Goal: Task Accomplishment & Management: Manage account settings

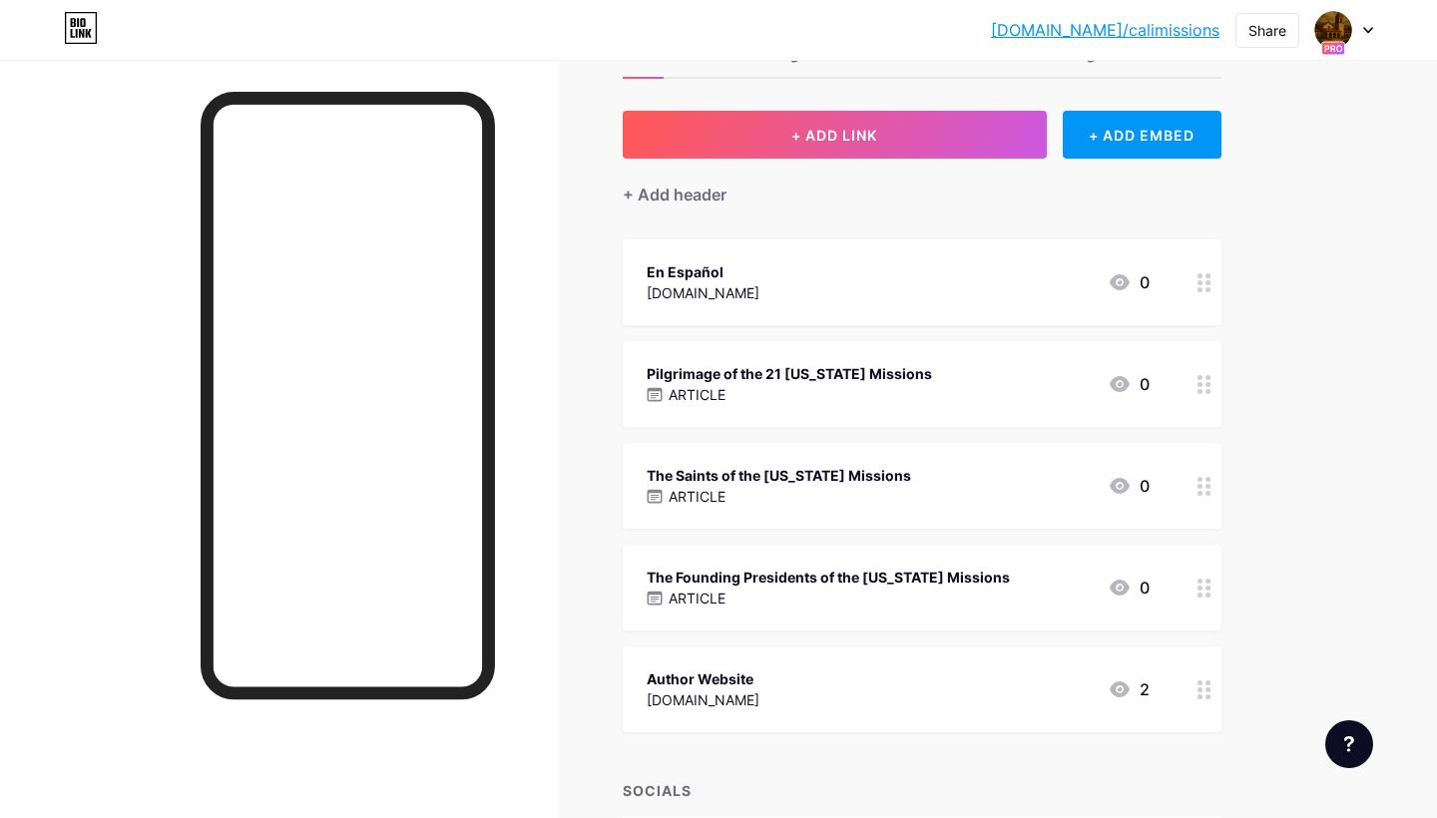
scroll to position [119, 0]
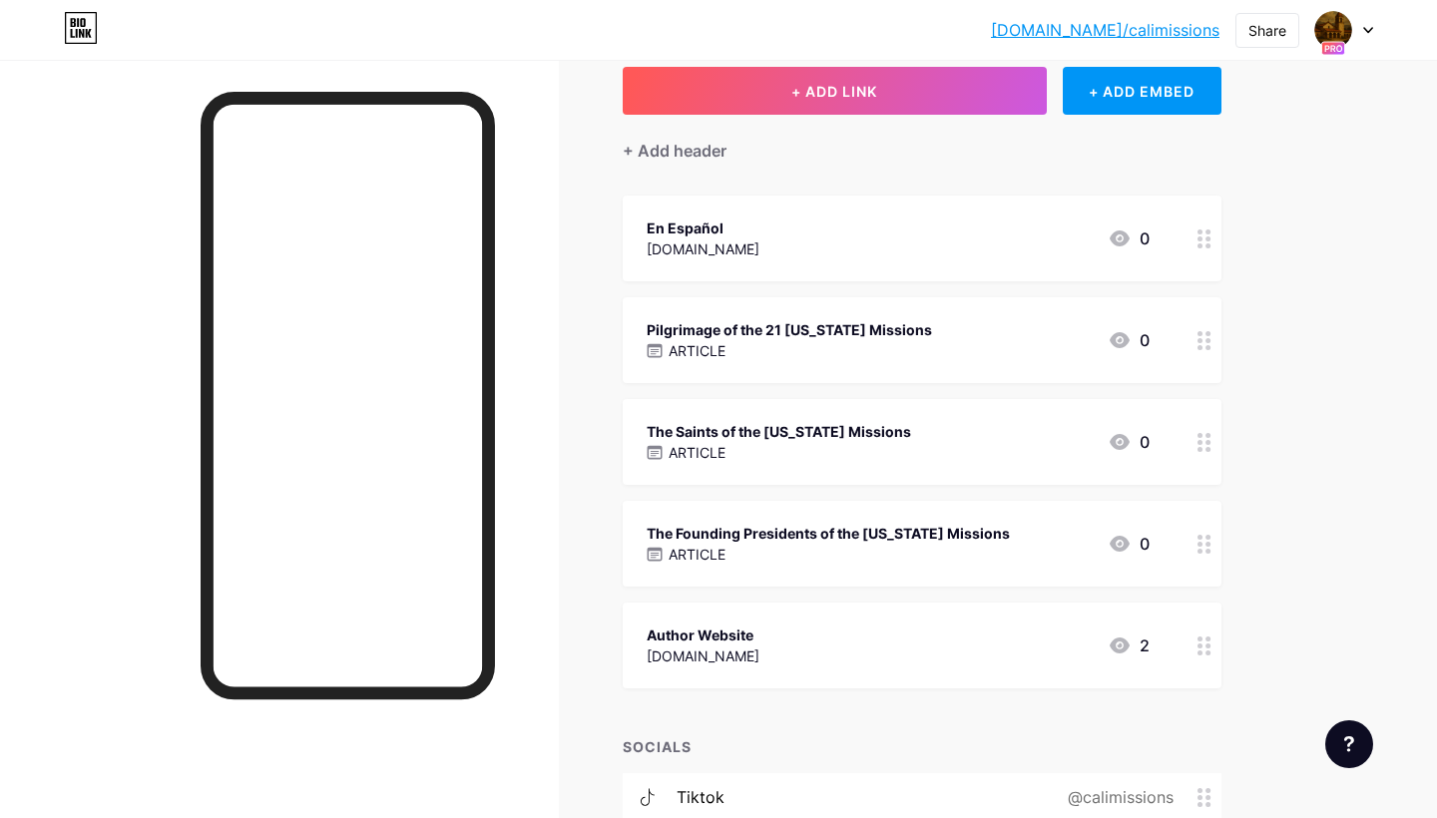
click at [795, 561] on div "ARTICLE" at bounding box center [828, 554] width 363 height 21
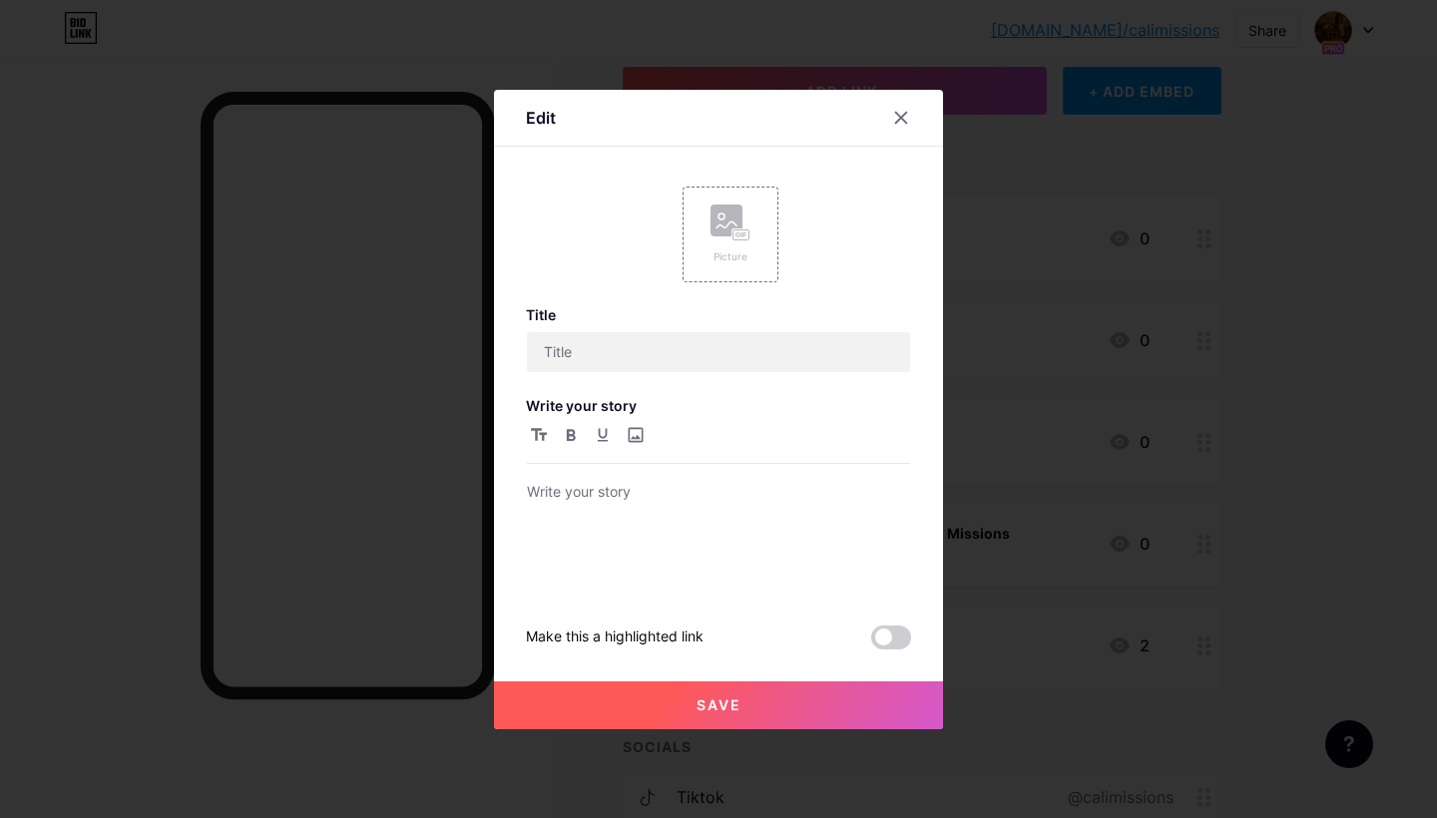
type input "The Founding Presidents of the [US_STATE] Missions"
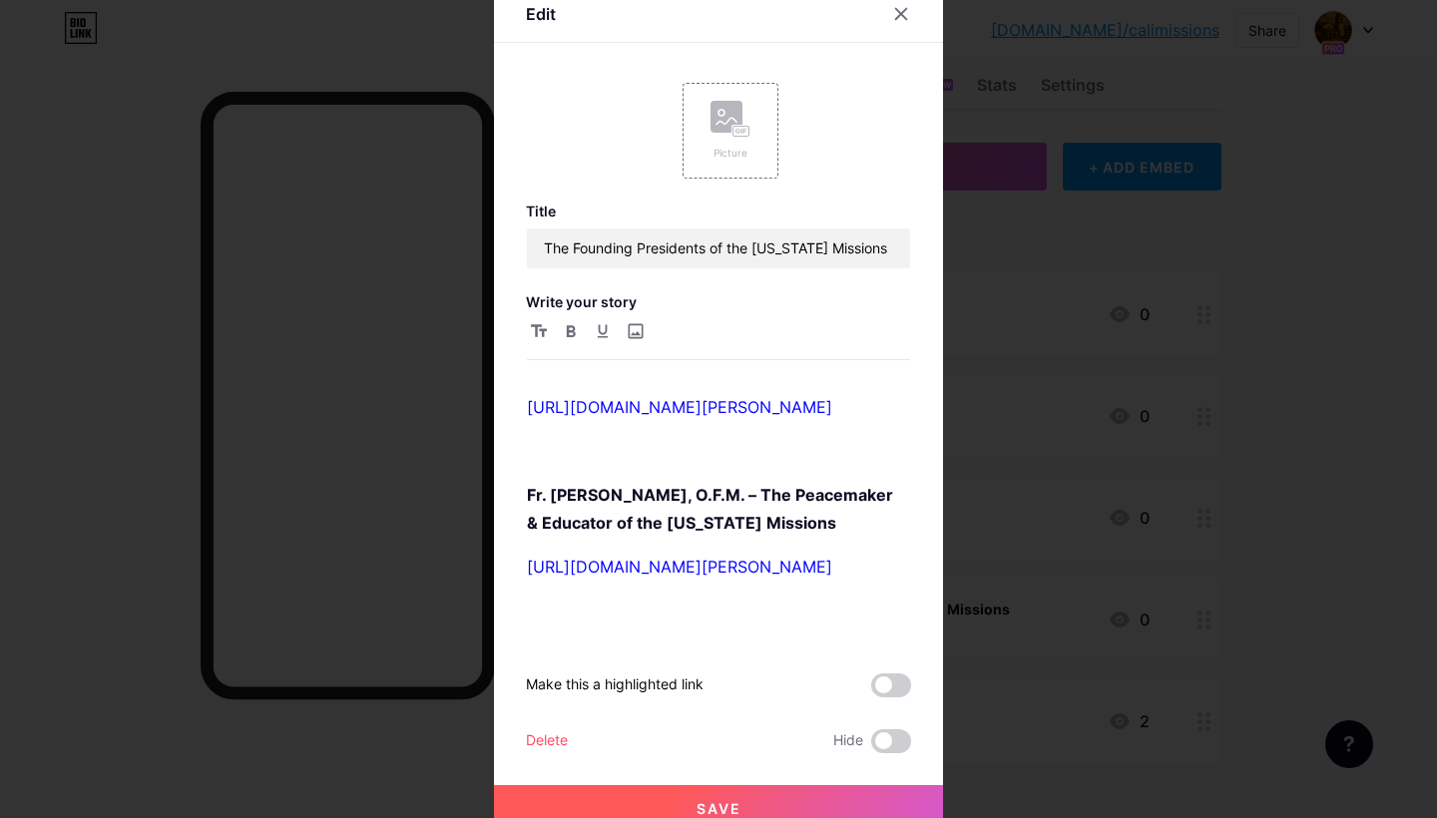
scroll to position [270, 0]
click at [902, 11] on icon at bounding box center [901, 14] width 16 height 16
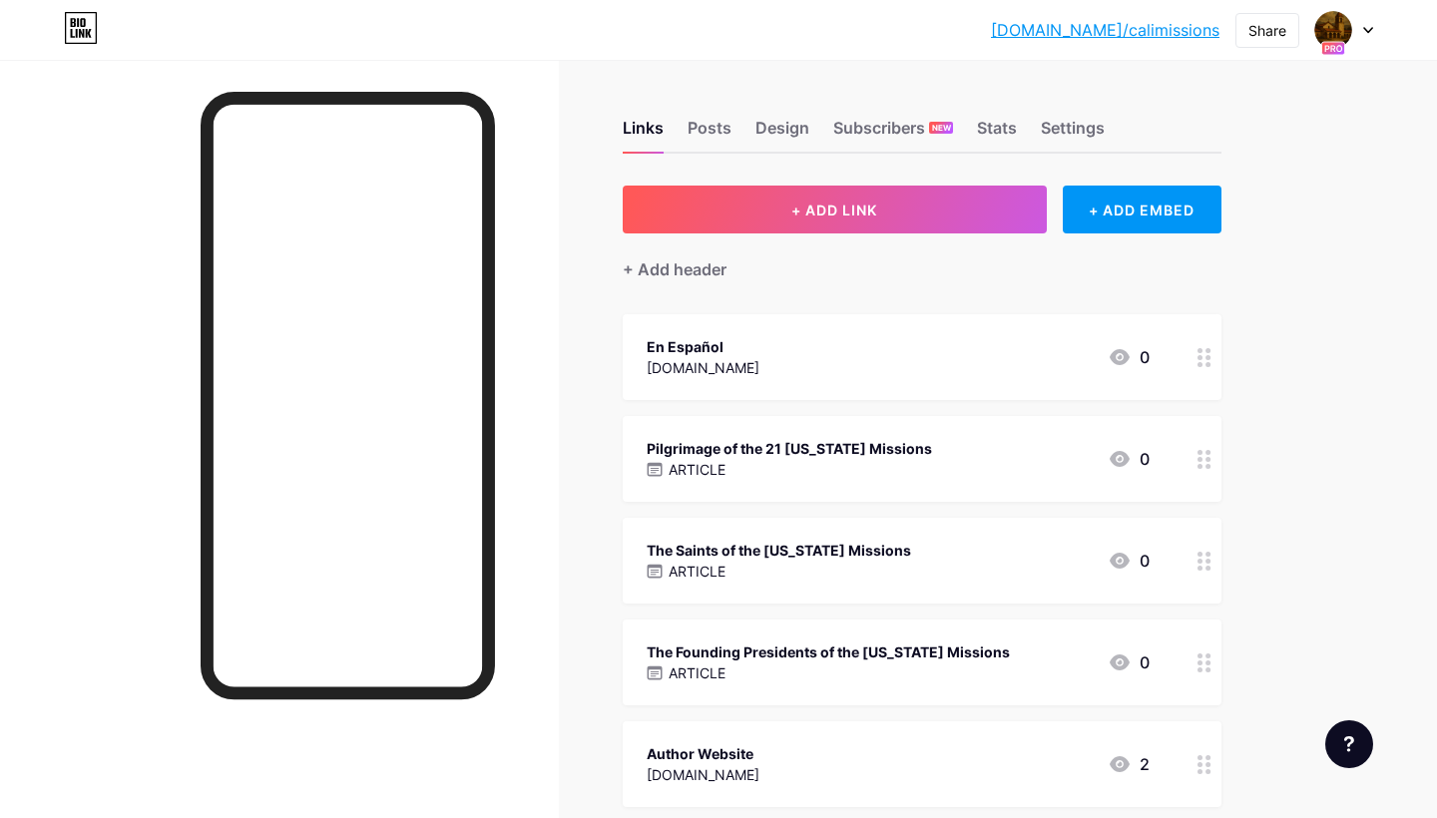
scroll to position [0, 0]
click at [714, 120] on div "Posts" at bounding box center [710, 134] width 44 height 36
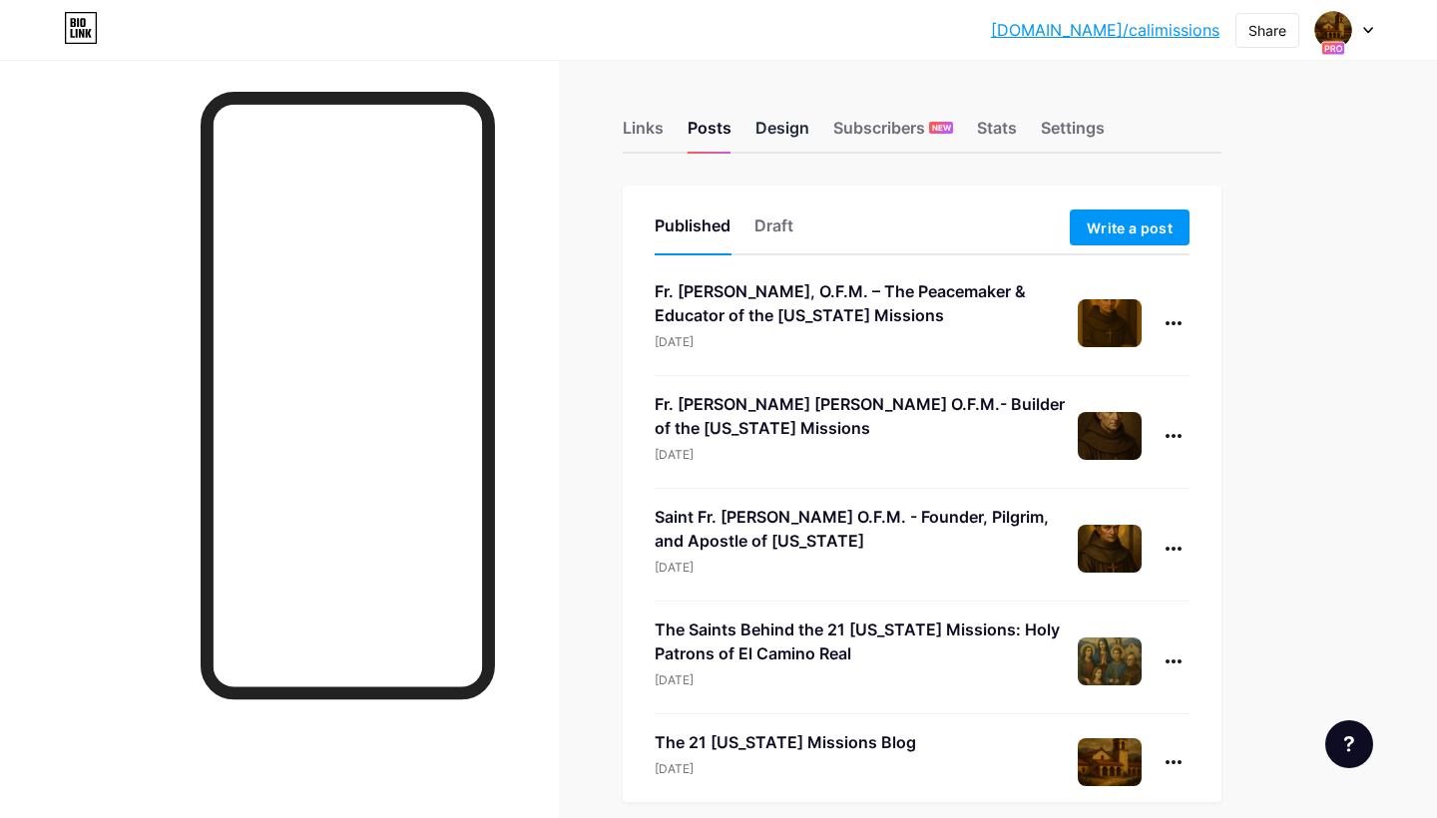
click at [767, 128] on div "Design" at bounding box center [782, 134] width 54 height 36
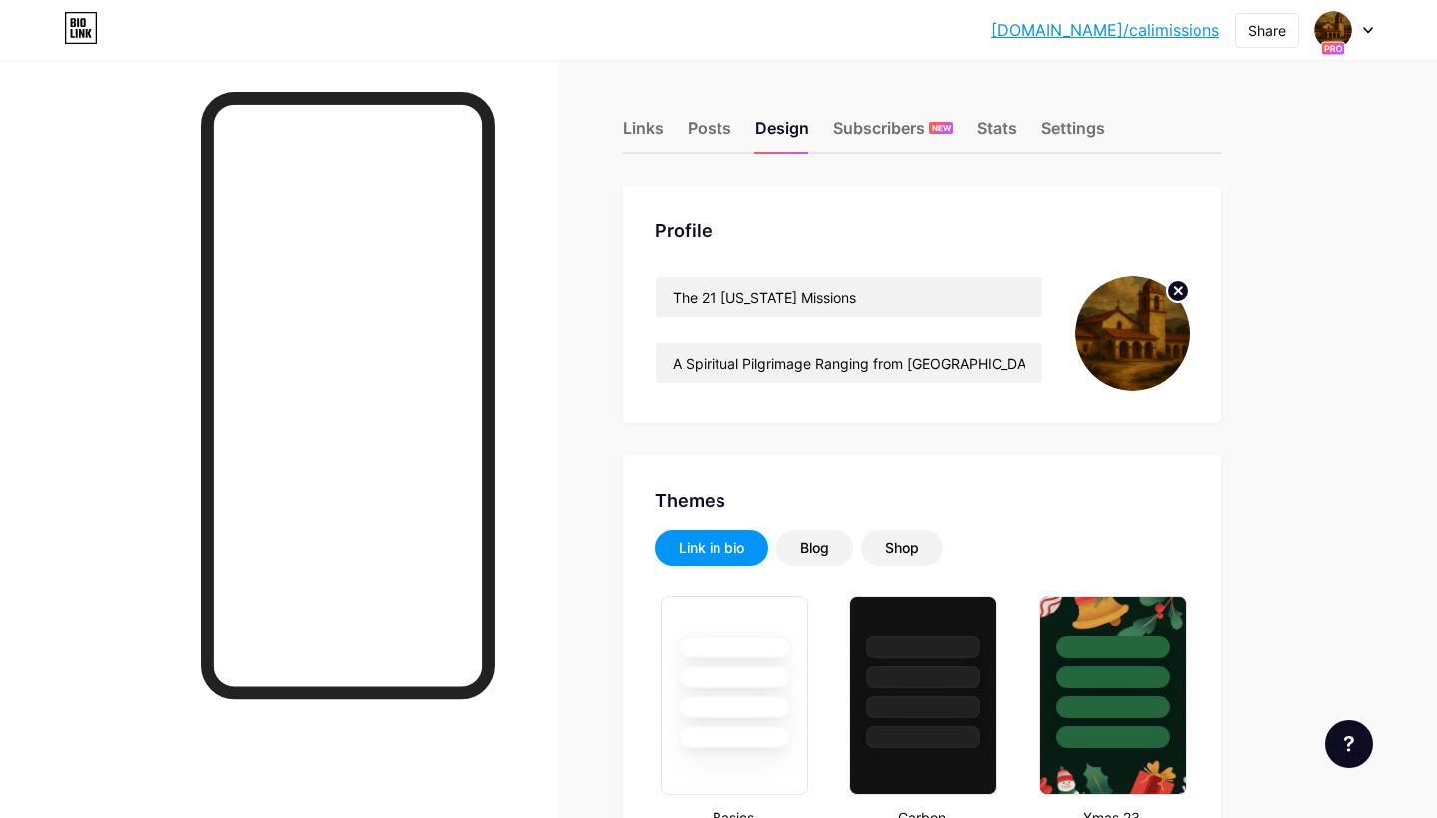
type input "#f8fadb"
type input "#ffffff"
click at [869, 130] on div "Subscribers NEW" at bounding box center [893, 134] width 120 height 36
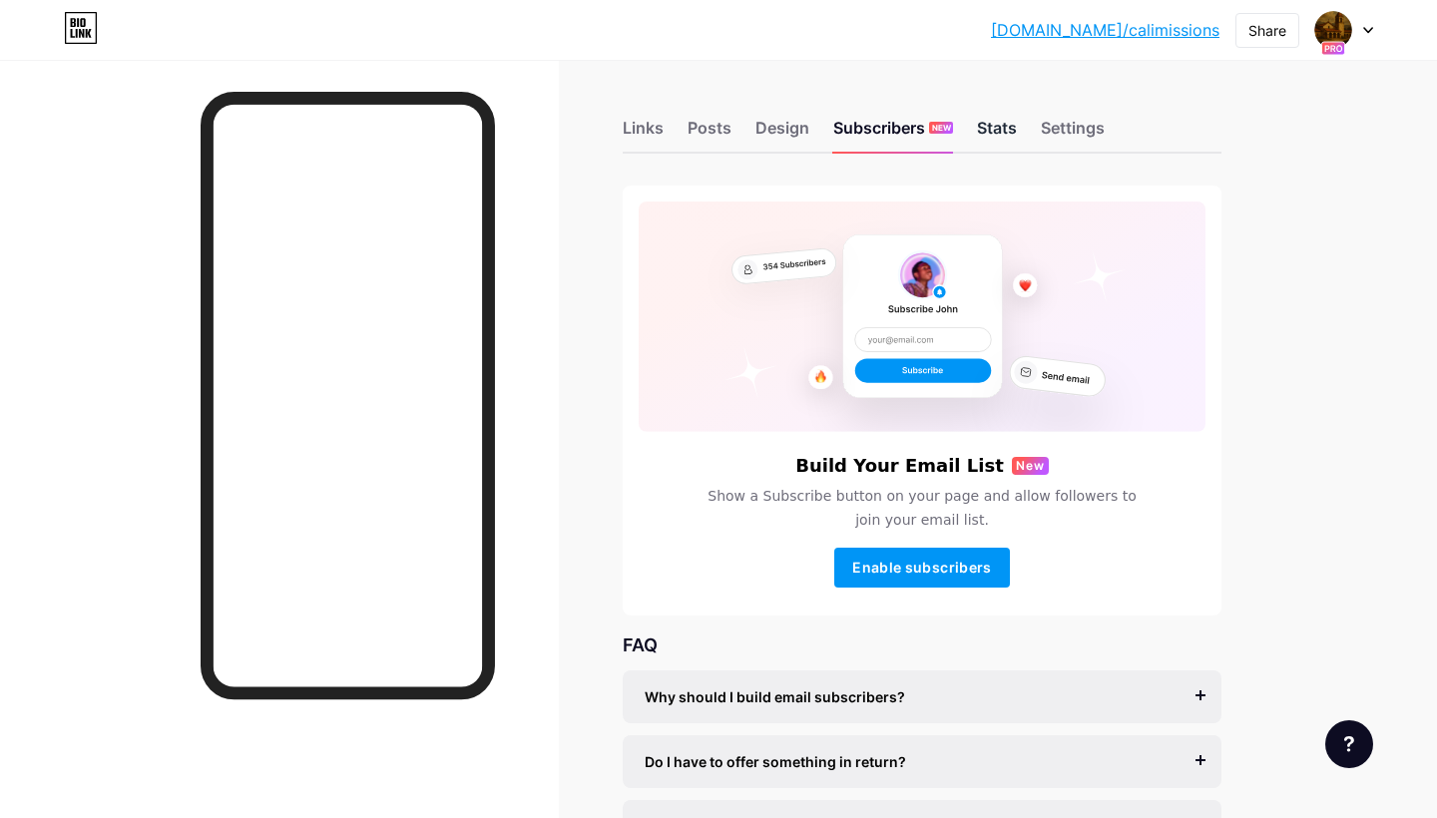
click at [1003, 133] on div "Stats" at bounding box center [997, 134] width 40 height 36
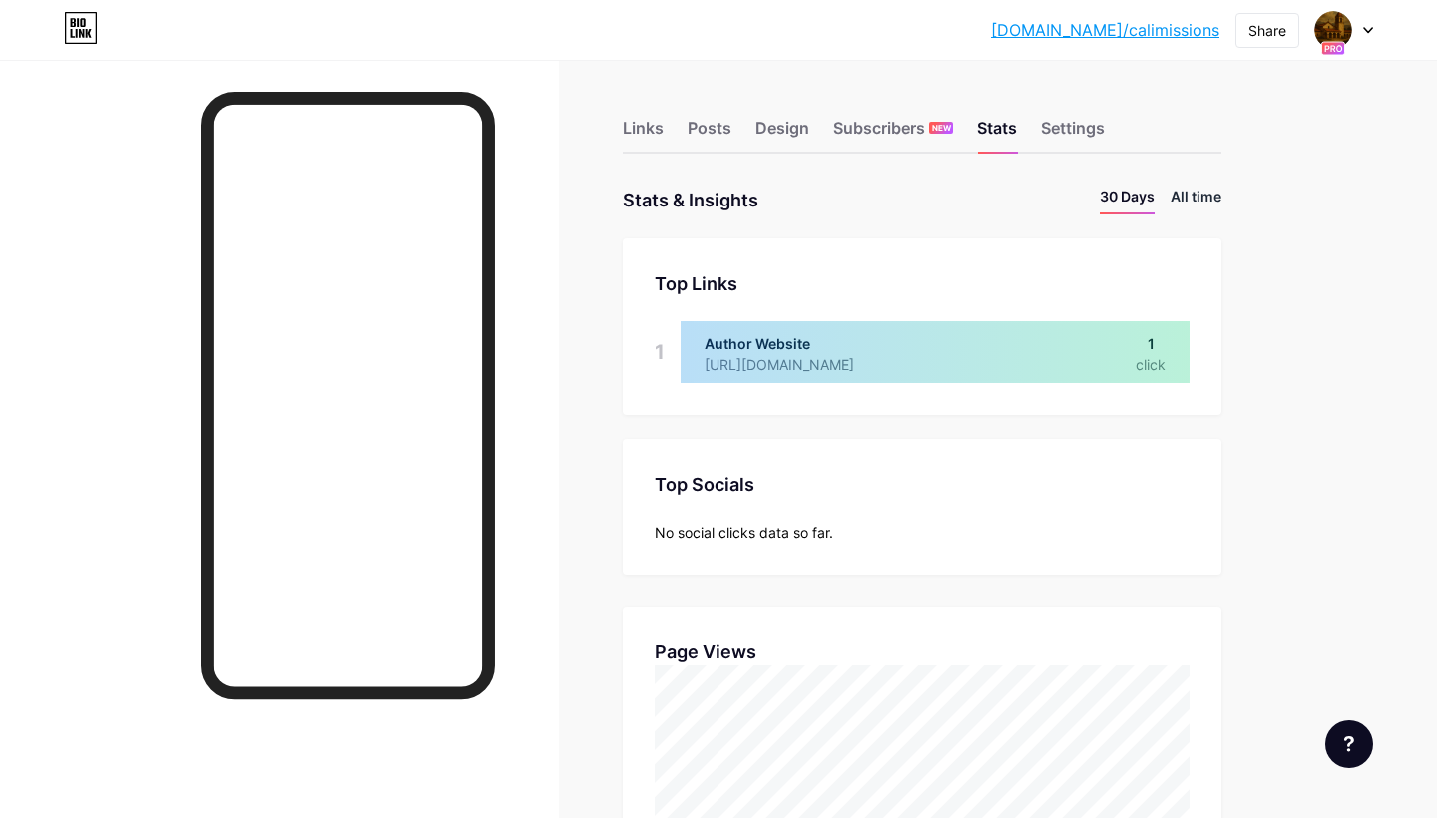
click at [1190, 196] on li "All time" at bounding box center [1195, 200] width 51 height 29
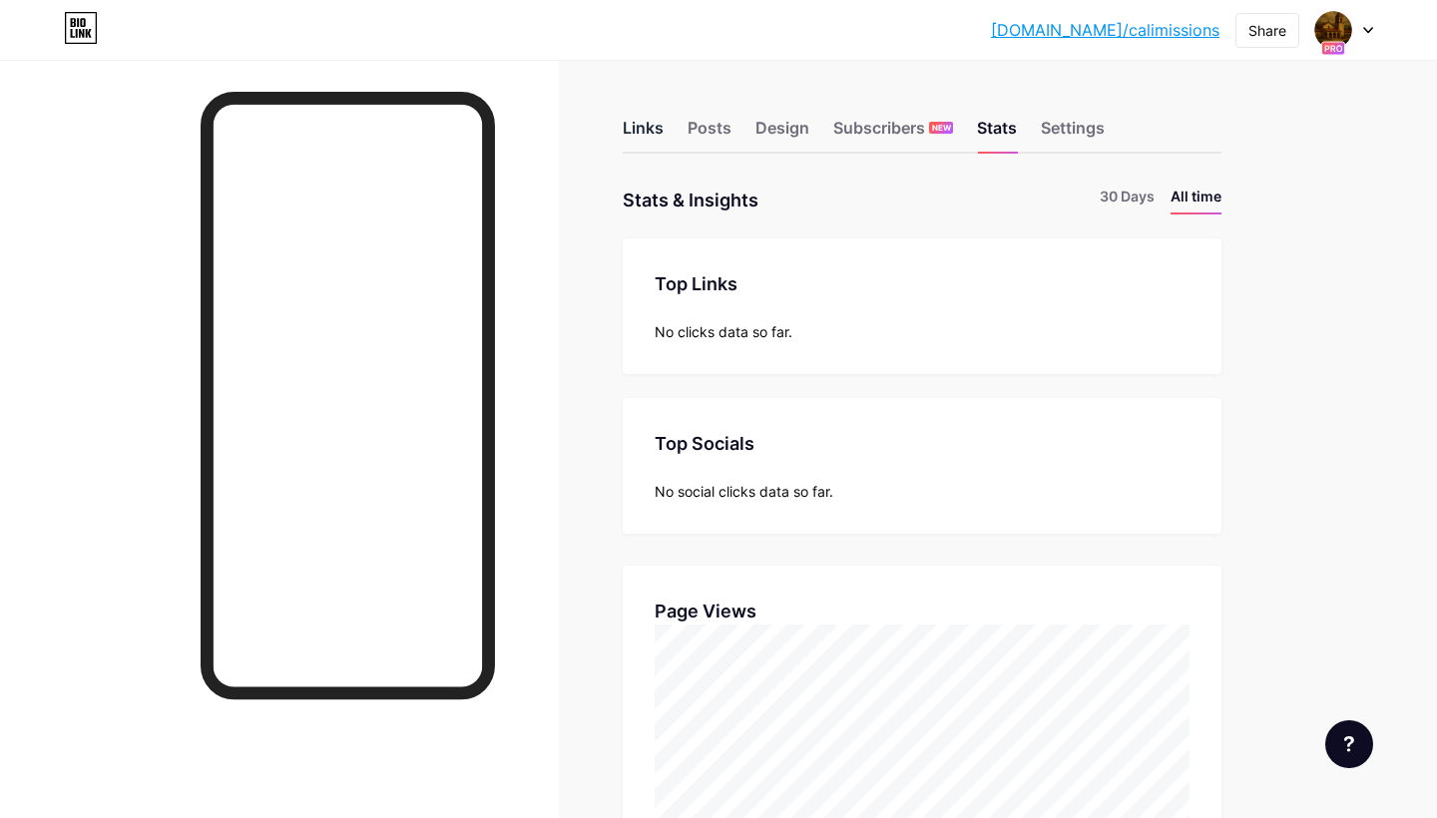
click at [640, 124] on div "Links" at bounding box center [643, 134] width 41 height 36
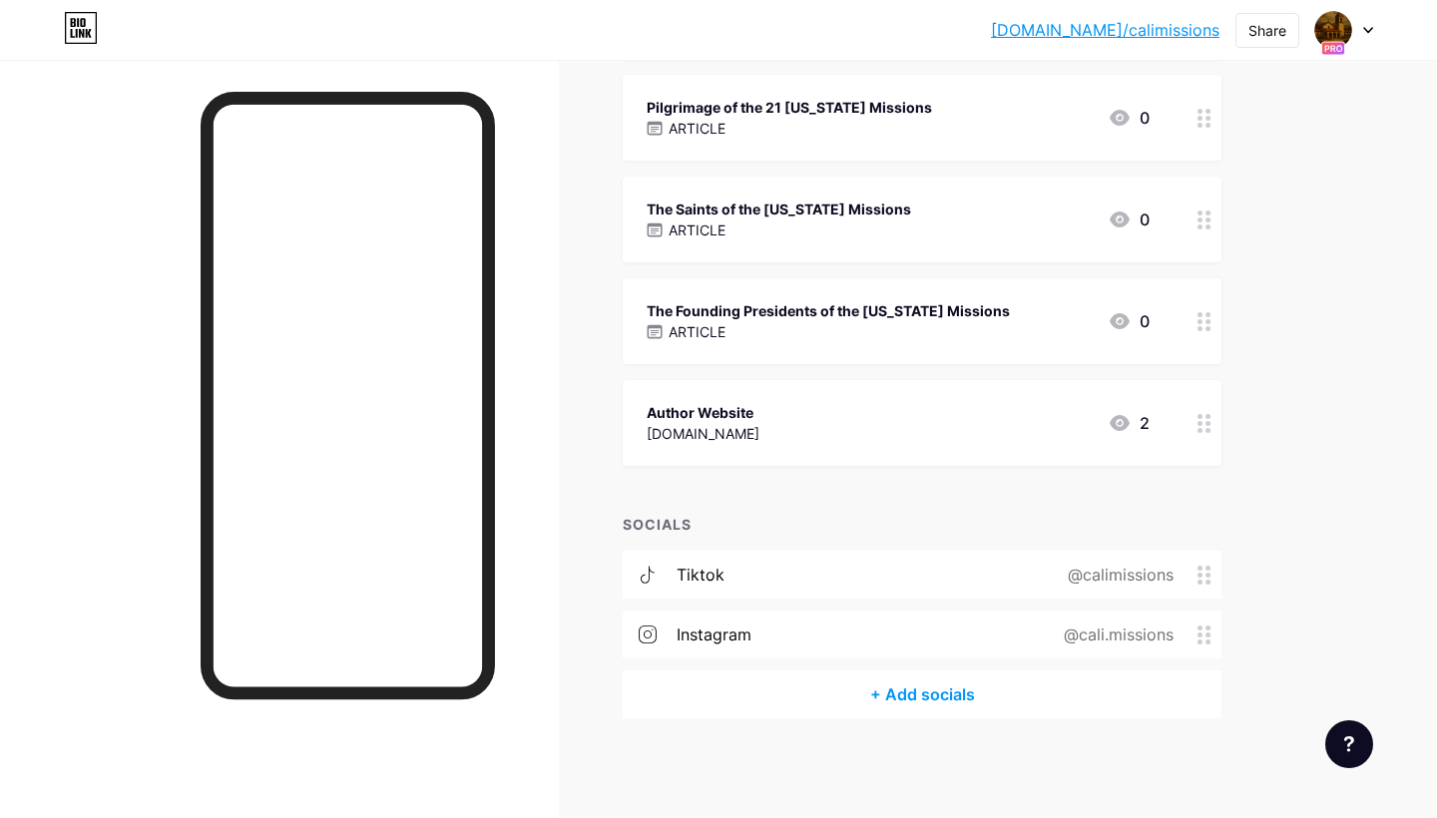
scroll to position [340, 0]
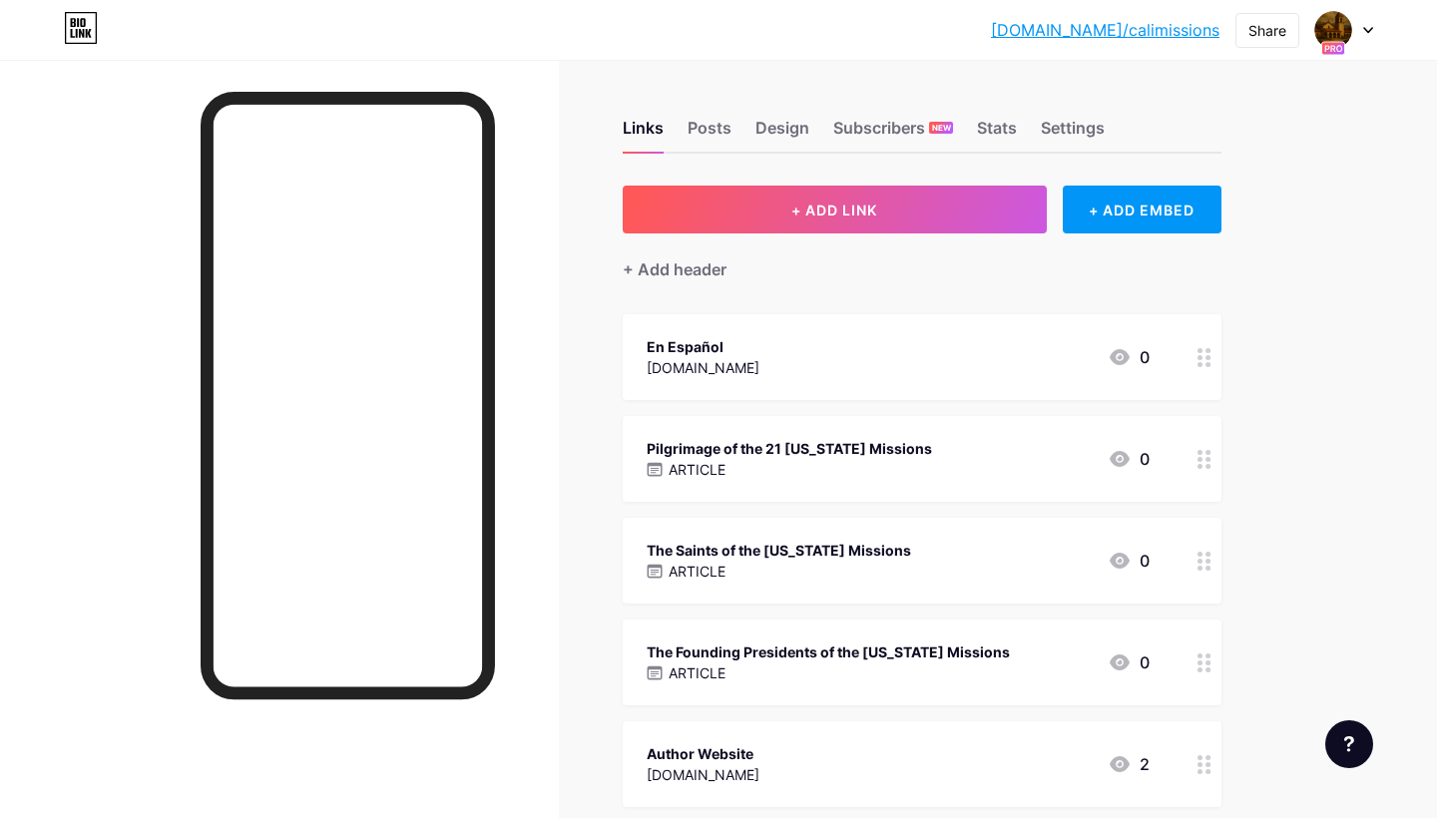
click at [1370, 29] on icon at bounding box center [1368, 30] width 8 height 5
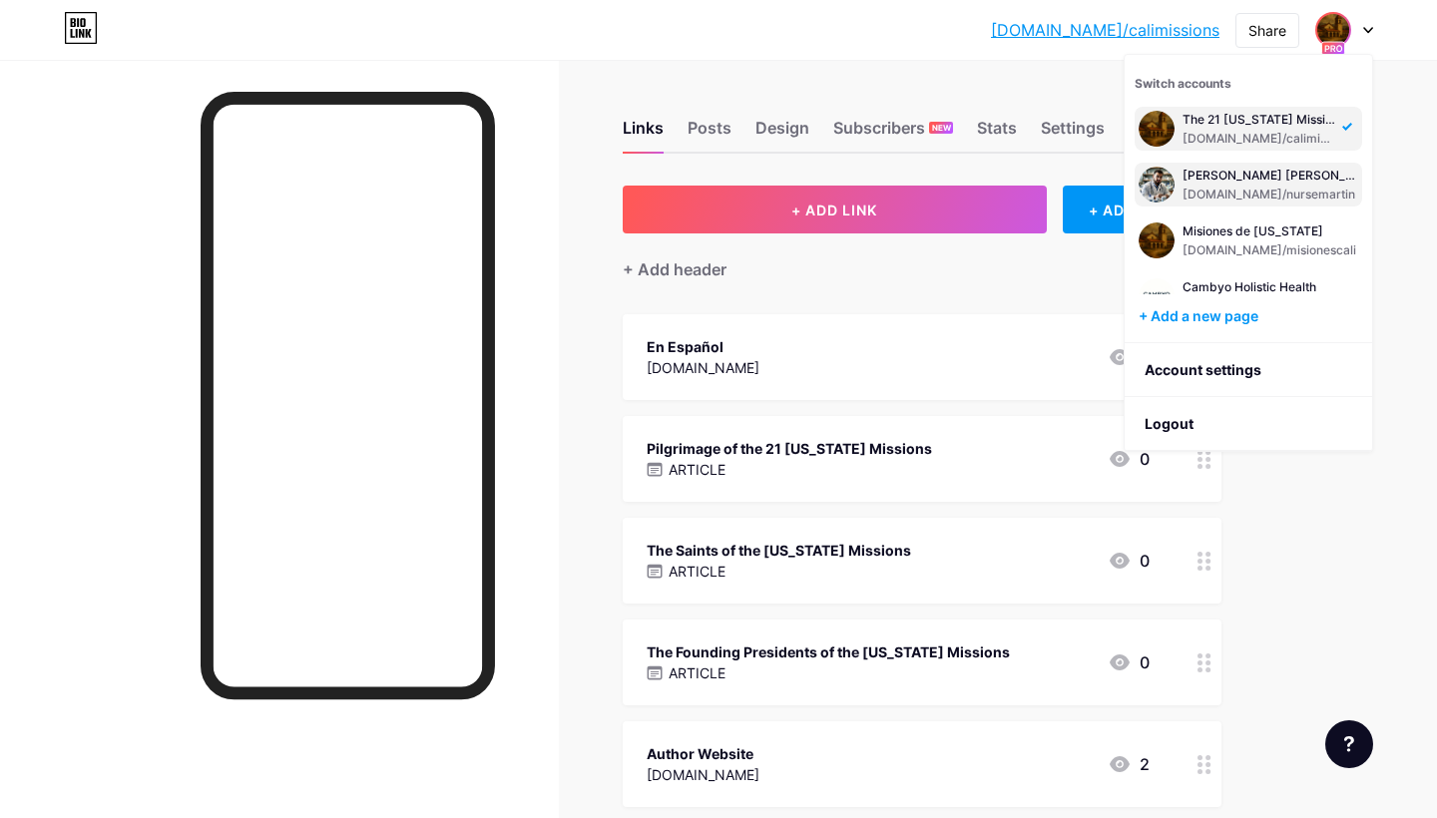
click at [1260, 190] on div "[DOMAIN_NAME]/nursemartin" at bounding box center [1270, 195] width 176 height 16
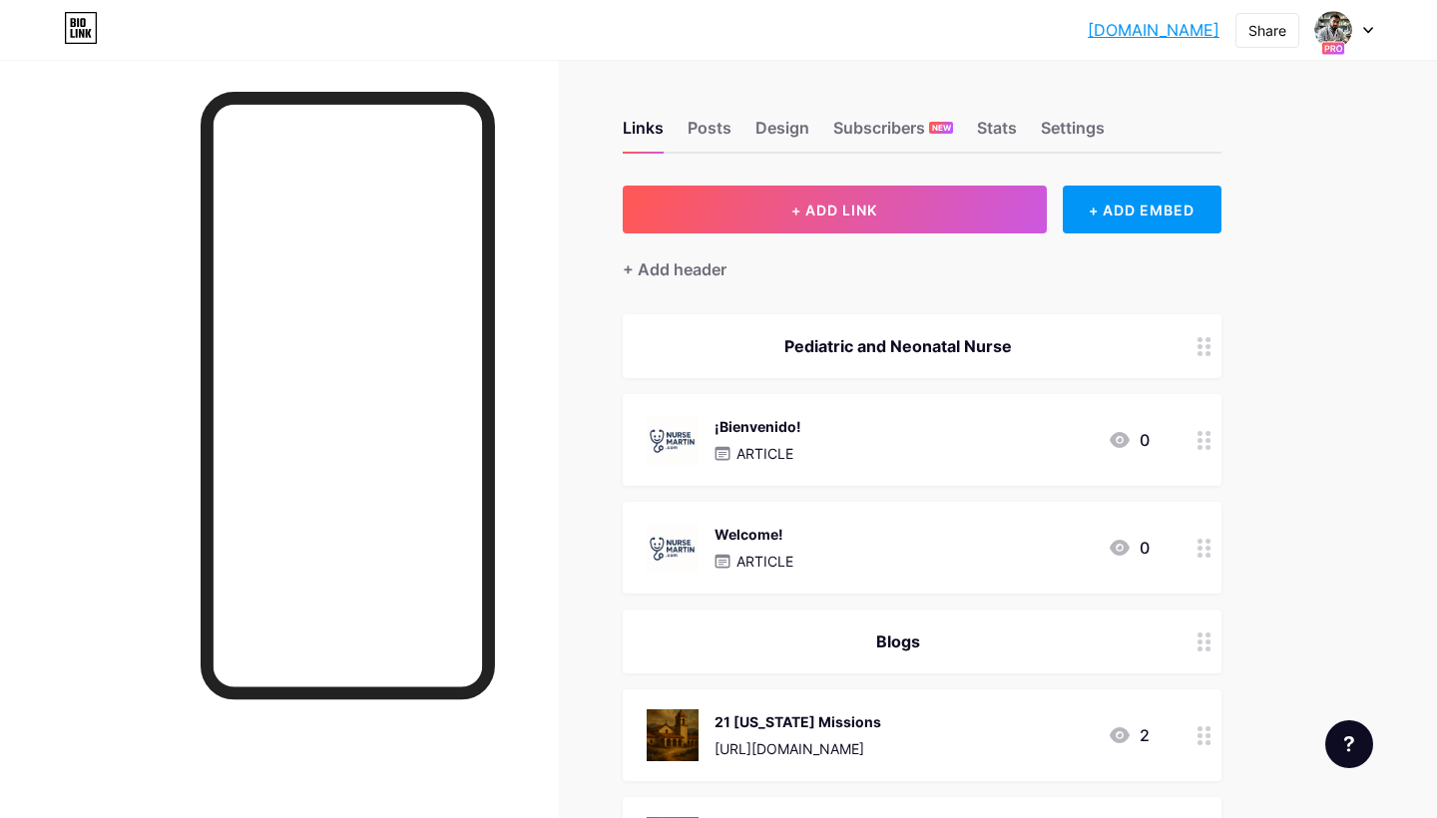
scroll to position [1, 0]
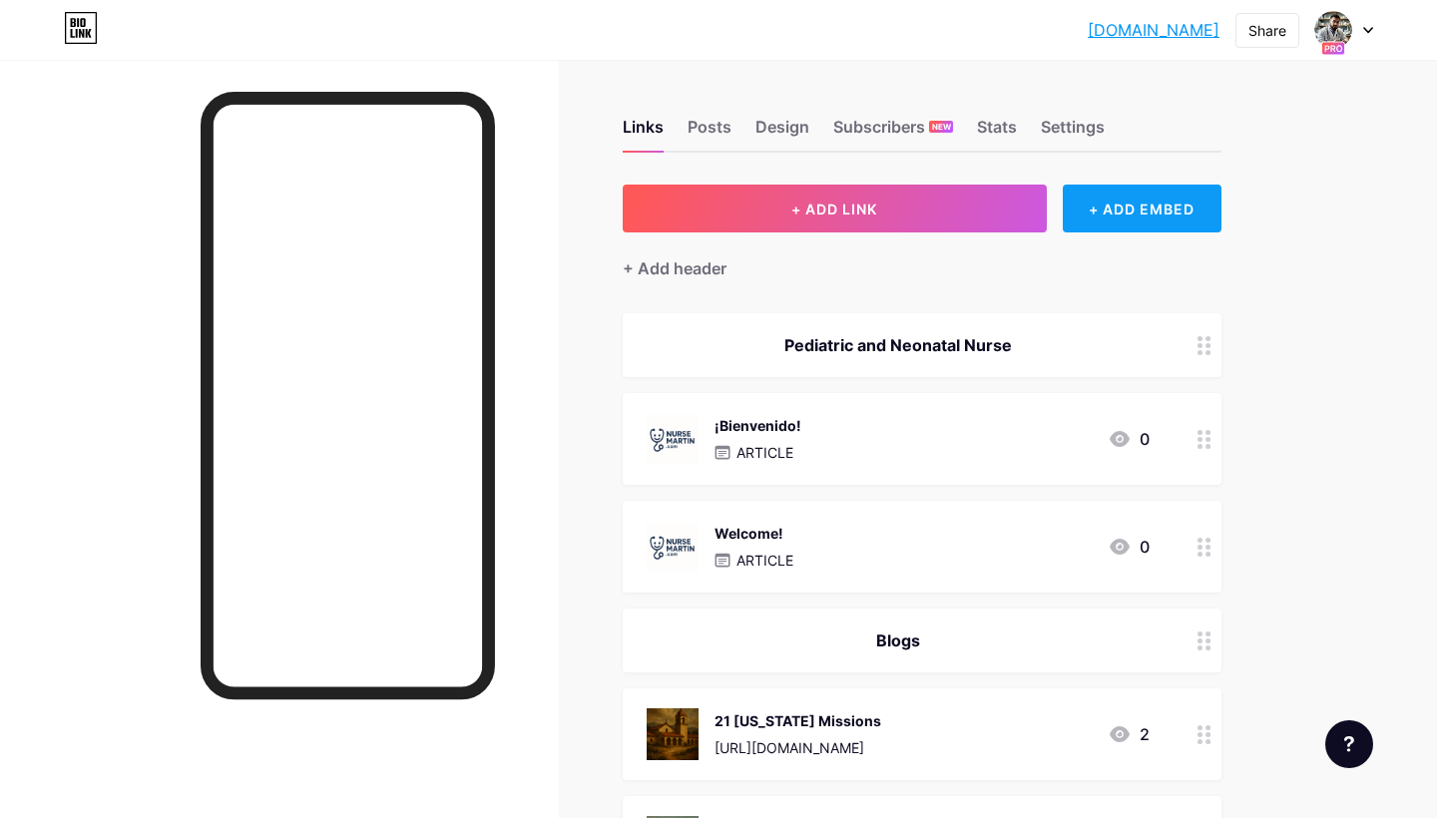
click at [1122, 212] on div "+ ADD EMBED" at bounding box center [1142, 209] width 159 height 48
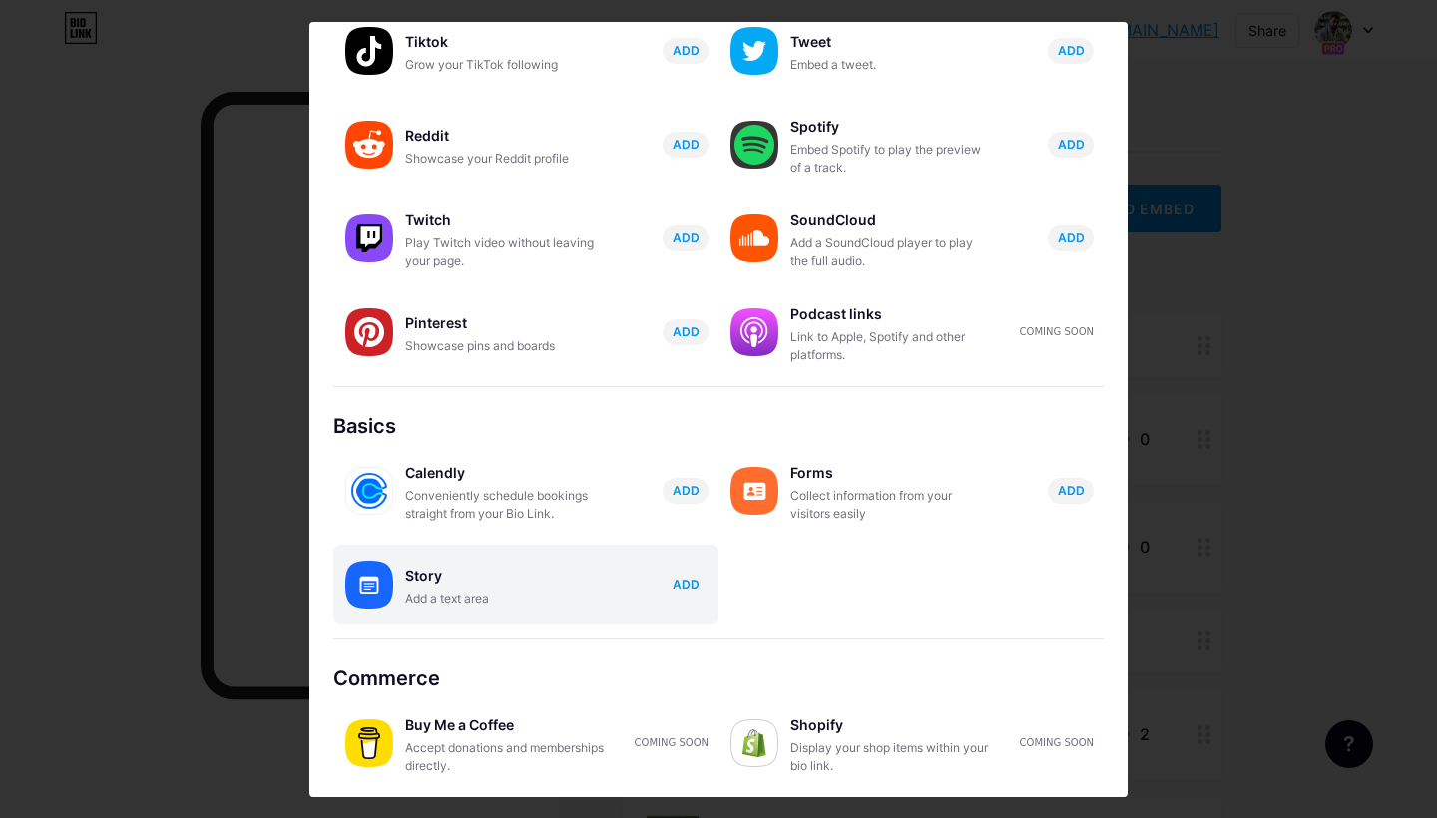
scroll to position [241, 0]
click at [641, 595] on div "Story Add a text area ADD" at bounding box center [561, 585] width 313 height 46
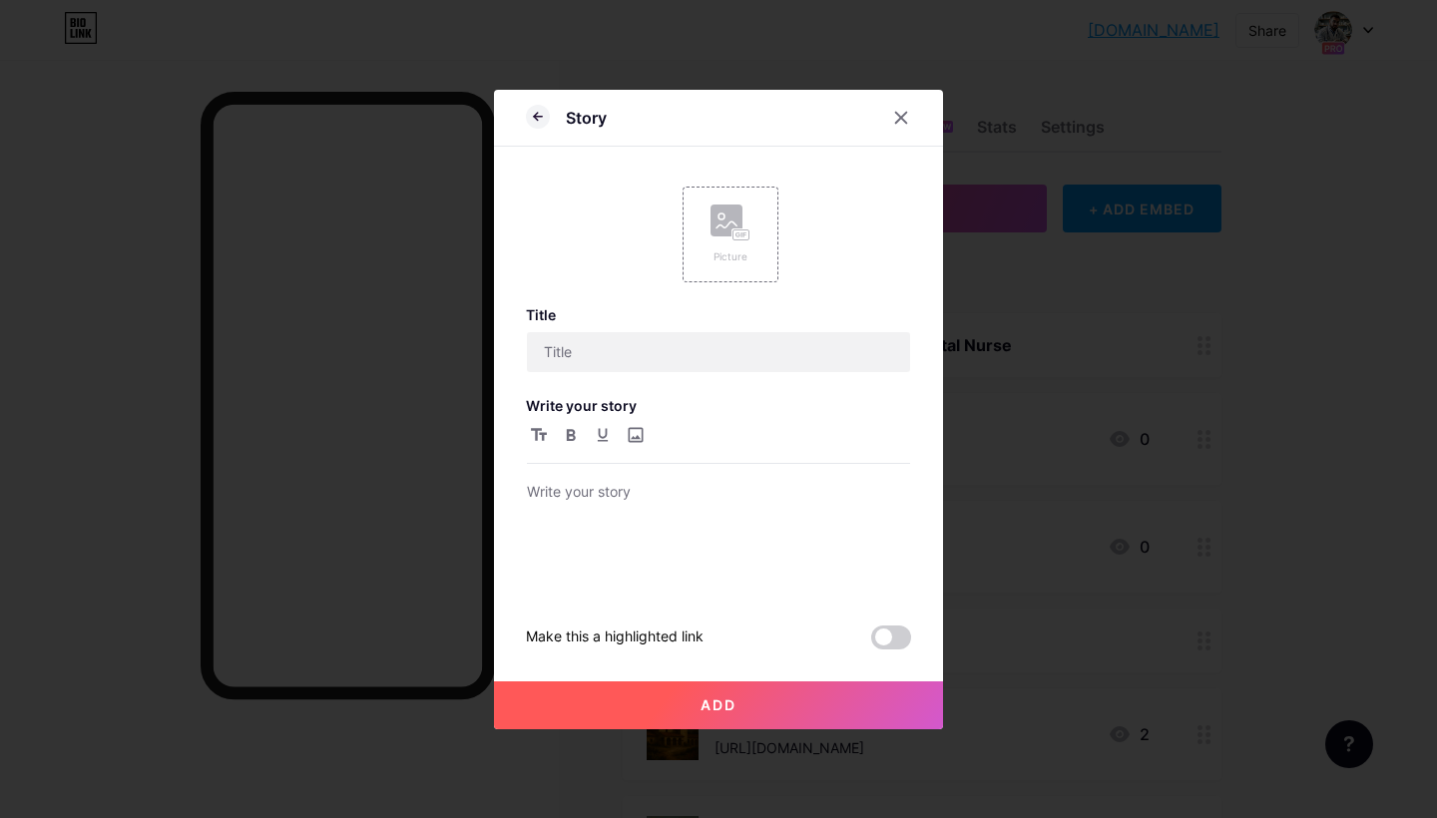
scroll to position [0, 0]
click at [651, 354] on input "text" at bounding box center [718, 352] width 383 height 40
type input "Road Trips"
click at [744, 215] on icon at bounding box center [730, 223] width 40 height 37
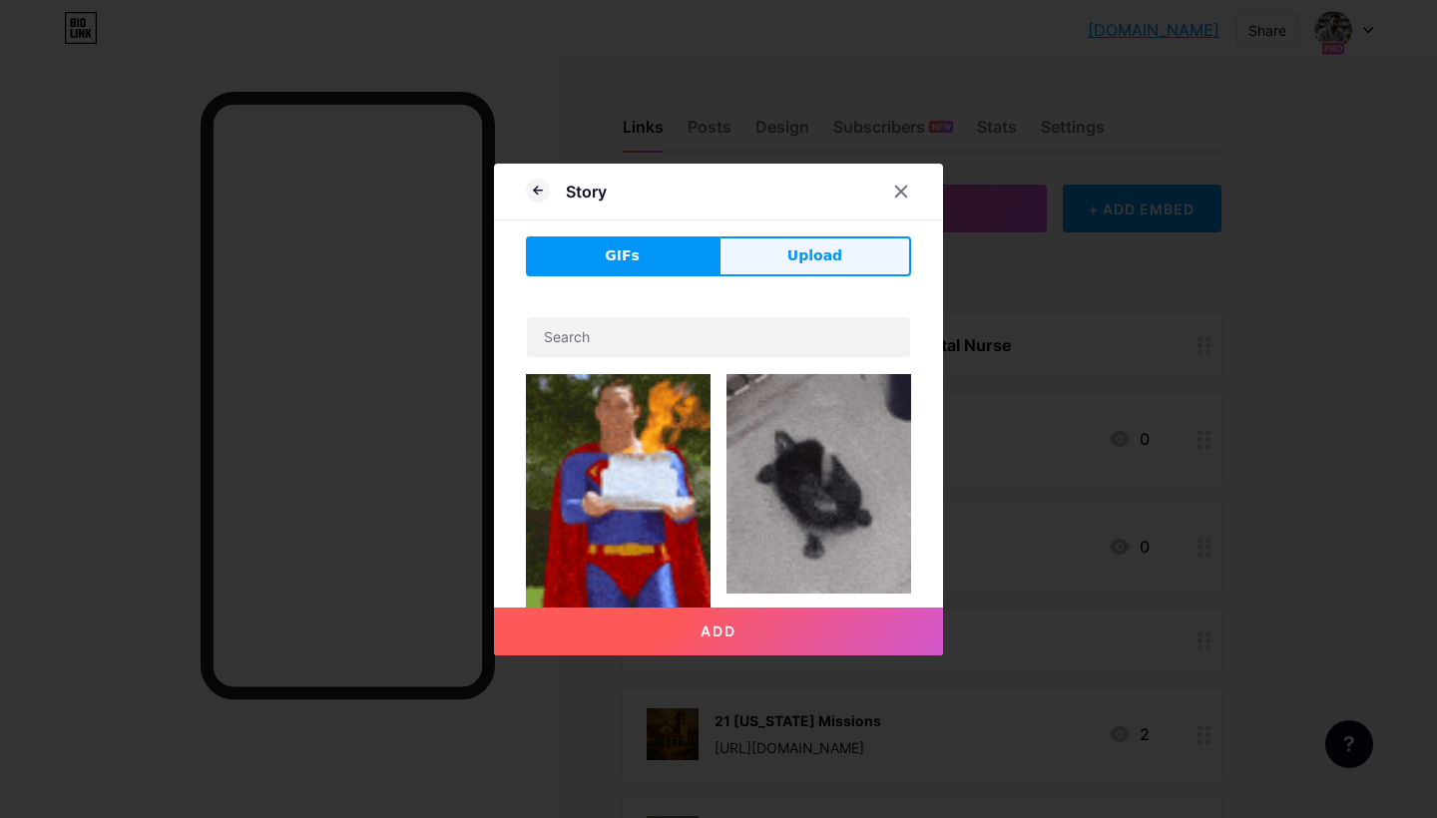
click at [797, 267] on button "Upload" at bounding box center [814, 256] width 193 height 40
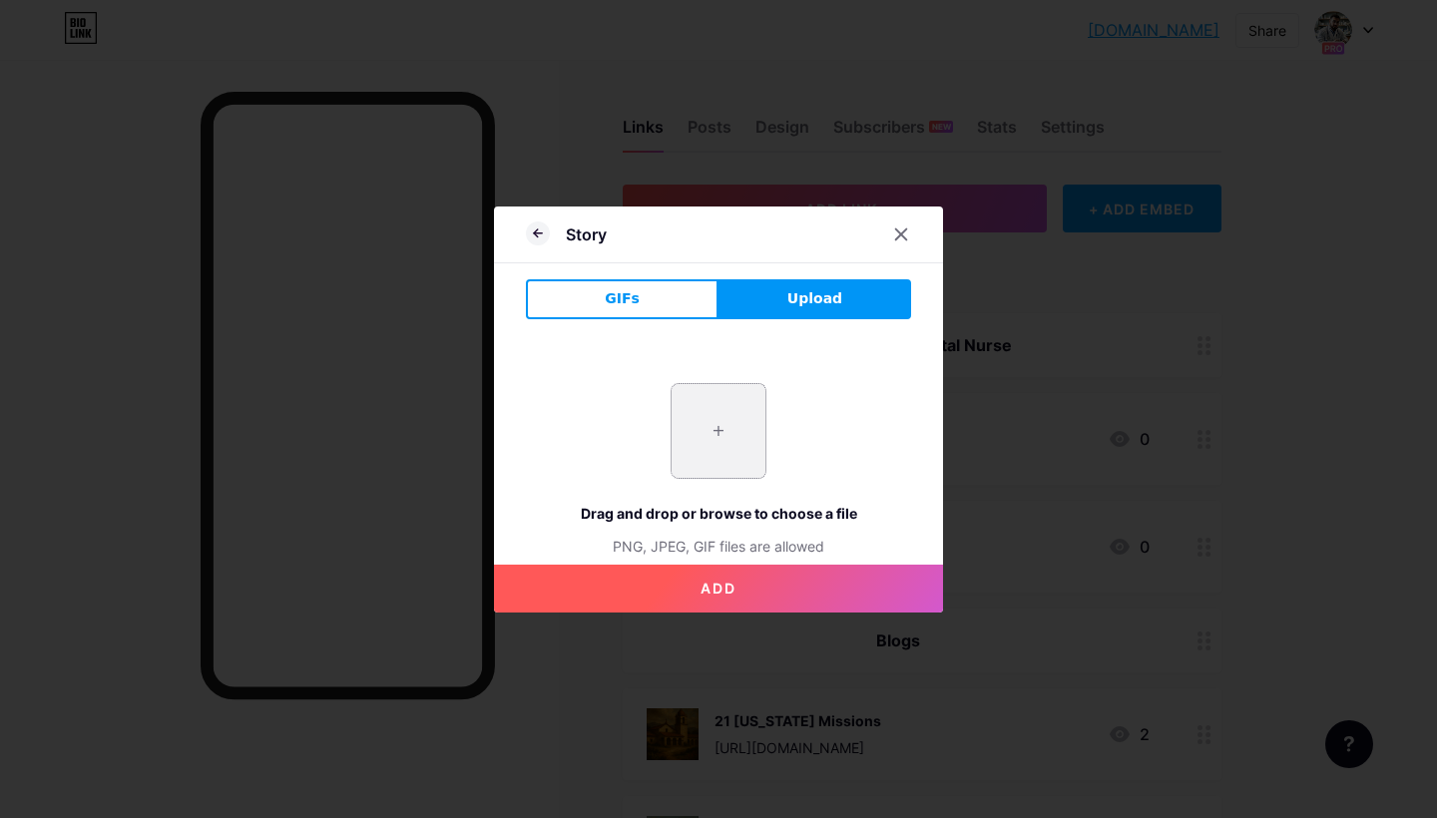
click at [708, 453] on input "file" at bounding box center [719, 431] width 94 height 94
type input "C:\fakepath\IMG_3815.HEIC"
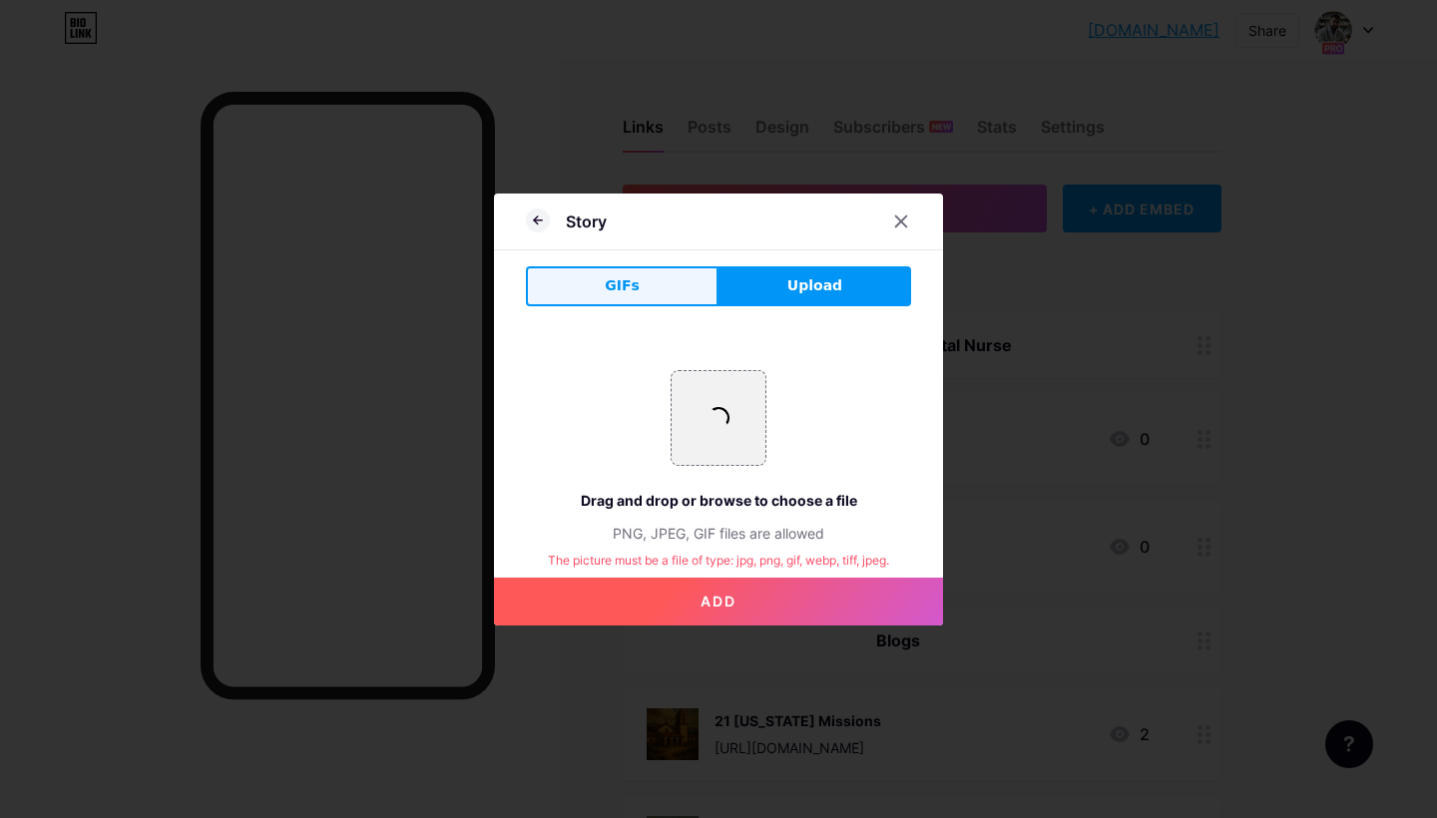
click at [653, 294] on button "GIFs" at bounding box center [622, 286] width 193 height 40
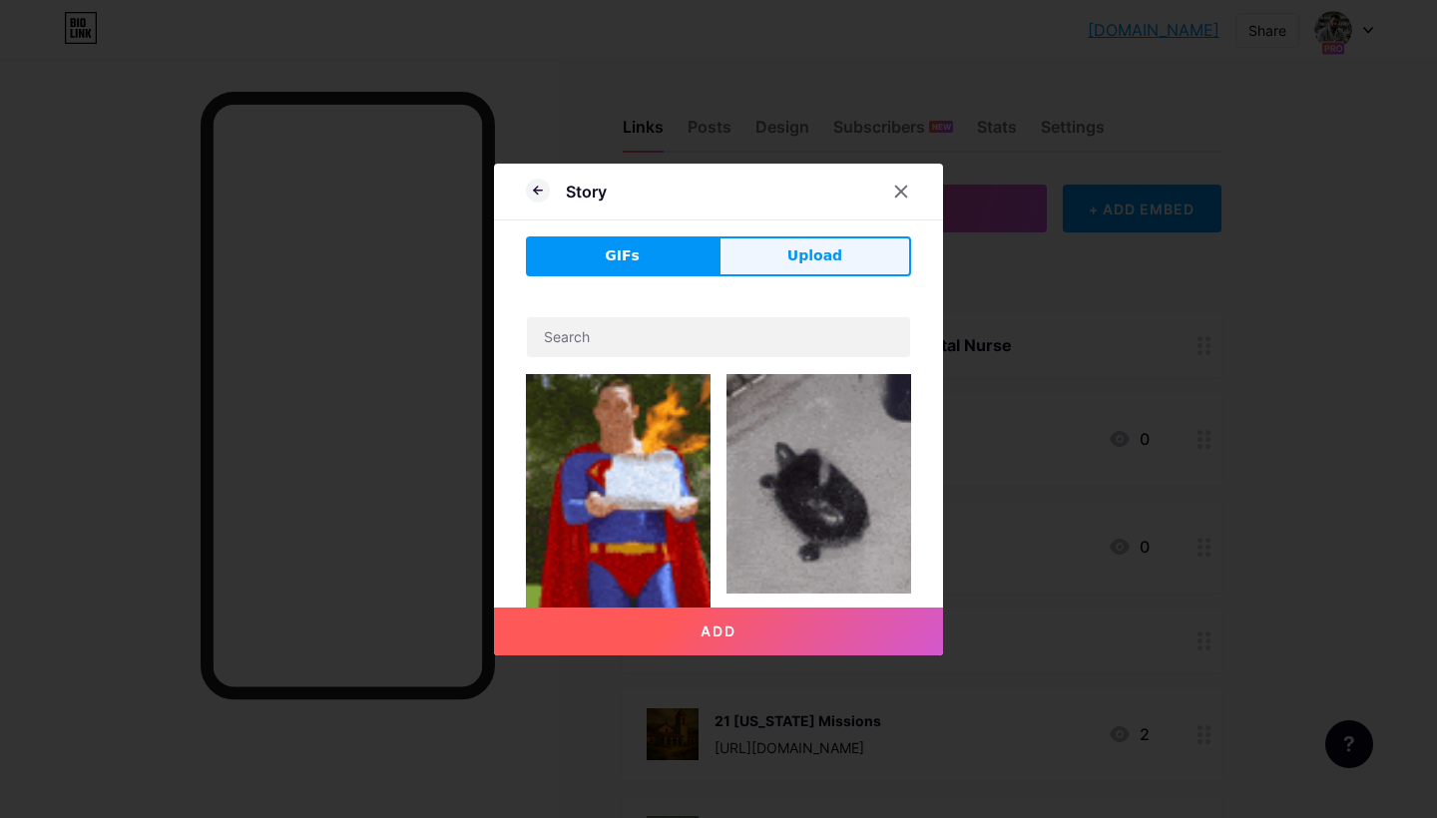
click at [811, 261] on span "Upload" at bounding box center [814, 255] width 55 height 21
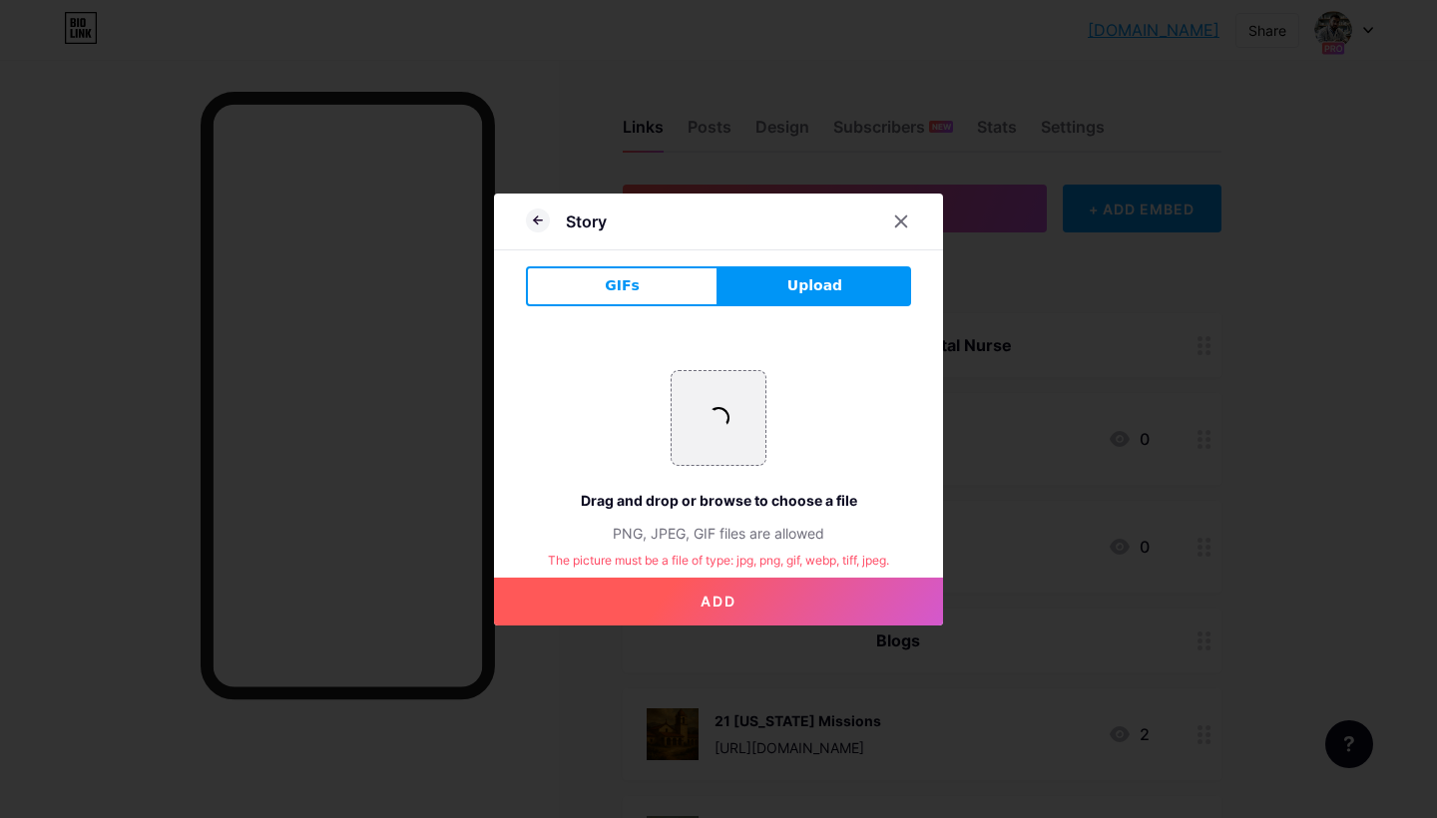
click at [722, 609] on span "Add" at bounding box center [718, 601] width 36 height 17
click at [653, 288] on button "GIFs" at bounding box center [622, 286] width 193 height 40
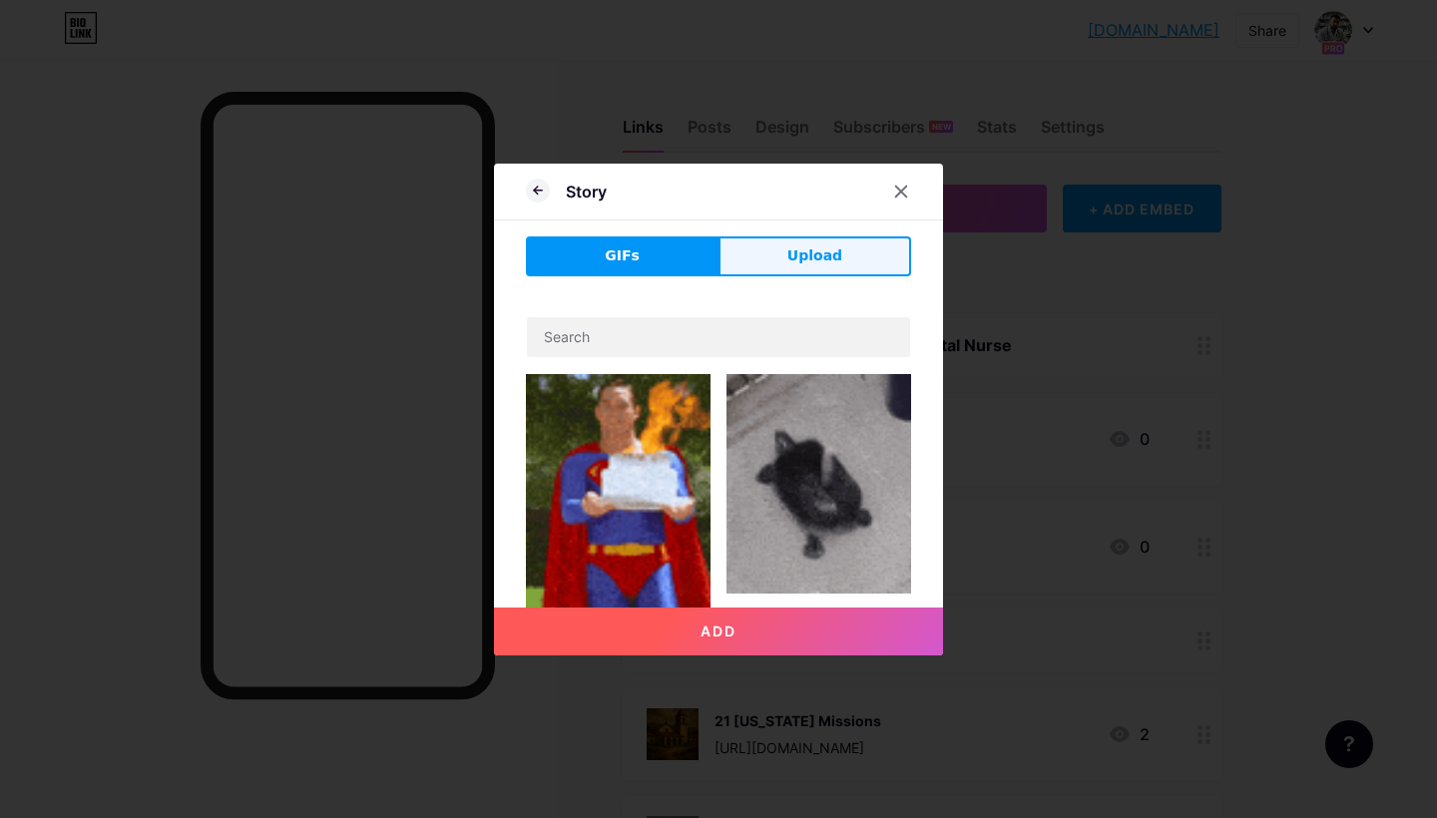
click at [802, 252] on span "Upload" at bounding box center [814, 255] width 55 height 21
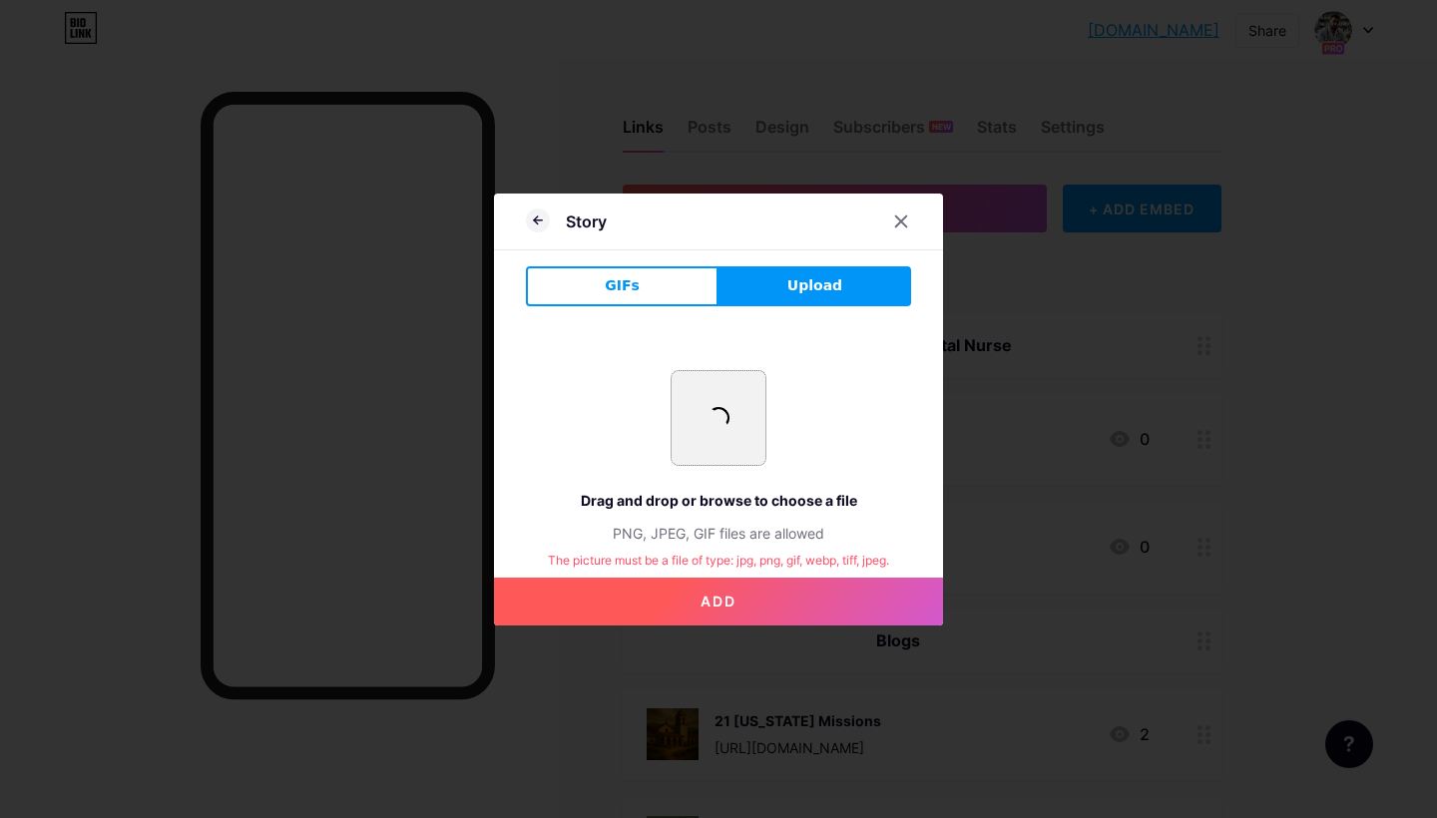
click at [737, 409] on input "file" at bounding box center [719, 418] width 94 height 94
click at [901, 223] on icon at bounding box center [901, 222] width 16 height 16
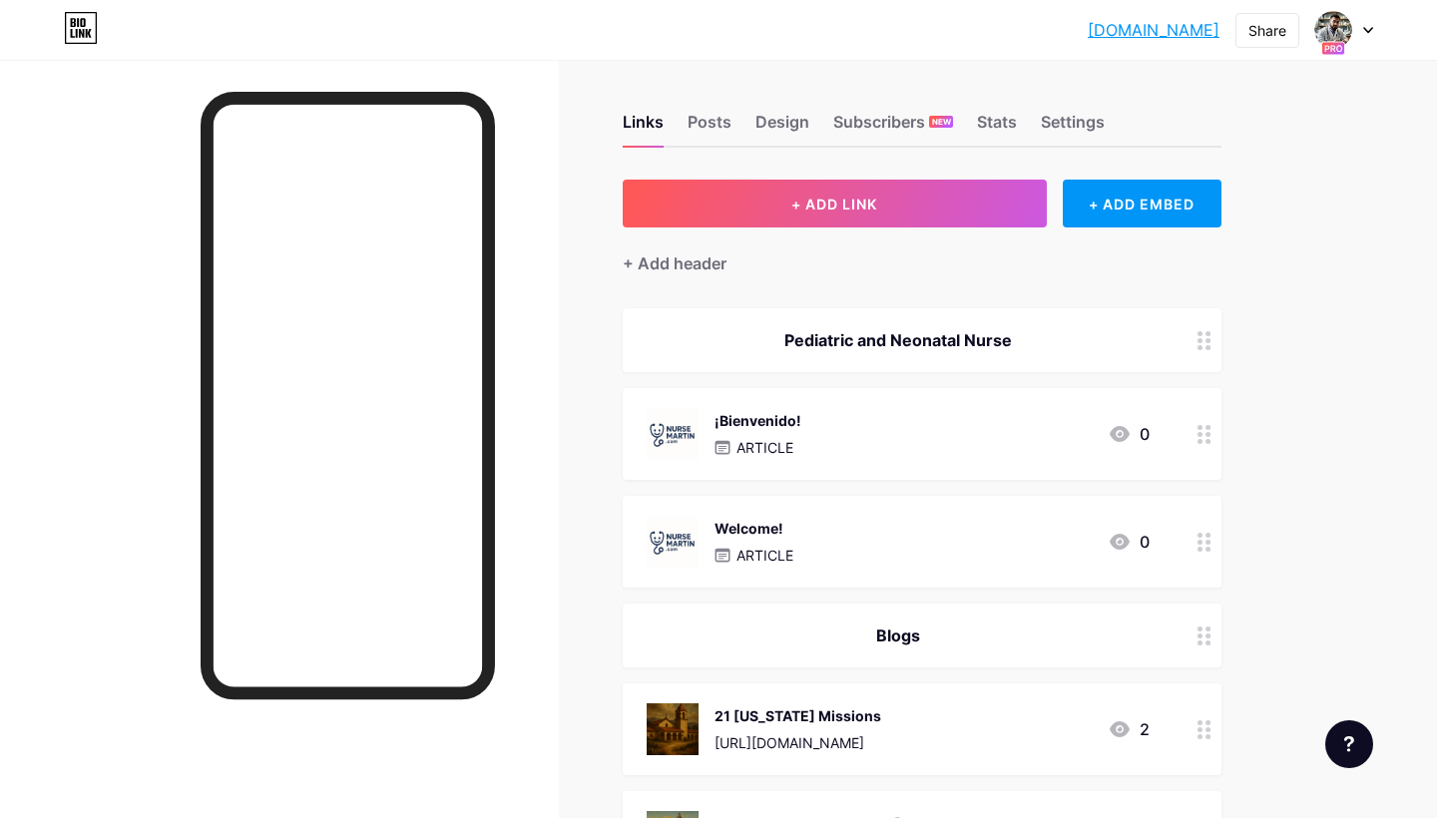
scroll to position [18, 0]
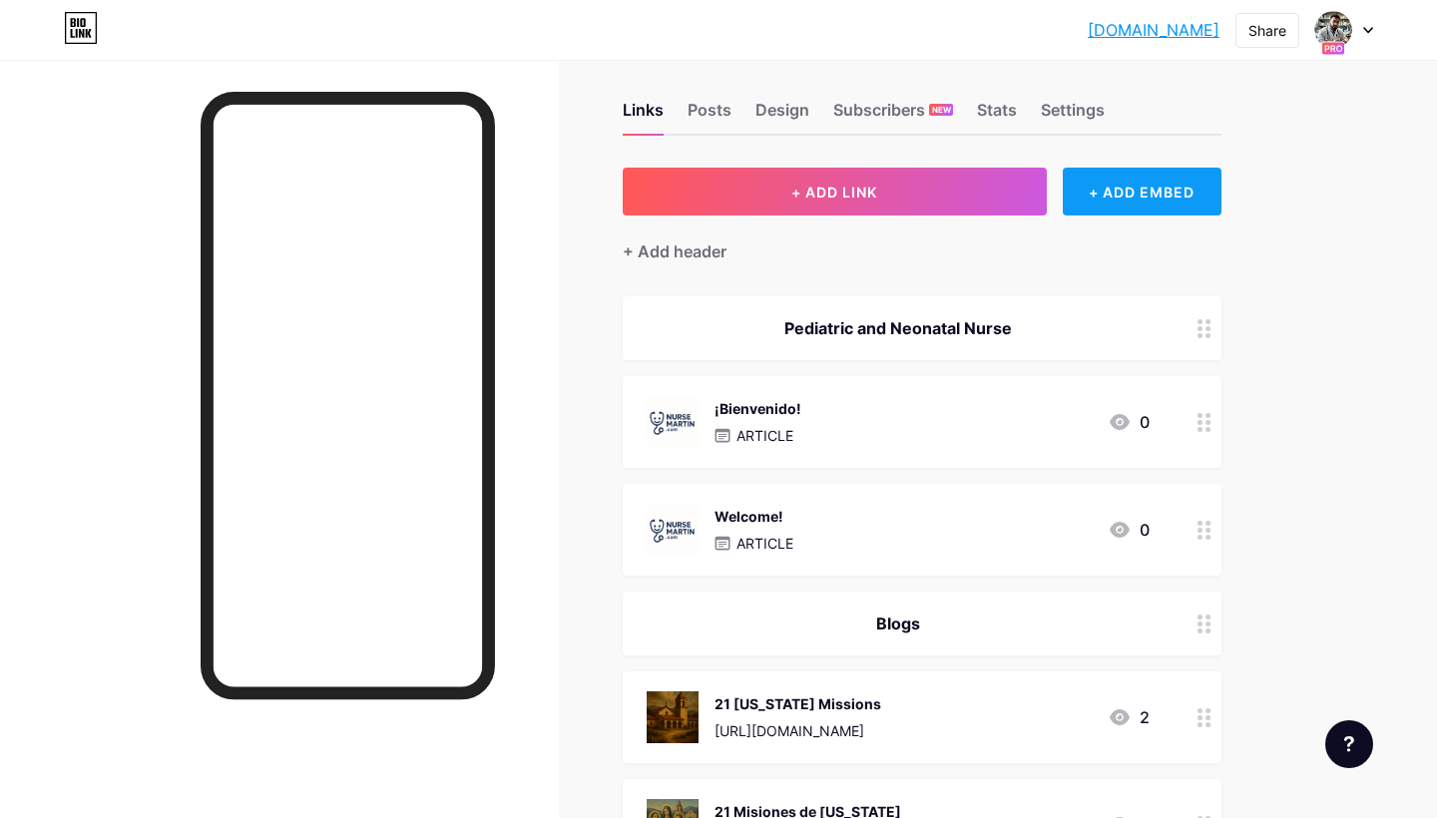
click at [1154, 188] on div "+ ADD EMBED" at bounding box center [1142, 192] width 159 height 48
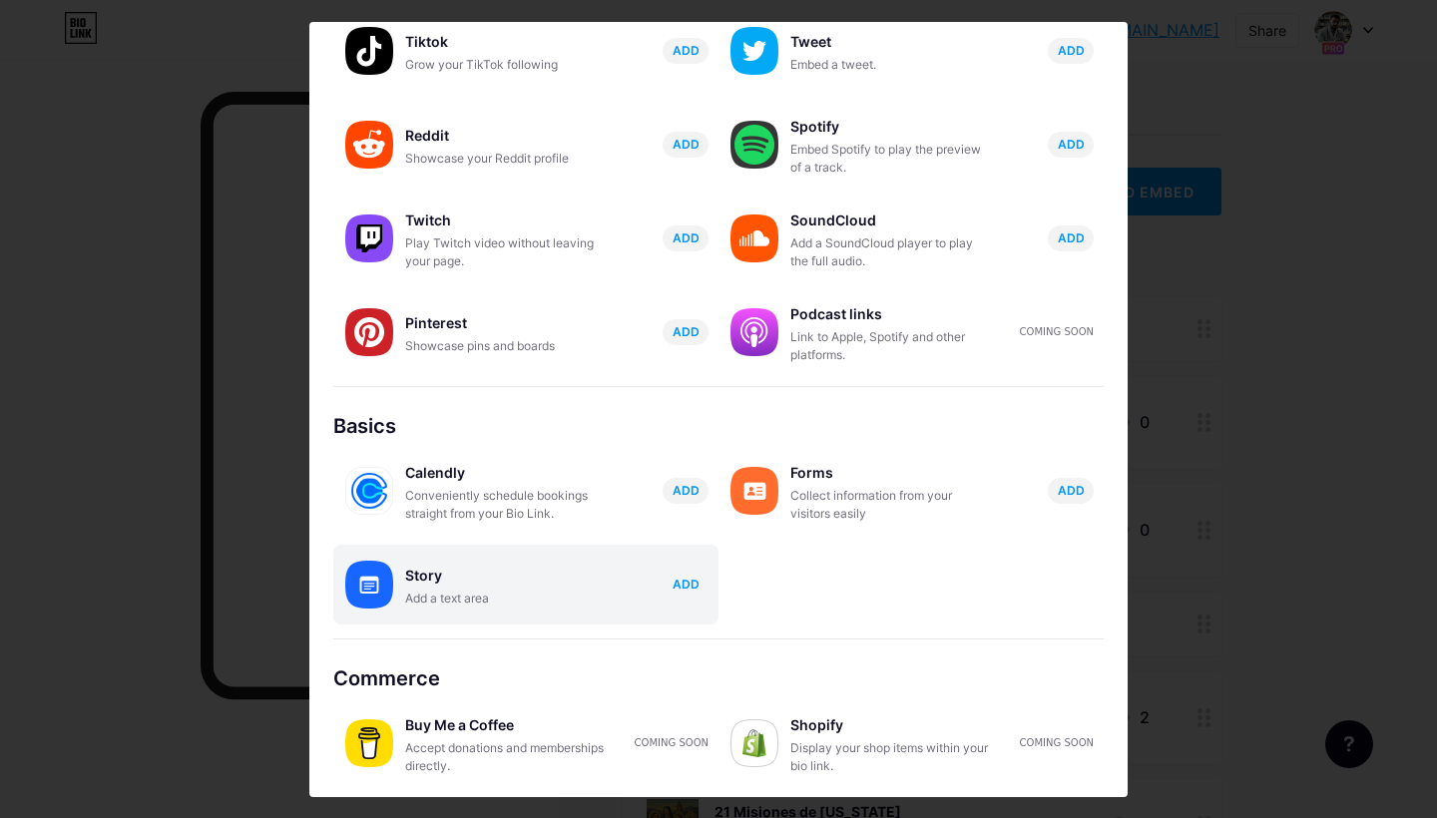
click at [679, 578] on span "ADD" at bounding box center [686, 584] width 27 height 17
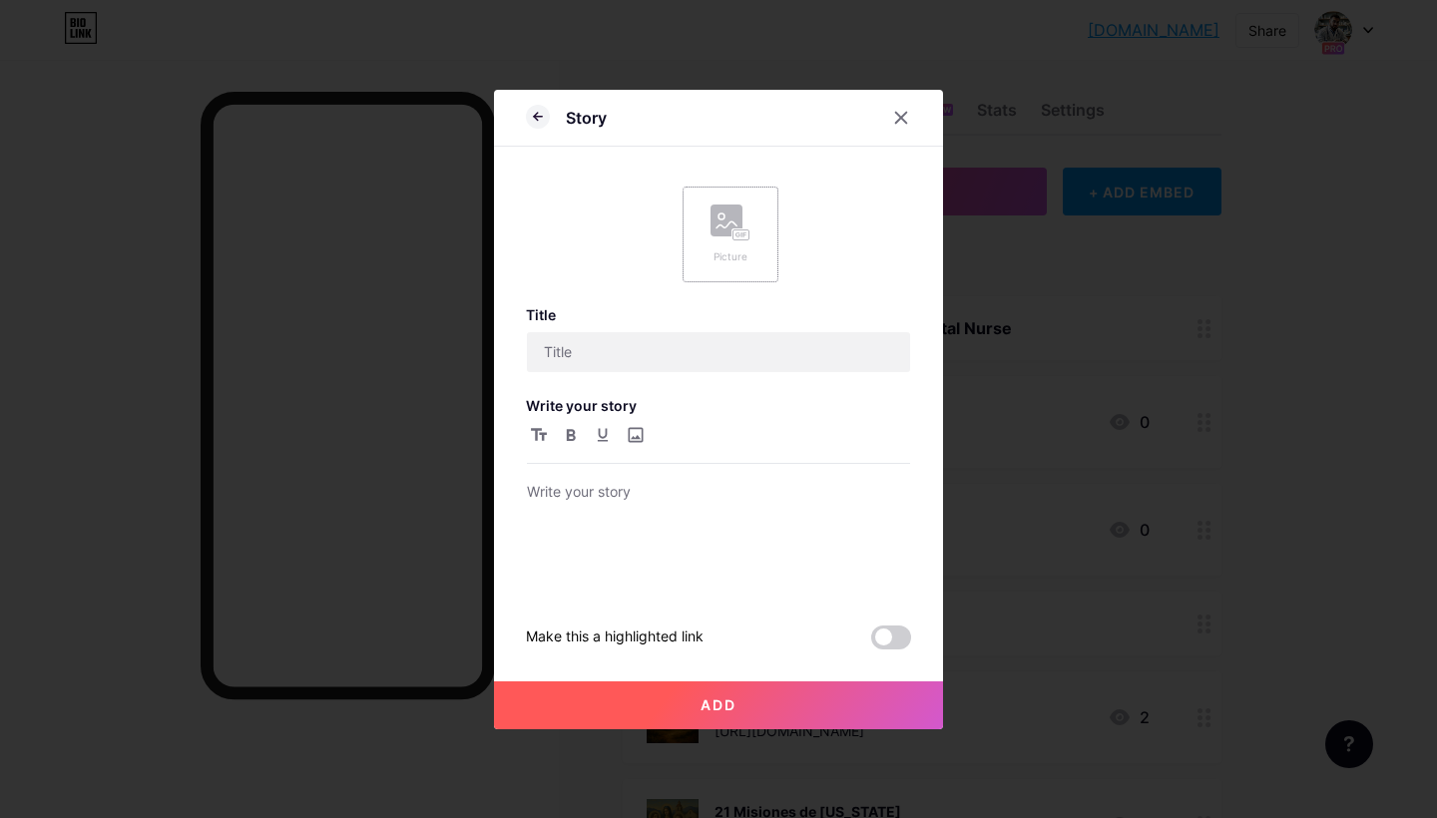
click at [749, 225] on icon at bounding box center [730, 223] width 40 height 37
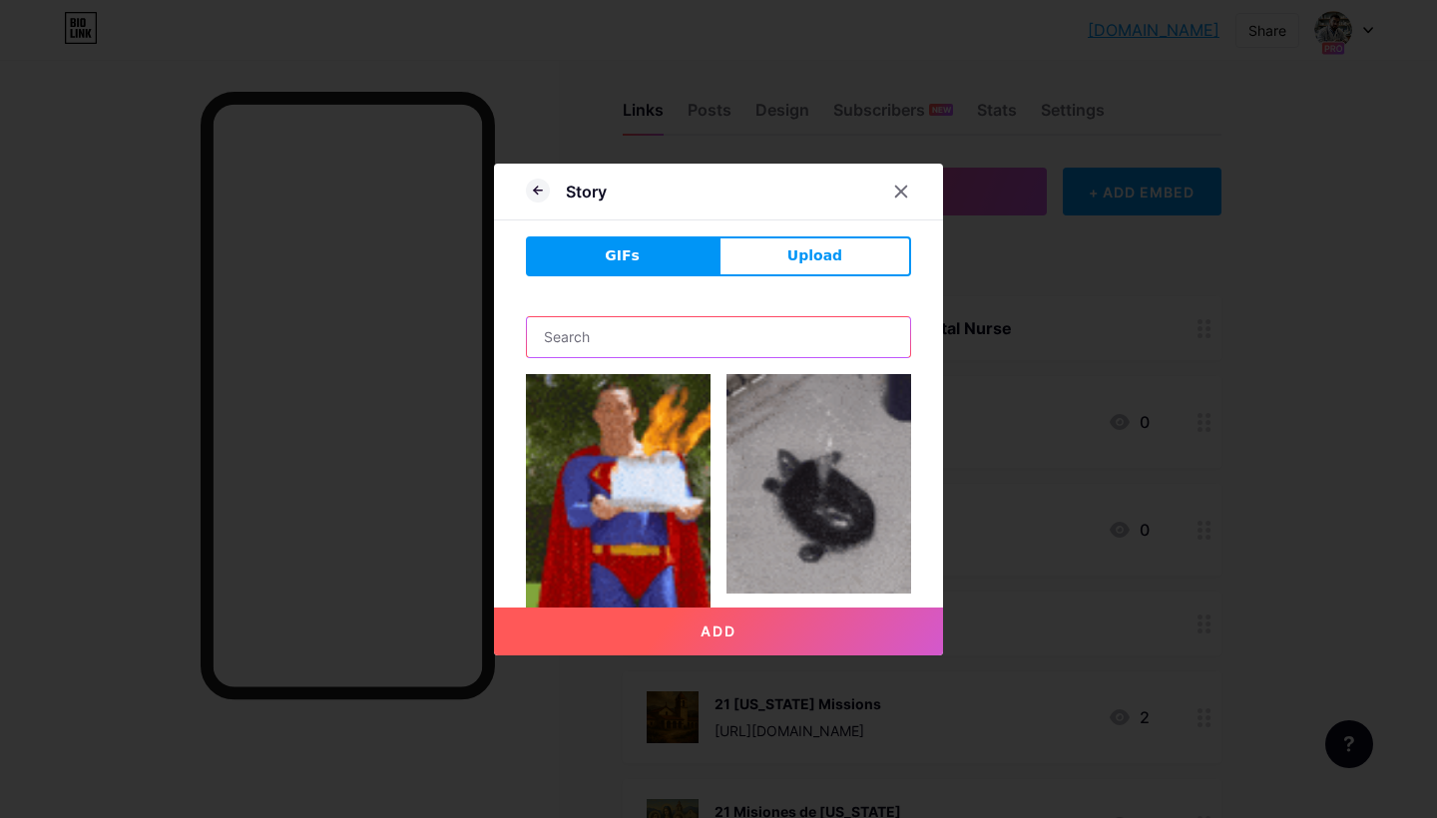
click at [664, 339] on input "text" at bounding box center [718, 337] width 383 height 40
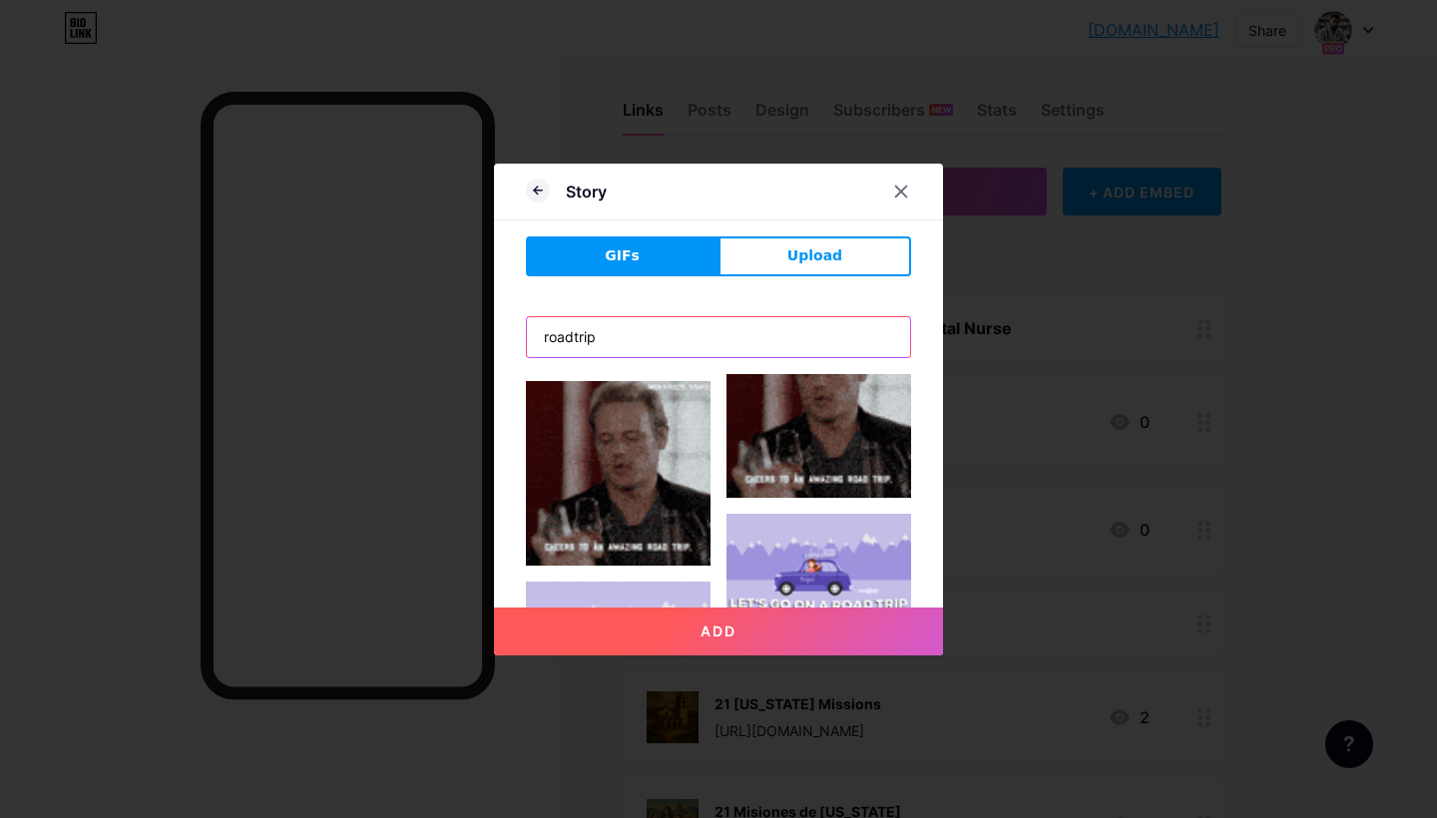
scroll to position [2969, 0]
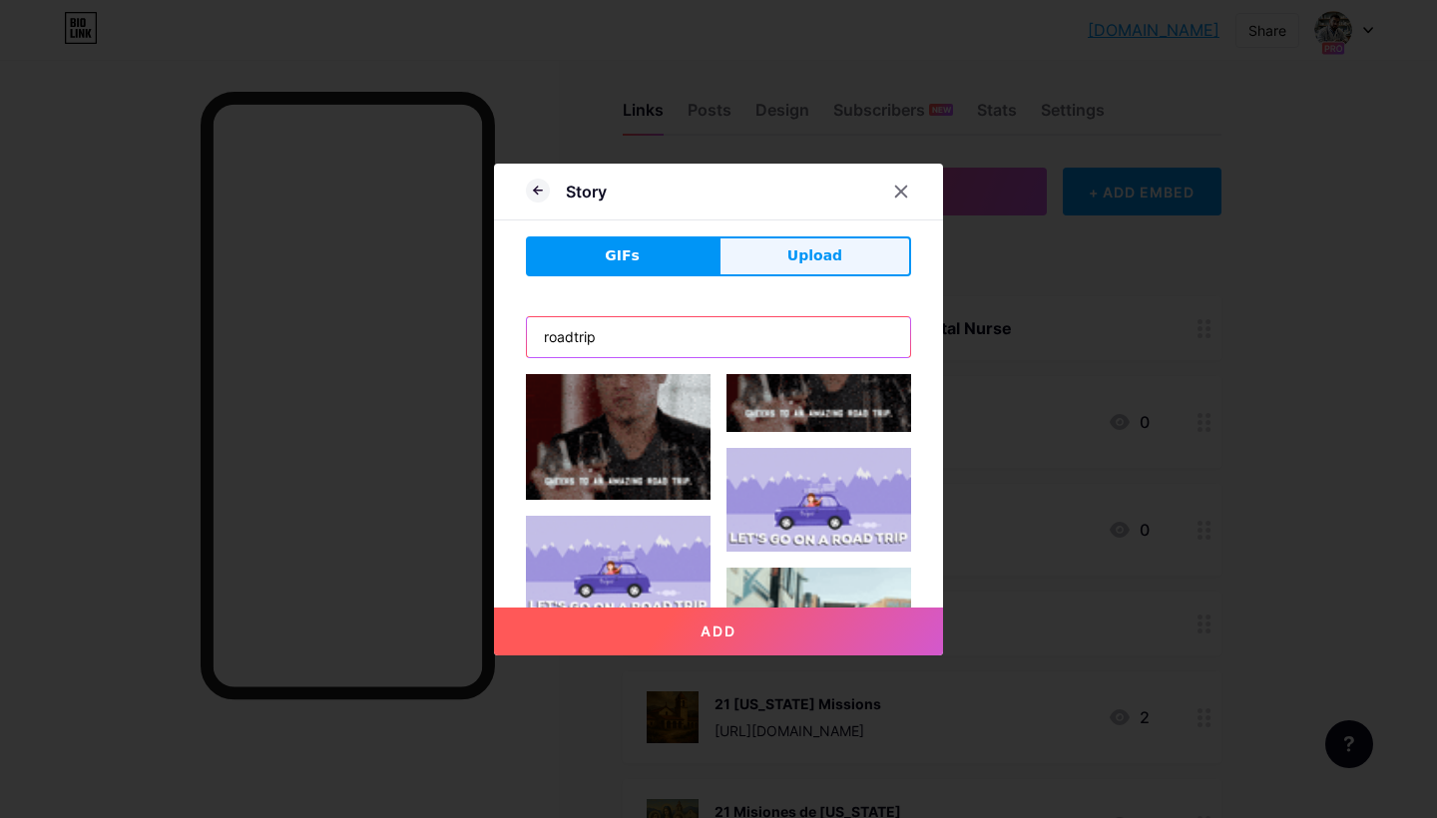
type input "roadtrip"
click at [832, 258] on span "Upload" at bounding box center [814, 255] width 55 height 21
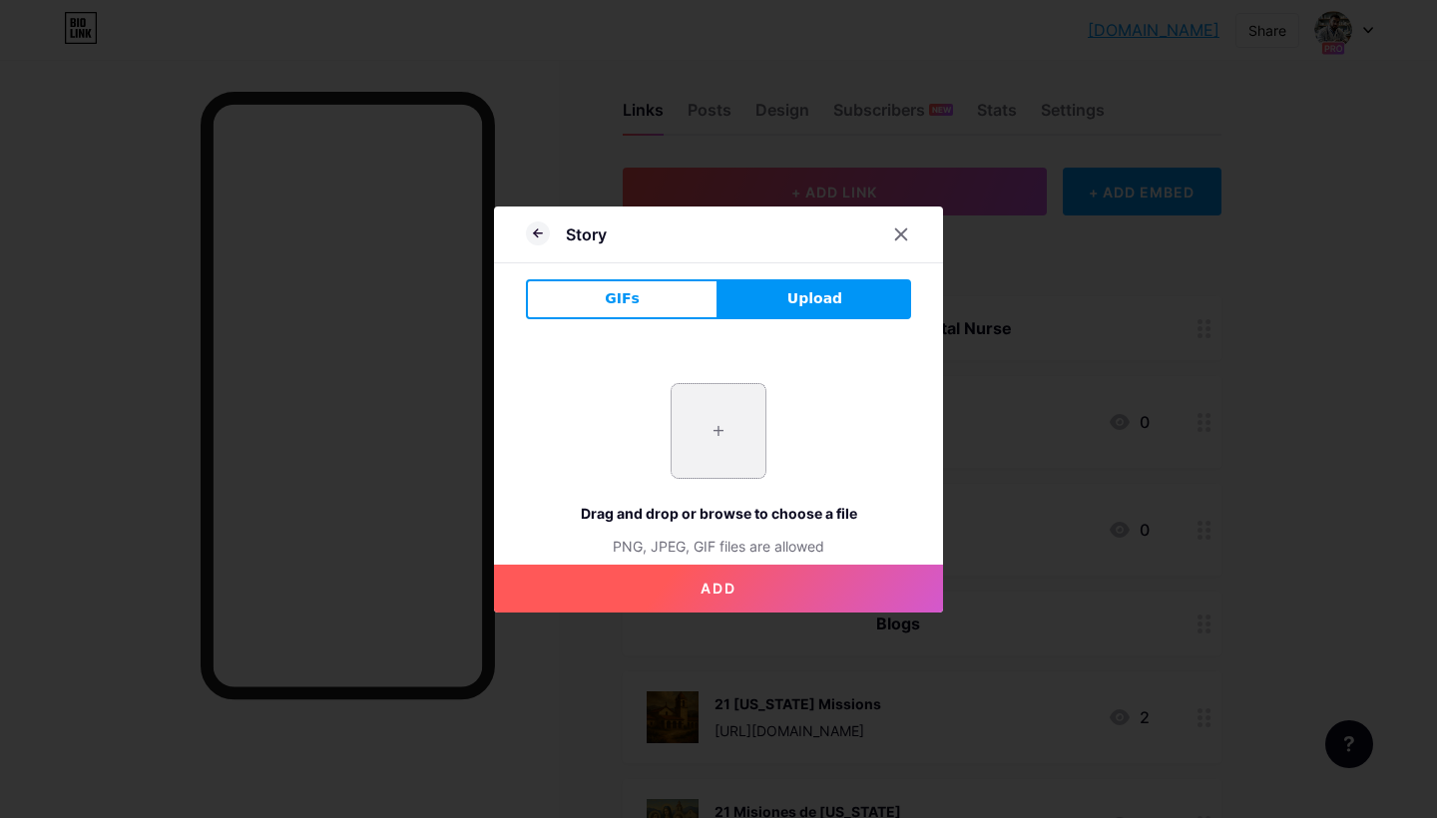
click at [731, 422] on input "file" at bounding box center [719, 431] width 94 height 94
type input "C:\fakepath\ChatGPT Image Jul 28, 2025 at 09_47_19 PM.png"
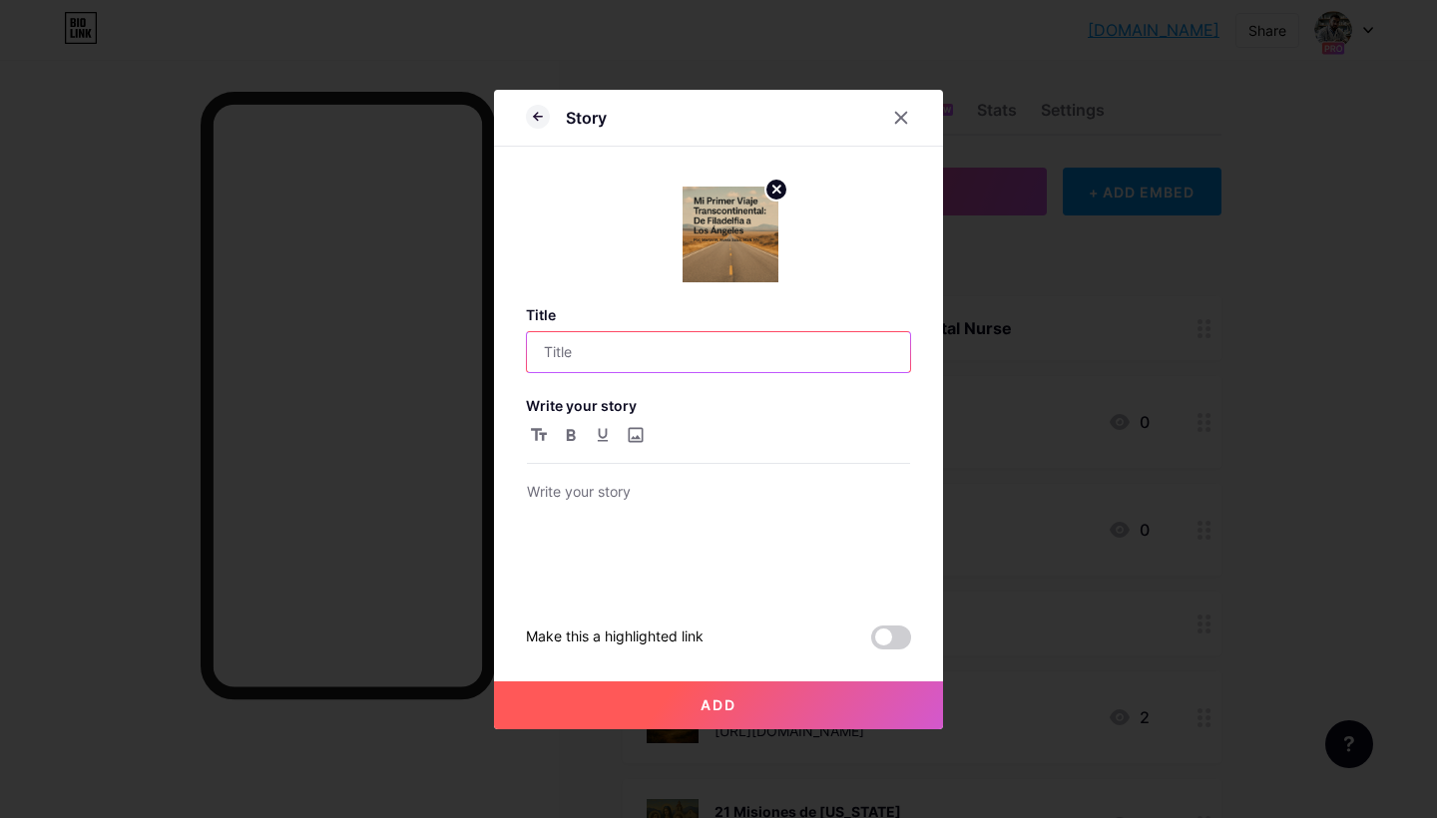
click at [731, 351] on input "text" at bounding box center [718, 352] width 383 height 40
type input "C"
drag, startPoint x: 633, startPoint y: 359, endPoint x: 508, endPoint y: 346, distance: 125.4
click at [508, 346] on div "Story Title Road Trips Write your story Make this a highlighted link Add Pictur…" at bounding box center [718, 410] width 449 height 640
type input "Travel Nurse"
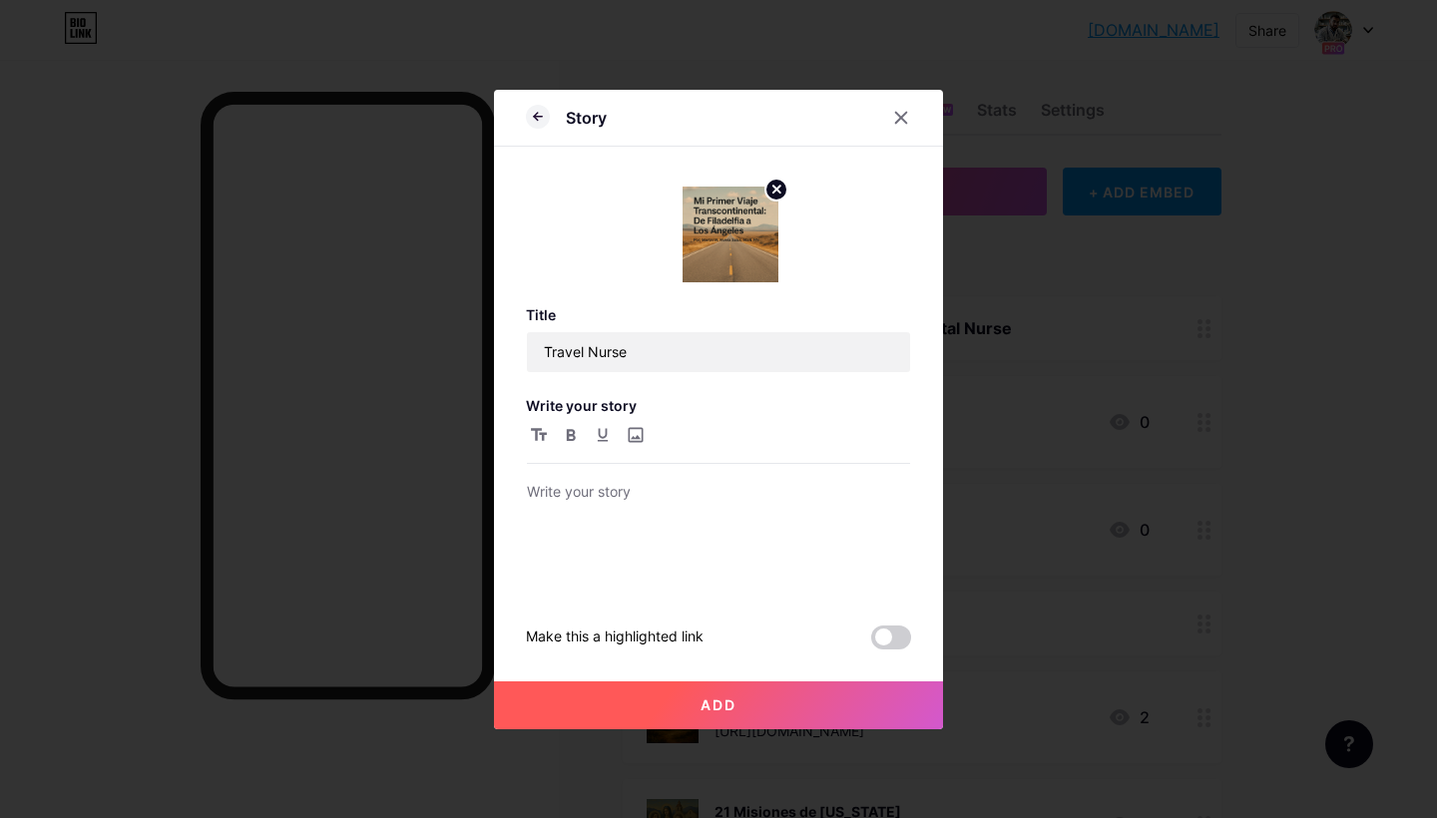
click at [680, 703] on button "Add" at bounding box center [718, 706] width 449 height 48
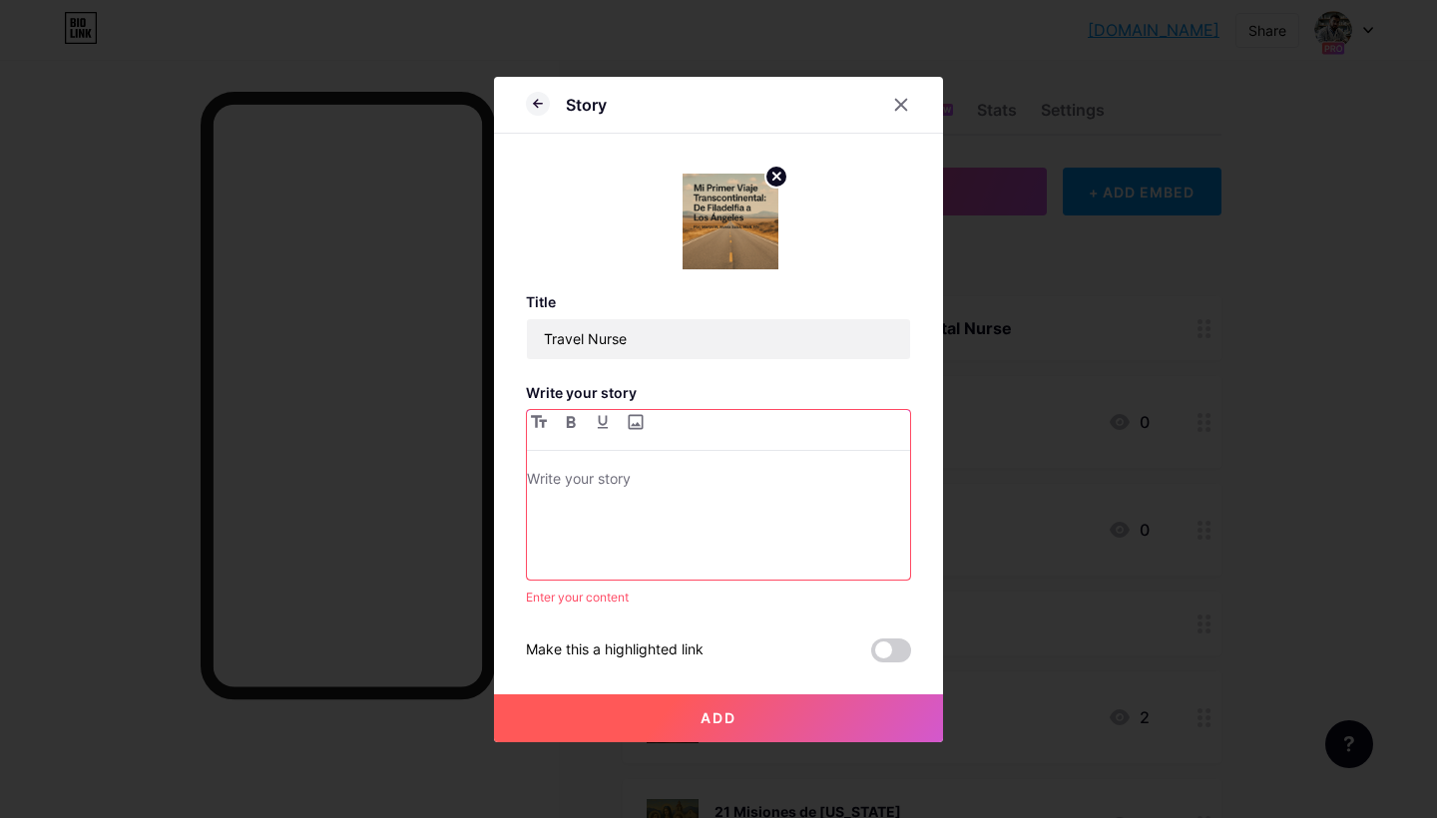
click at [695, 503] on div at bounding box center [718, 523] width 383 height 113
click at [904, 104] on icon at bounding box center [901, 105] width 16 height 16
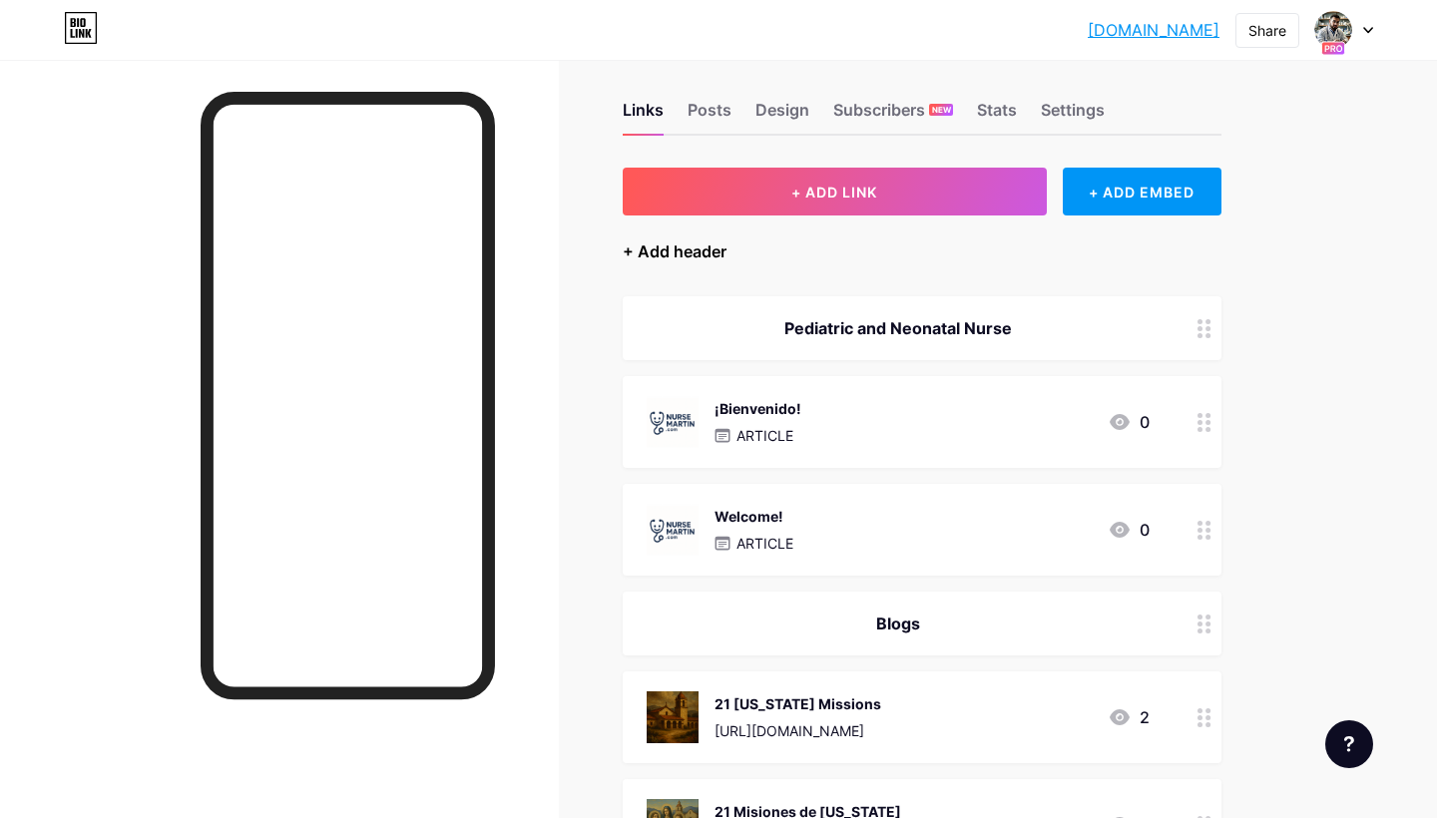
click at [679, 249] on div "+ Add header" at bounding box center [675, 251] width 104 height 24
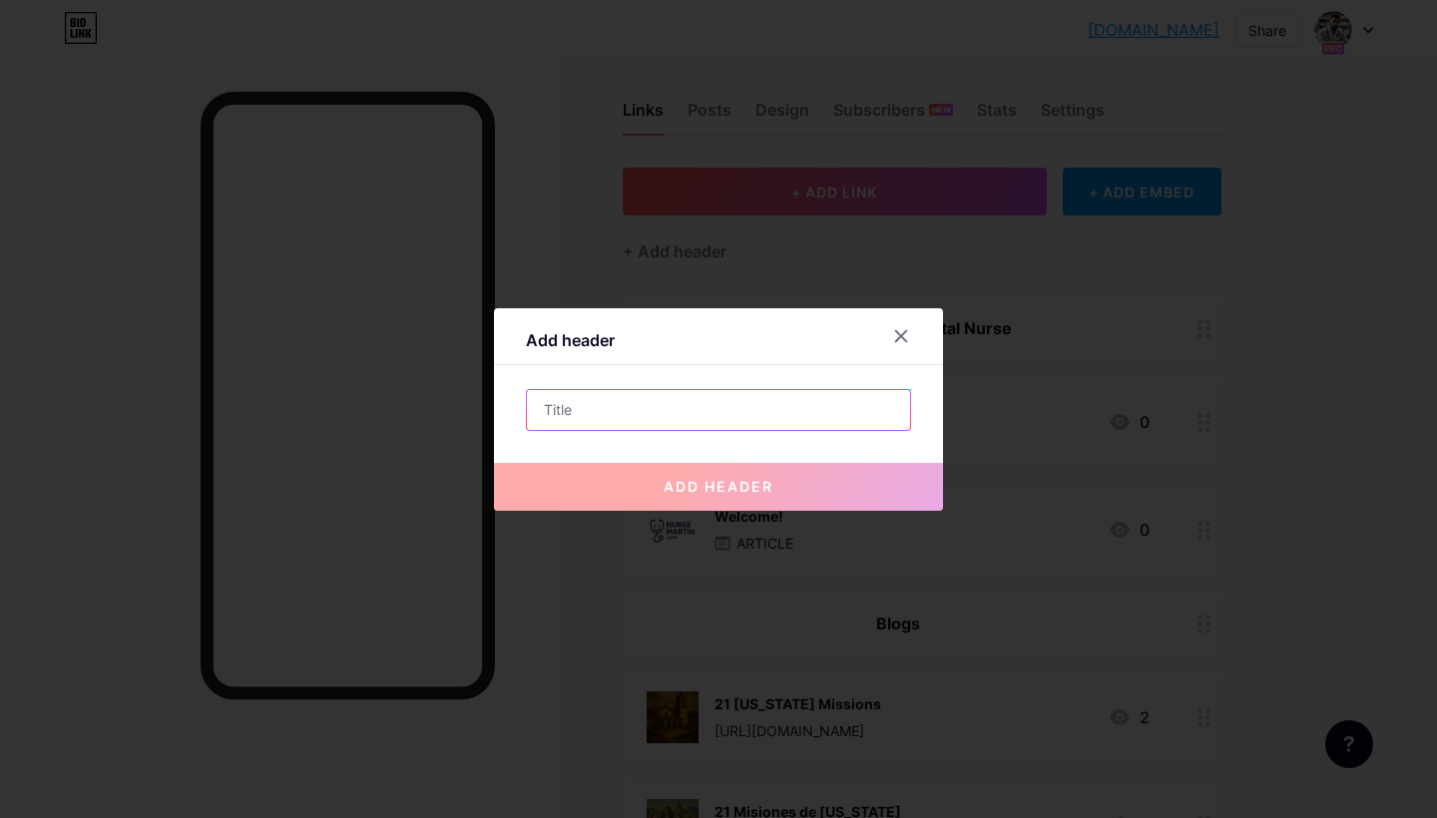
click at [607, 402] on input "text" at bounding box center [718, 410] width 383 height 40
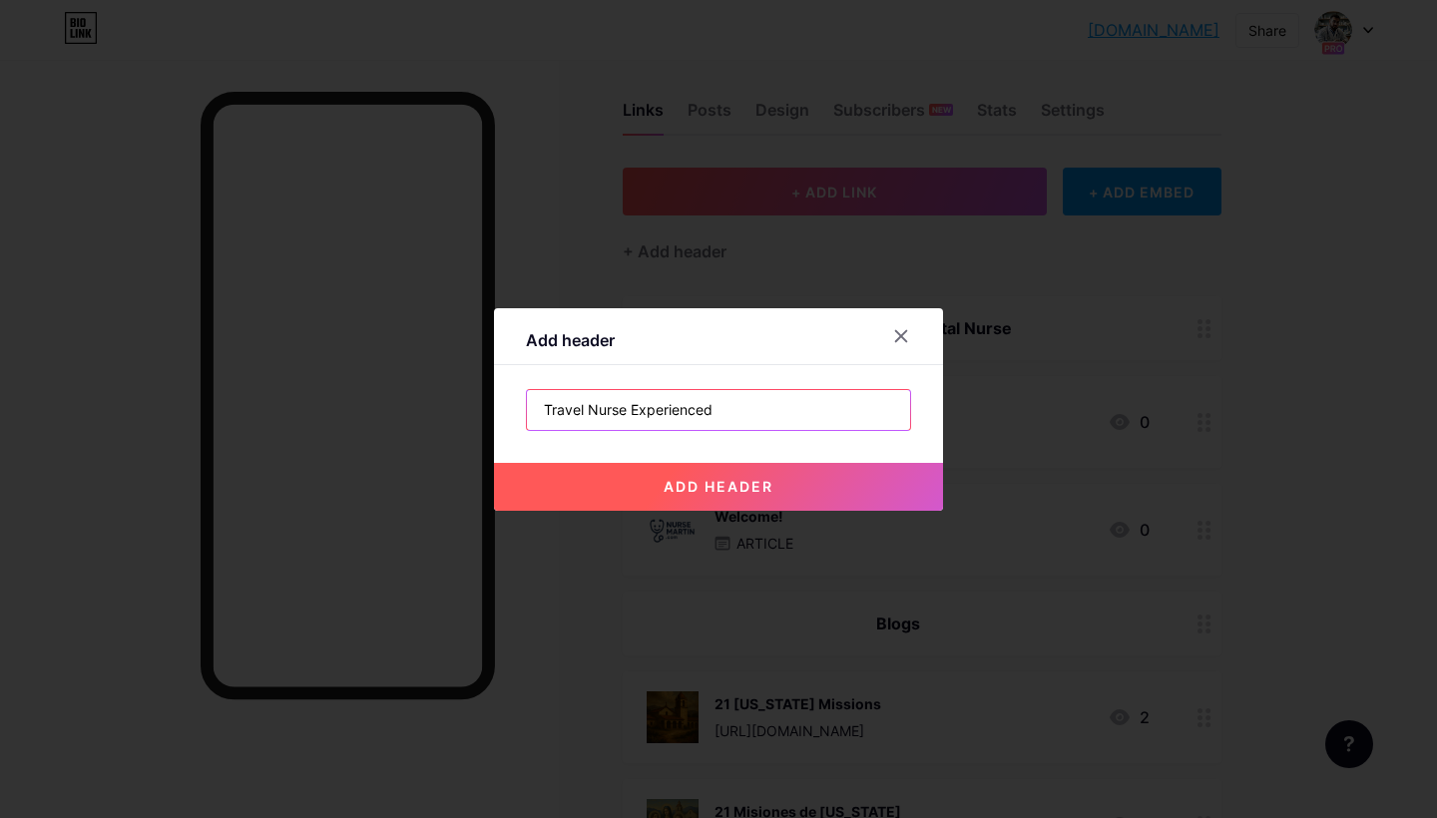
drag, startPoint x: 726, startPoint y: 414, endPoint x: 635, endPoint y: 414, distance: 91.8
click at [635, 414] on input "Travel Nurse Experienced" at bounding box center [718, 410] width 383 height 40
click at [583, 407] on input "Travel Nurse" at bounding box center [718, 410] width 383 height 40
click at [654, 402] on input "Traveler Nurse" at bounding box center [718, 410] width 383 height 40
type input "Traveler Nurse |"
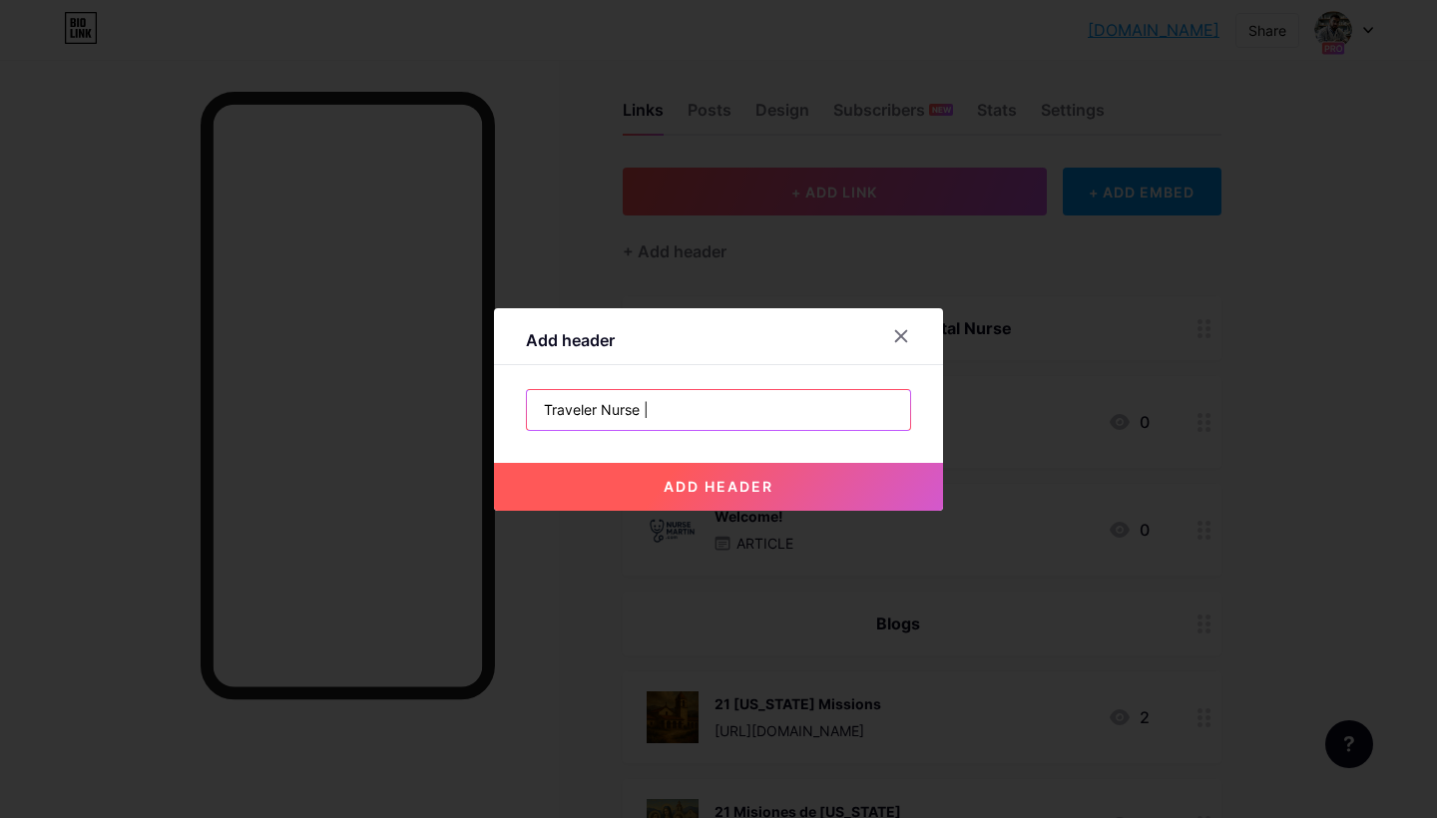
drag, startPoint x: 673, startPoint y: 411, endPoint x: 500, endPoint y: 406, distance: 172.7
click at [501, 407] on div "Add header Traveler Nurse | add header" at bounding box center [718, 409] width 449 height 203
click at [912, 326] on div at bounding box center [901, 336] width 36 height 36
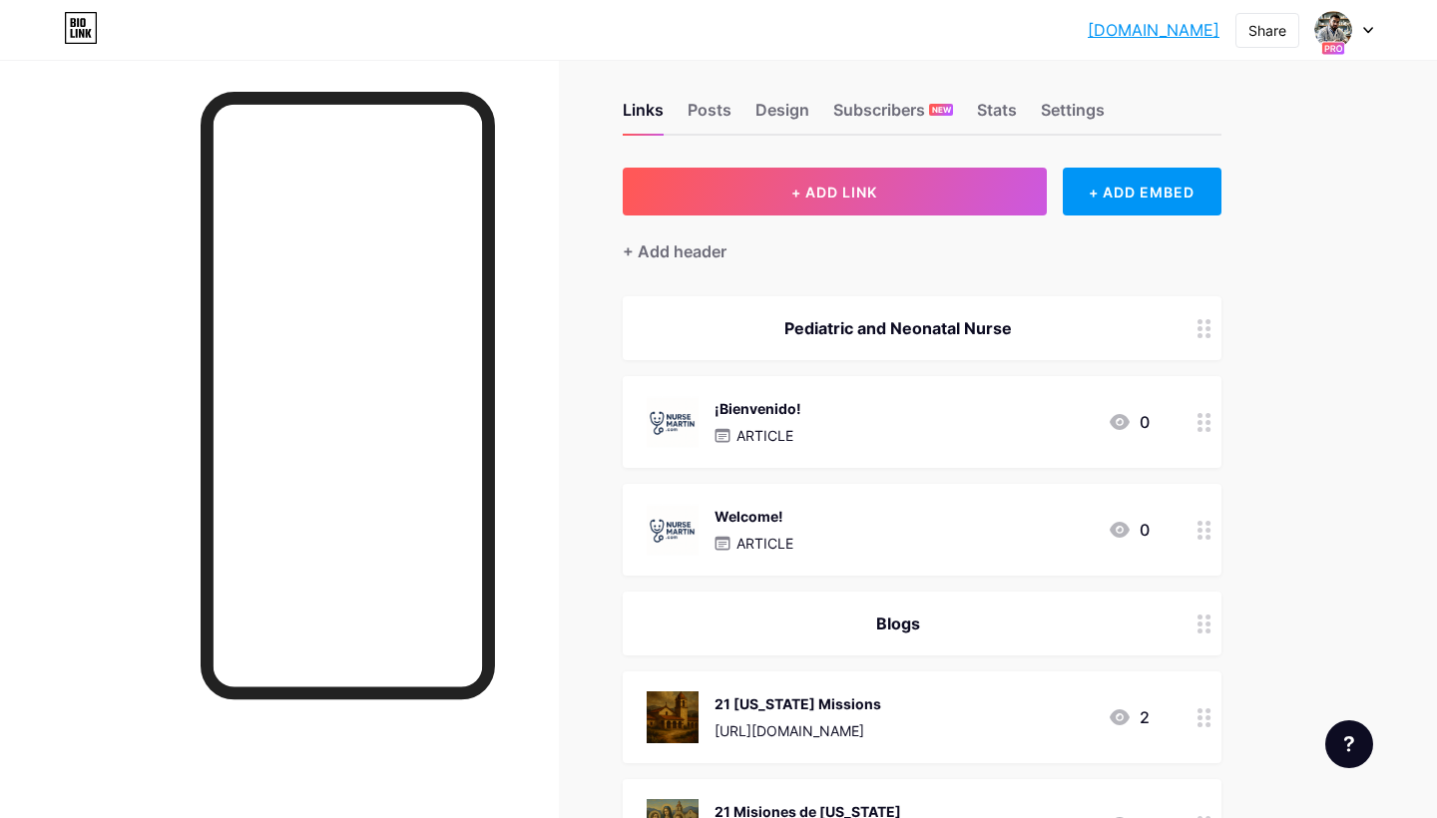
click at [840, 323] on div "Pediatric and Neonatal Nurse" at bounding box center [898, 328] width 503 height 24
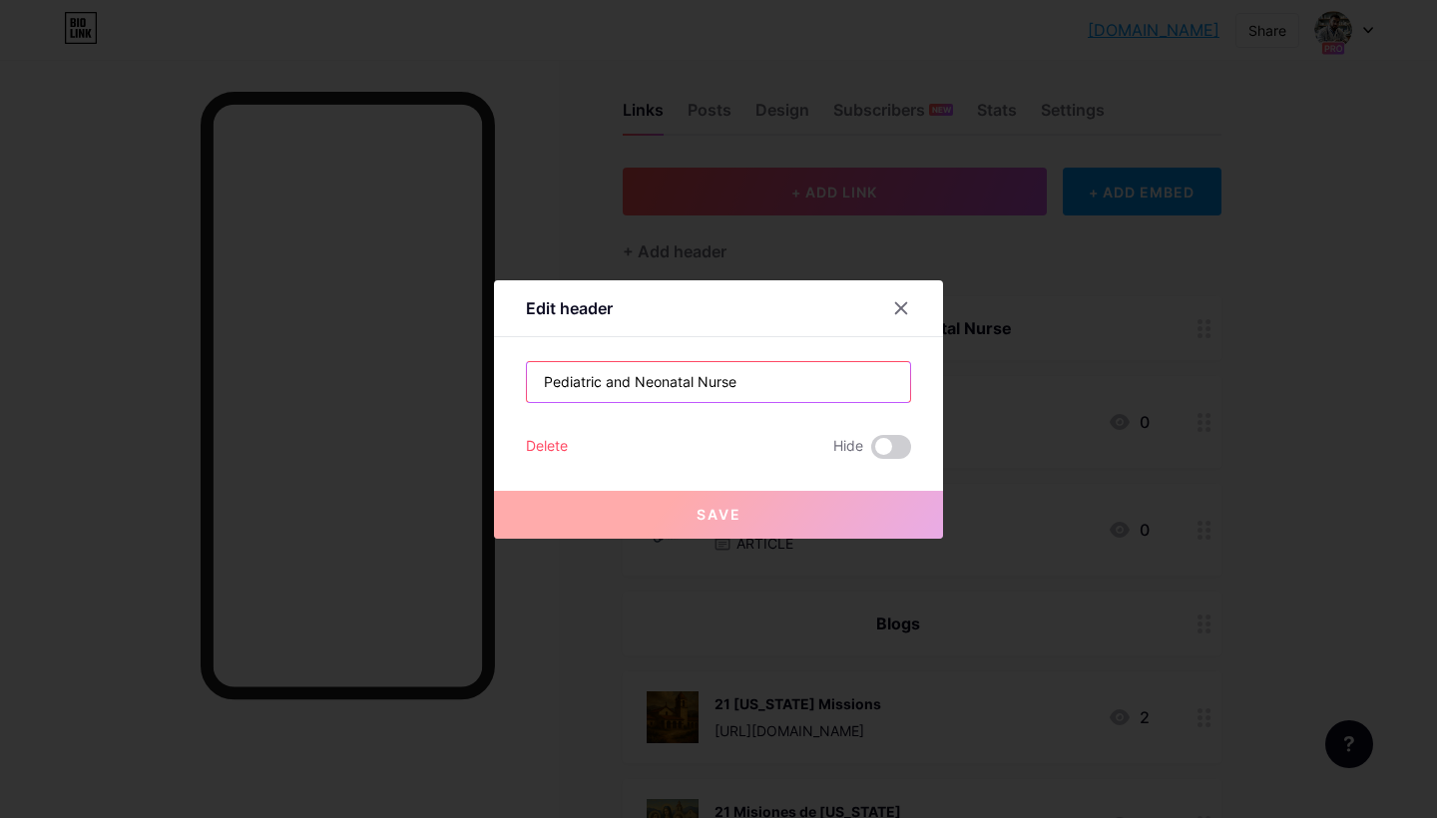
drag, startPoint x: 632, startPoint y: 375, endPoint x: 499, endPoint y: 364, distance: 133.2
click at [499, 365] on div "Edit header Pediatric and Neonatal Nurse Delete Hide Save" at bounding box center [718, 409] width 449 height 258
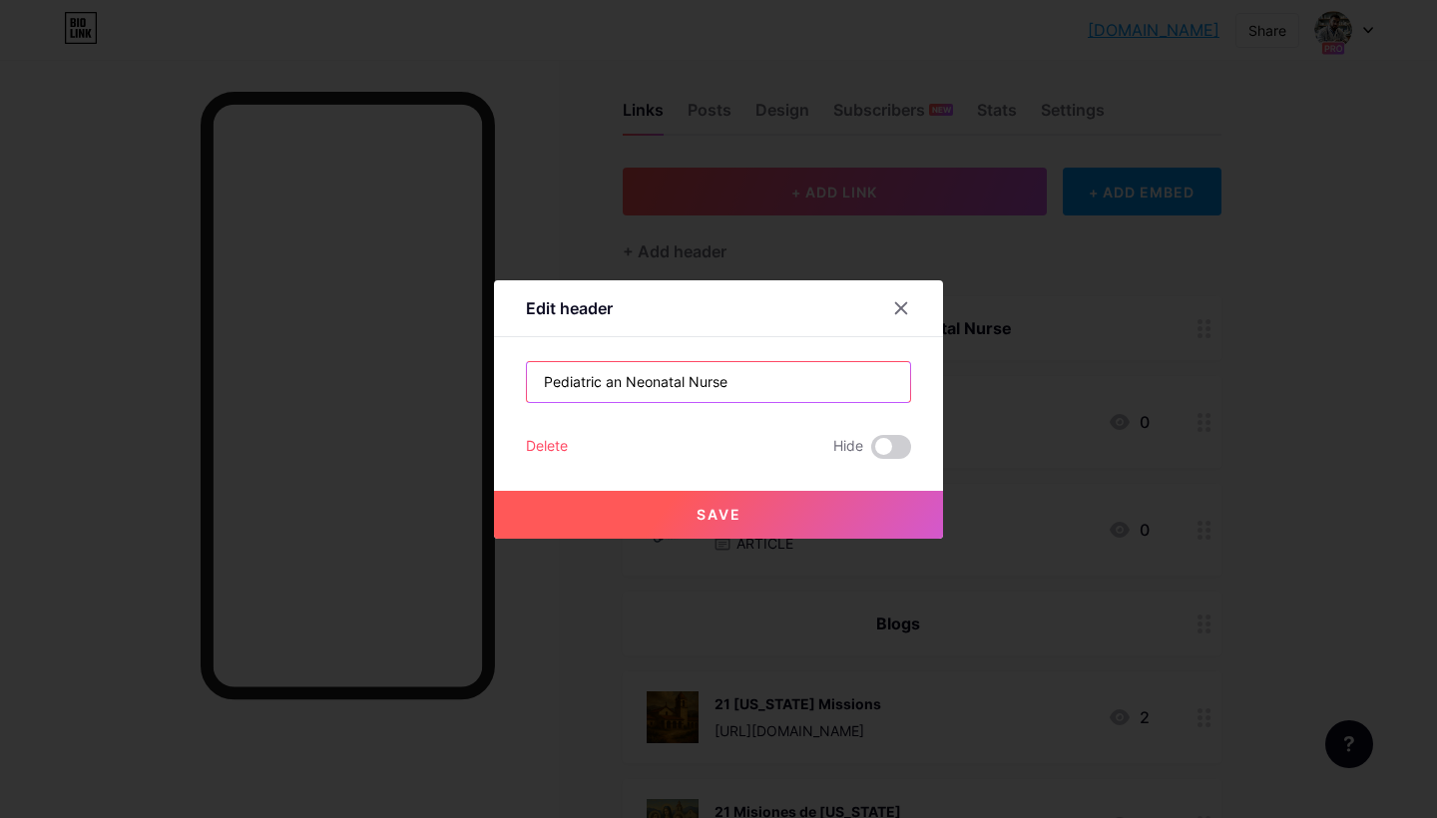
type input "Pediatric and Neonatal Nurse"
click at [662, 511] on button "Save" at bounding box center [718, 515] width 449 height 48
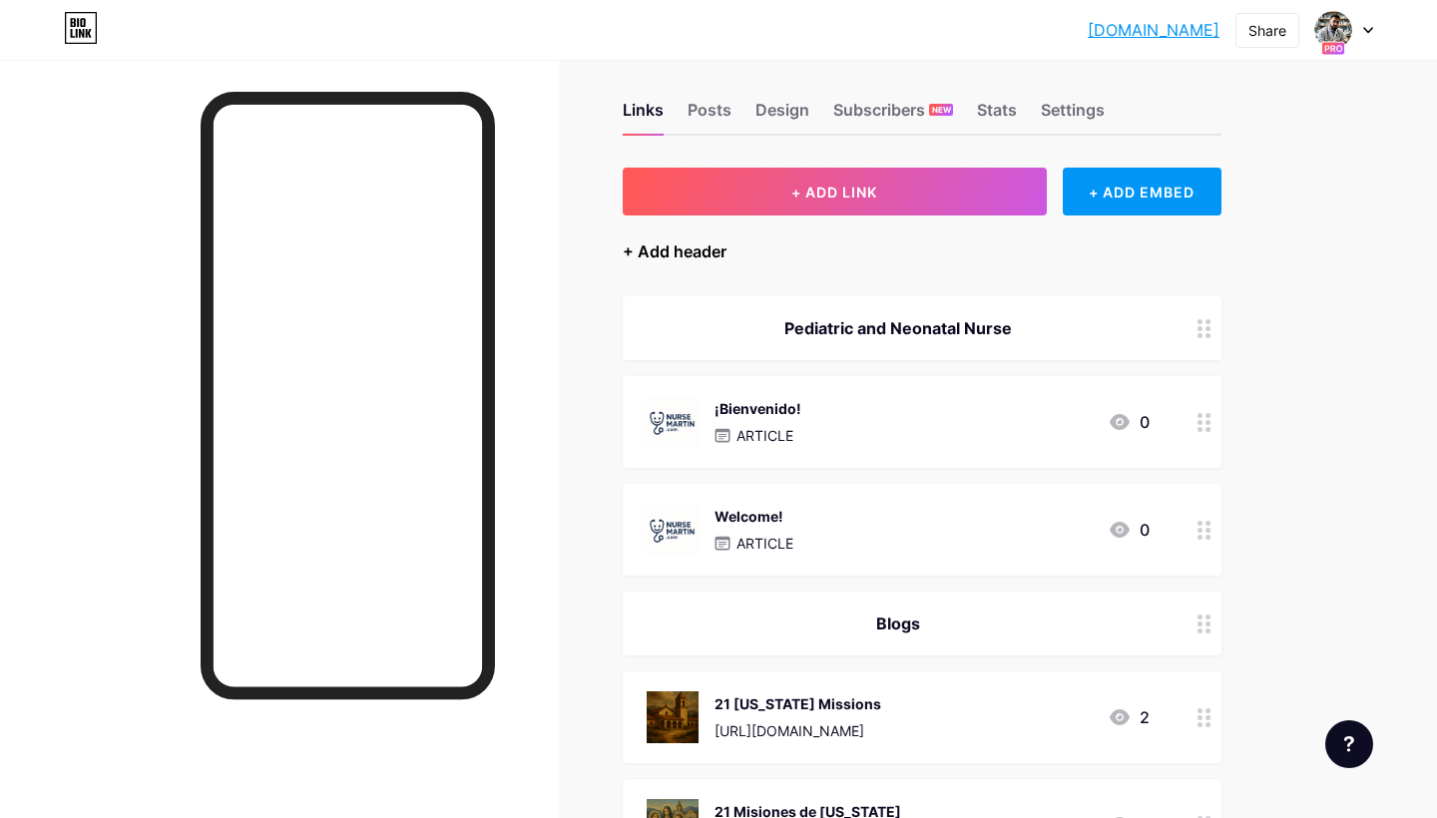
click at [701, 247] on div "+ Add header" at bounding box center [675, 251] width 104 height 24
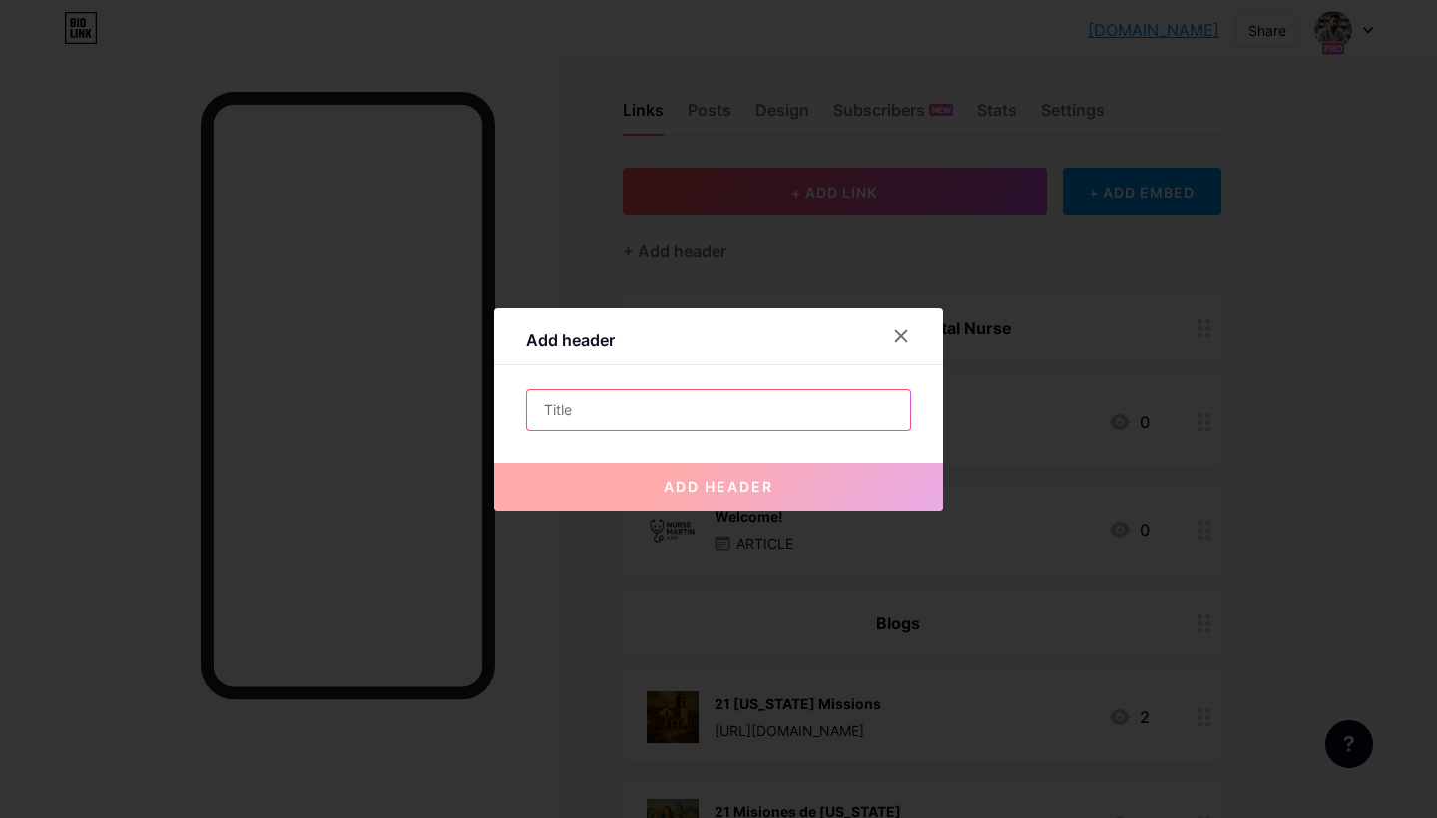
click at [623, 412] on input "text" at bounding box center [718, 410] width 383 height 40
paste input "Board‑Certified Neonatal ICU Nurse | MSN in Health Systems, Duke NNP ’26 | Trave"
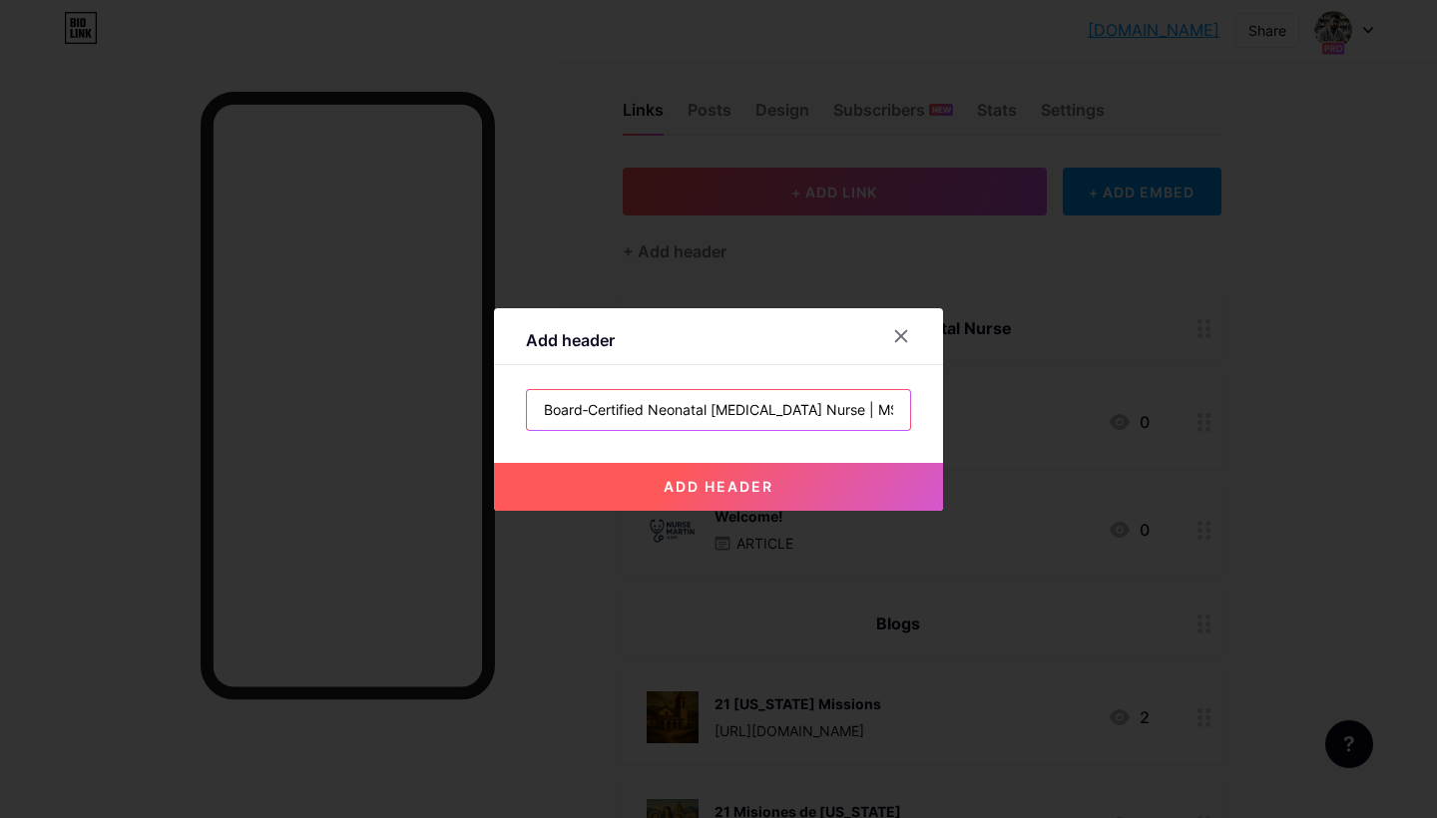
type input "Board‑Certified Neonatal ICU Nurse | MSN in Health Systems, Duke NNP ’26 | Trave"
click at [632, 480] on button "add header" at bounding box center [718, 487] width 449 height 48
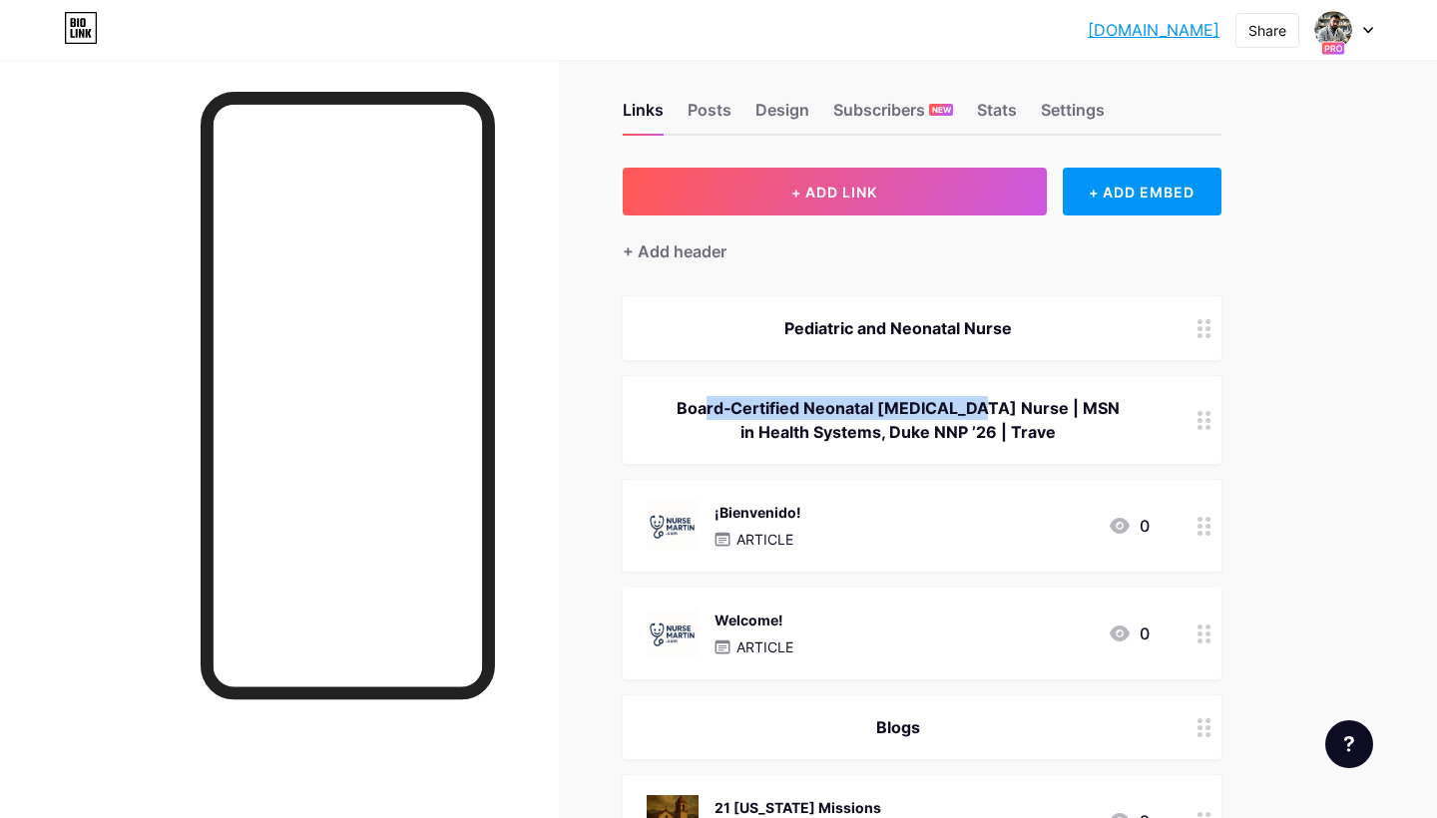
drag, startPoint x: 970, startPoint y: 405, endPoint x: 695, endPoint y: 404, distance: 274.4
click at [695, 404] on div "Board‑Certified Neonatal ICU Nurse | MSN in Health Systems, Duke NNP ’26 | Trave" at bounding box center [898, 420] width 503 height 48
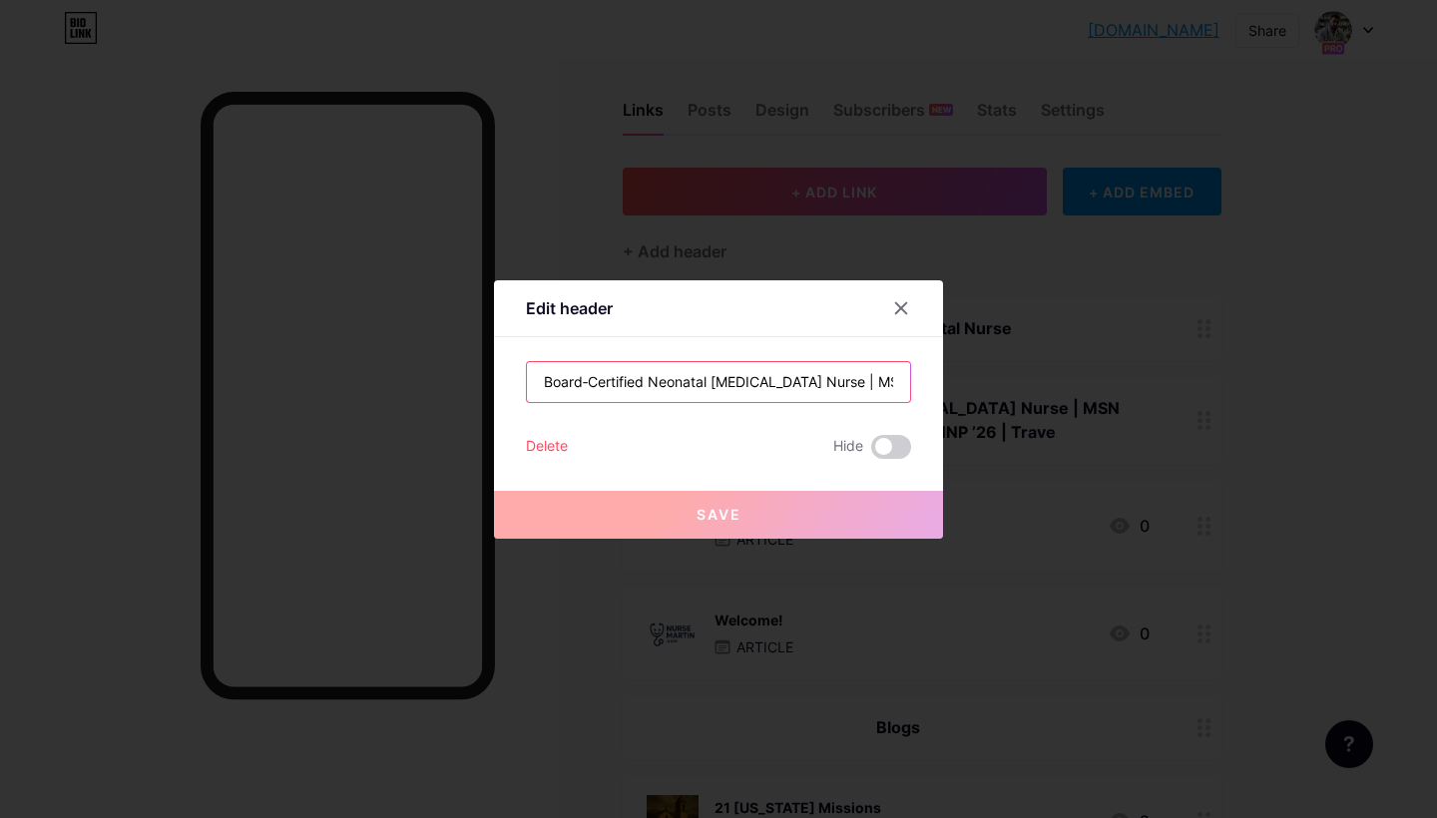
drag, startPoint x: 781, startPoint y: 386, endPoint x: 978, endPoint y: 408, distance: 197.8
click at [978, 408] on div "Edit header Board‑Certified Neonatal ICU Nurse | MSN in Health Systems, Duke NN…" at bounding box center [718, 409] width 1437 height 818
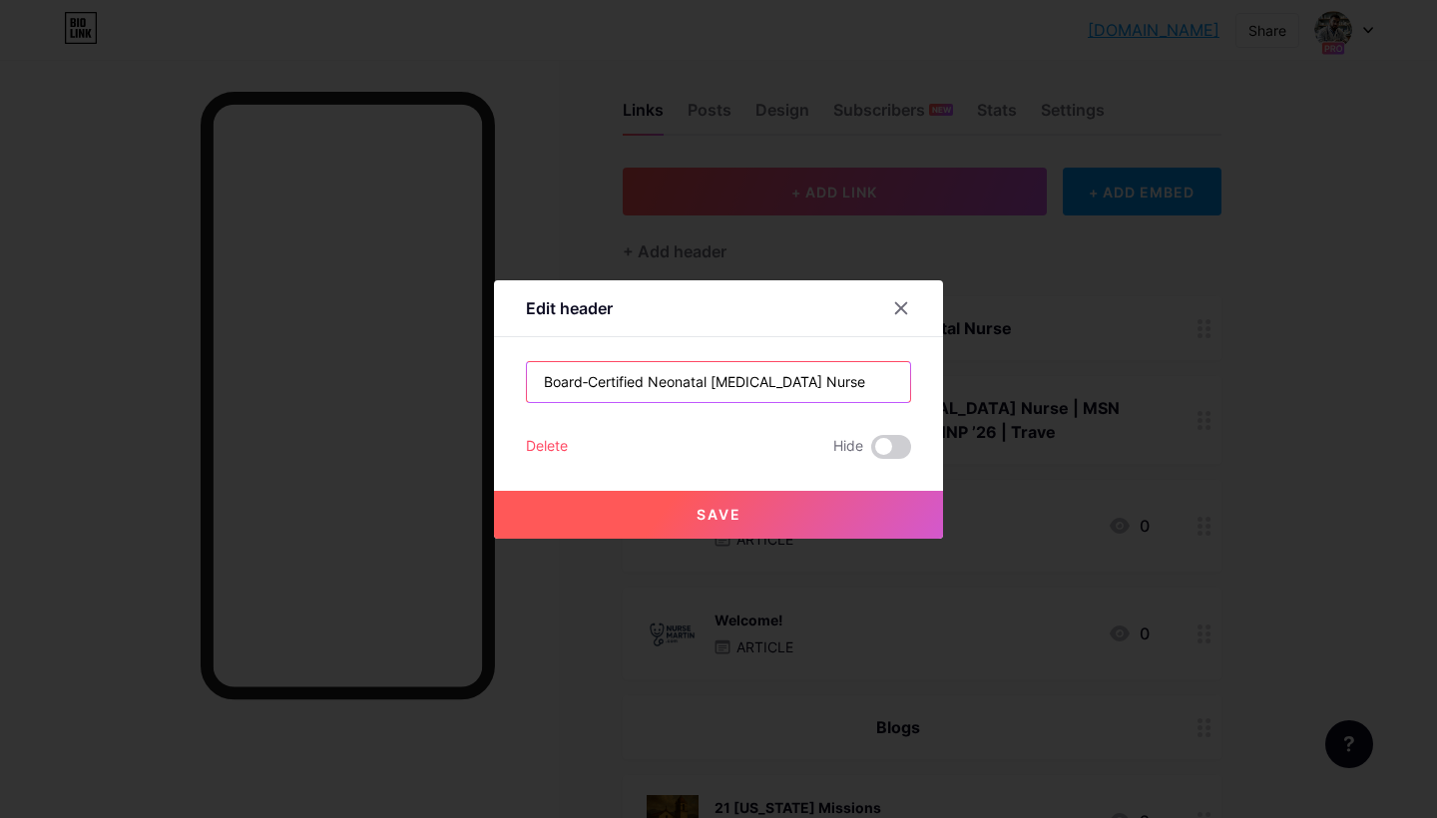
type input "Board‑Certified Neonatal ICU Nurse"
click at [741, 533] on button "Save" at bounding box center [718, 515] width 449 height 48
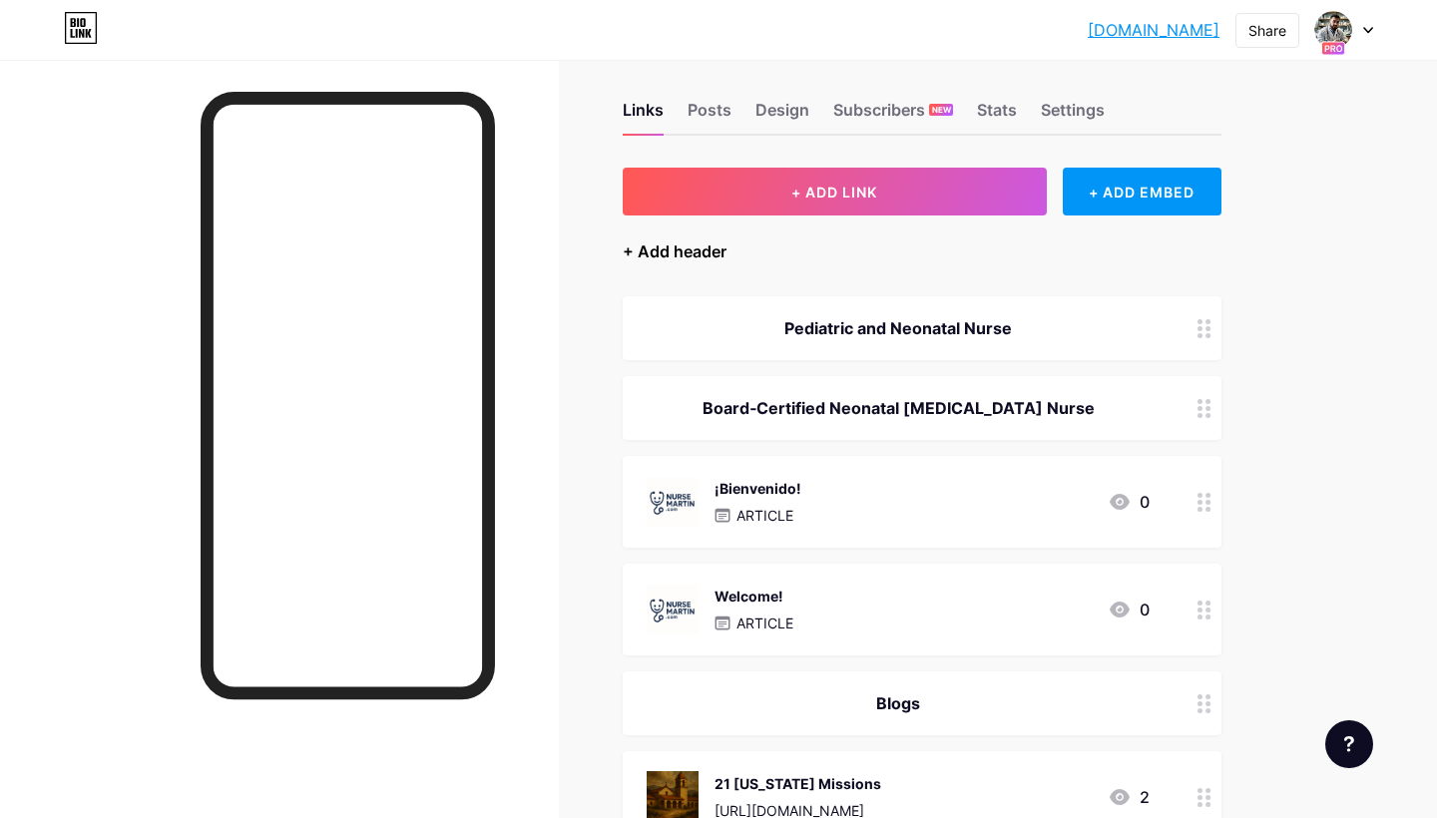
click at [705, 256] on div "+ Add header" at bounding box center [675, 251] width 104 height 24
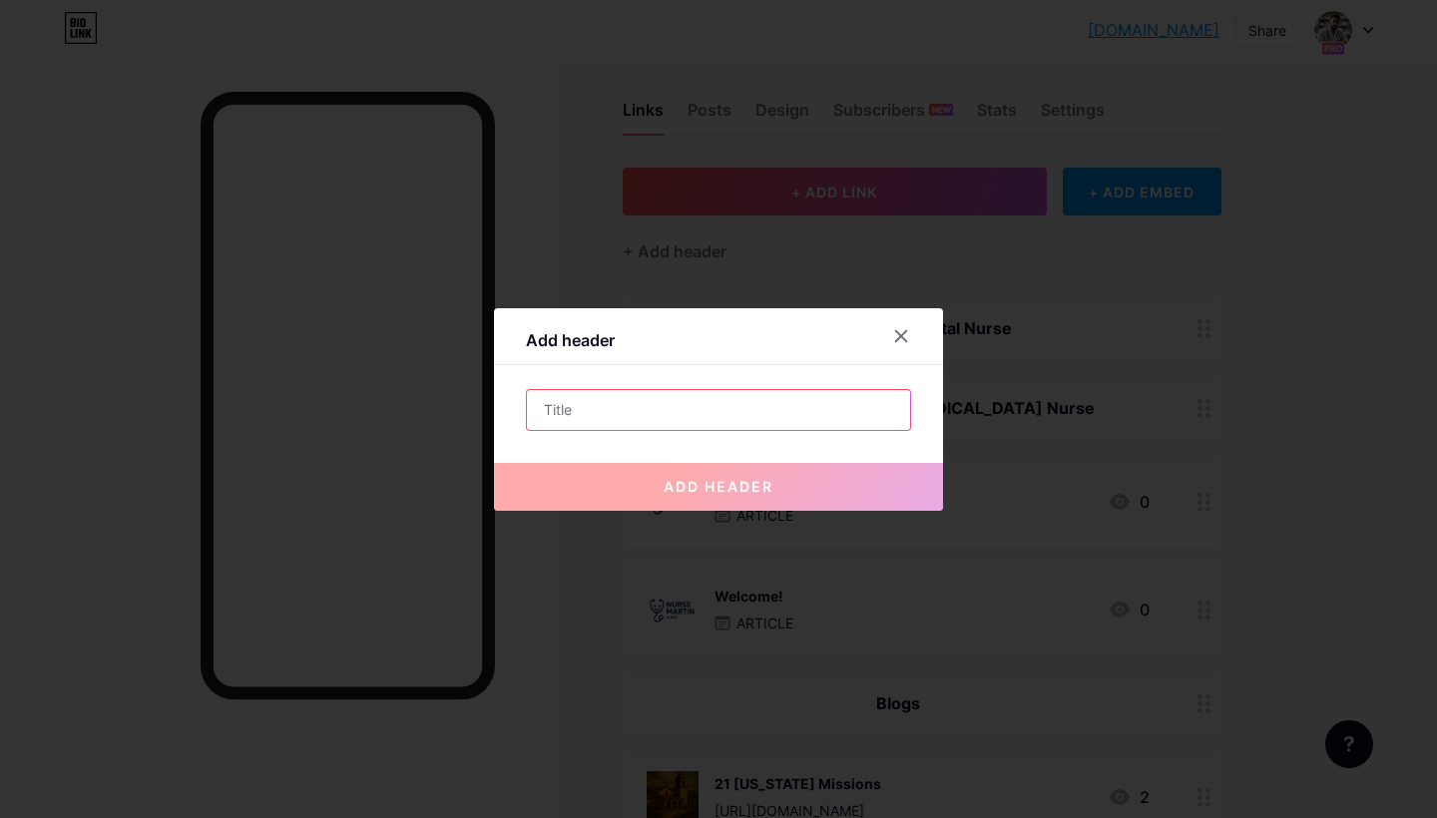
click at [695, 415] on input "text" at bounding box center [718, 410] width 383 height 40
paste input "| MSN in Health Systems, Duke NNP ’26 | Trave"
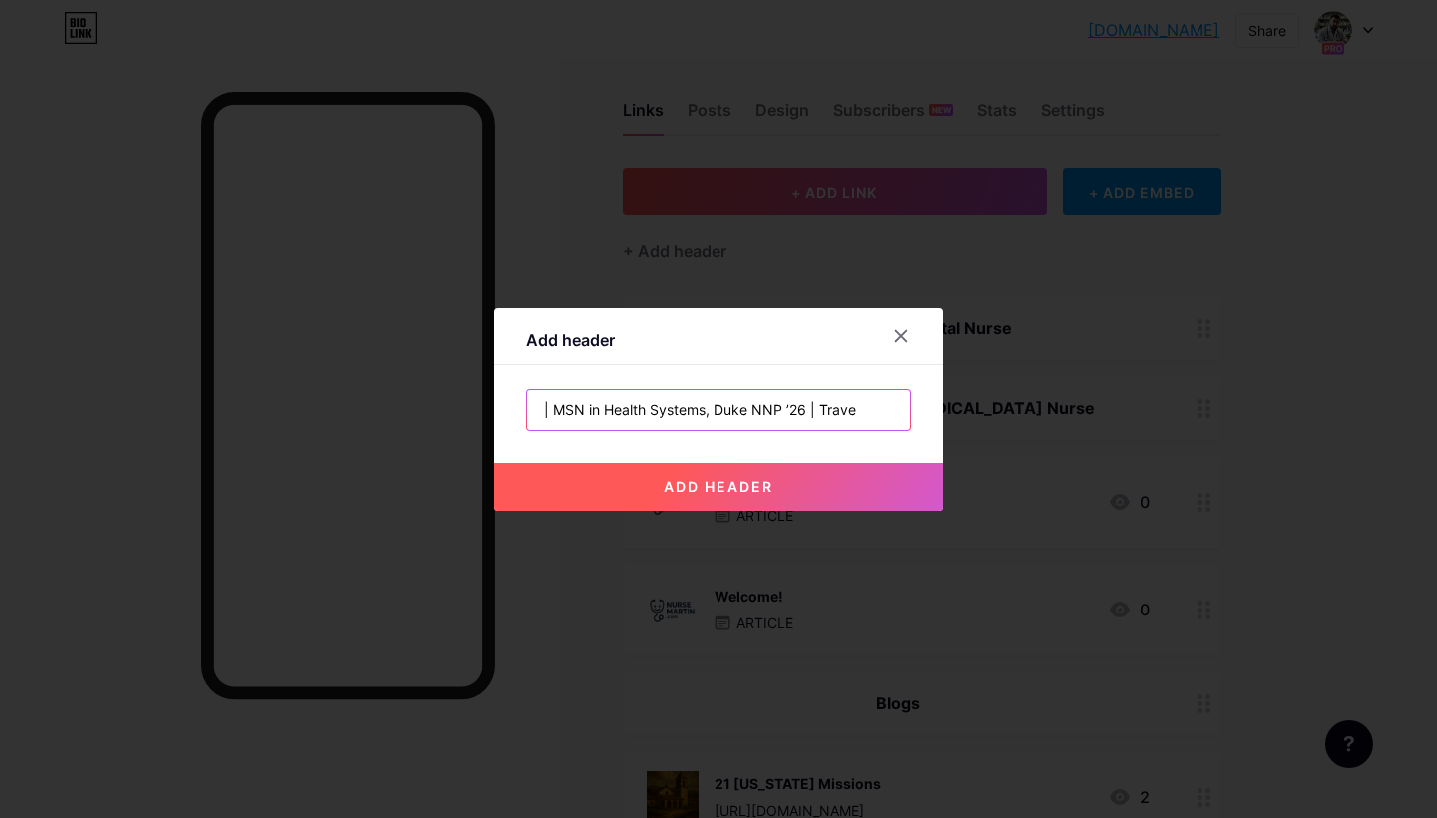
drag, startPoint x: 559, startPoint y: 408, endPoint x: 430, endPoint y: 404, distance: 128.8
click at [430, 404] on div "Add header | MSN in Health Systems, Duke NNP ’26 | Trave add header" at bounding box center [718, 409] width 1437 height 818
drag, startPoint x: 801, startPoint y: 410, endPoint x: 1094, endPoint y: 439, distance: 293.8
click at [1083, 438] on div "Add header MSN in Health Systems, Duke NNP ’26 | Trave add header" at bounding box center [718, 409] width 1437 height 818
type input "MSN in Health Systems, Duke NNP ’26"
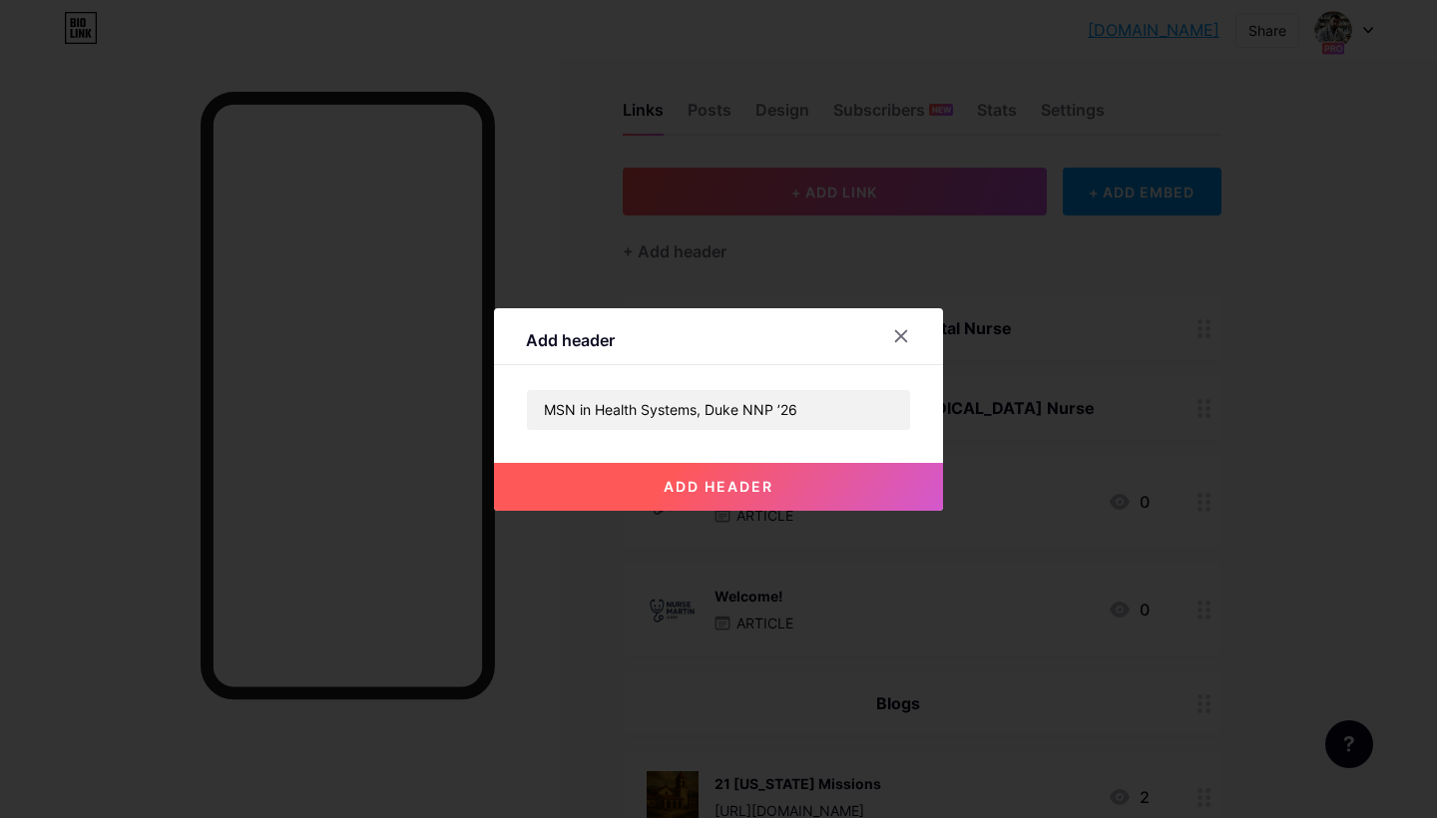
click at [816, 476] on button "add header" at bounding box center [718, 487] width 449 height 48
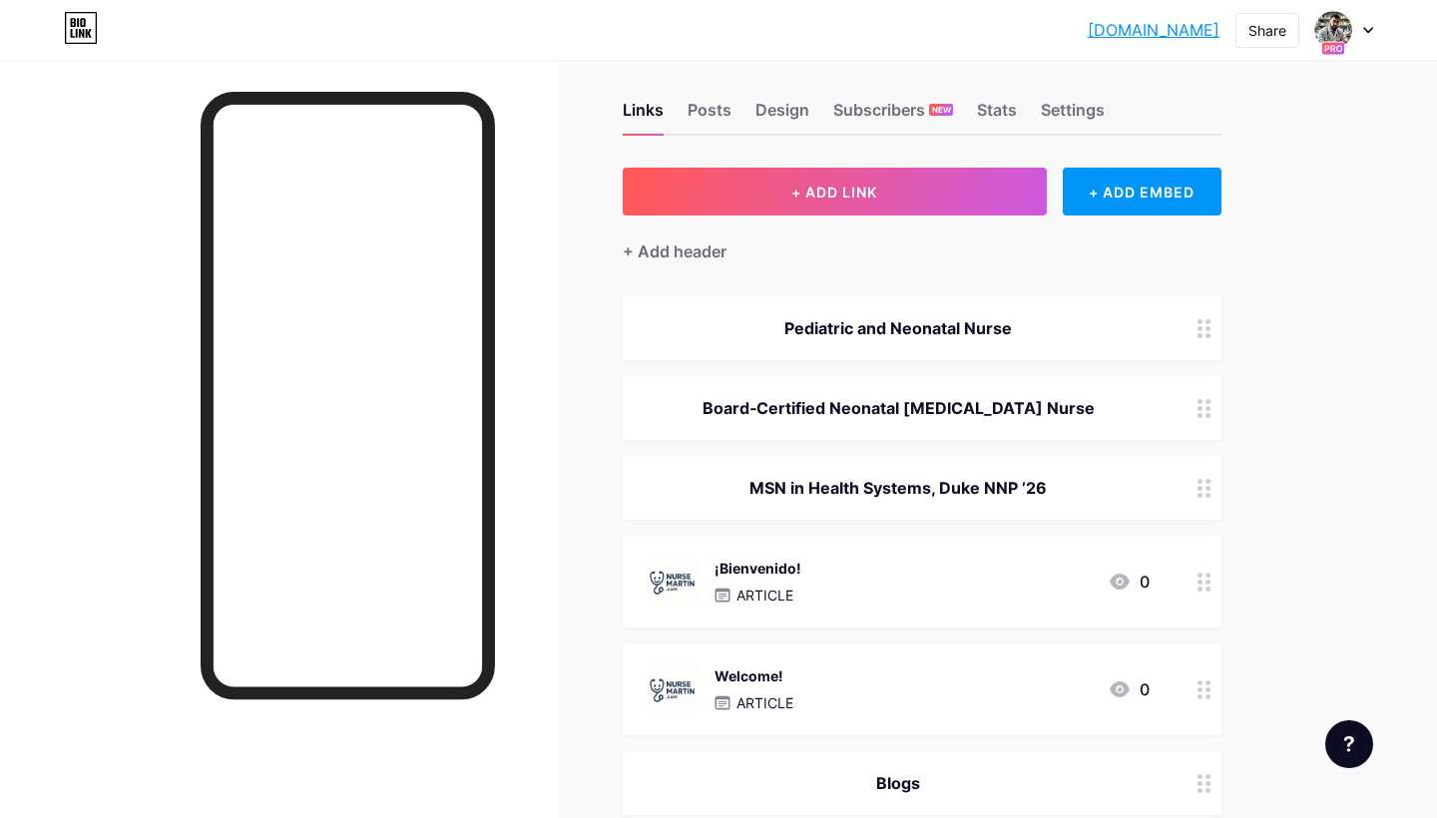
click at [1211, 495] on div at bounding box center [1204, 488] width 34 height 64
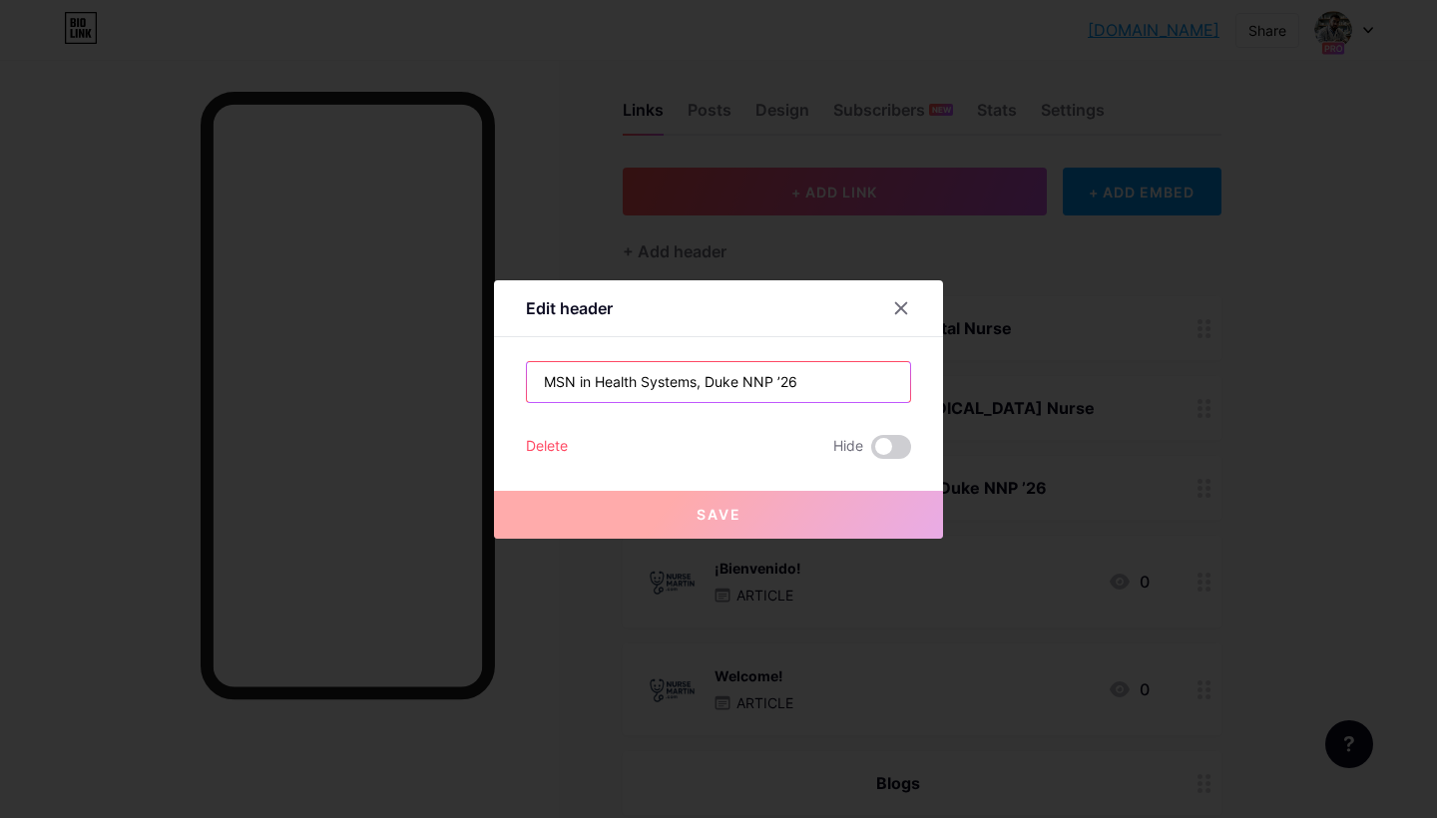
drag, startPoint x: 709, startPoint y: 381, endPoint x: 940, endPoint y: 401, distance: 231.4
click at [940, 401] on div "Edit header MSN in Health Systems, Duke NNP ’26 Delete Hide Save" at bounding box center [718, 409] width 449 height 258
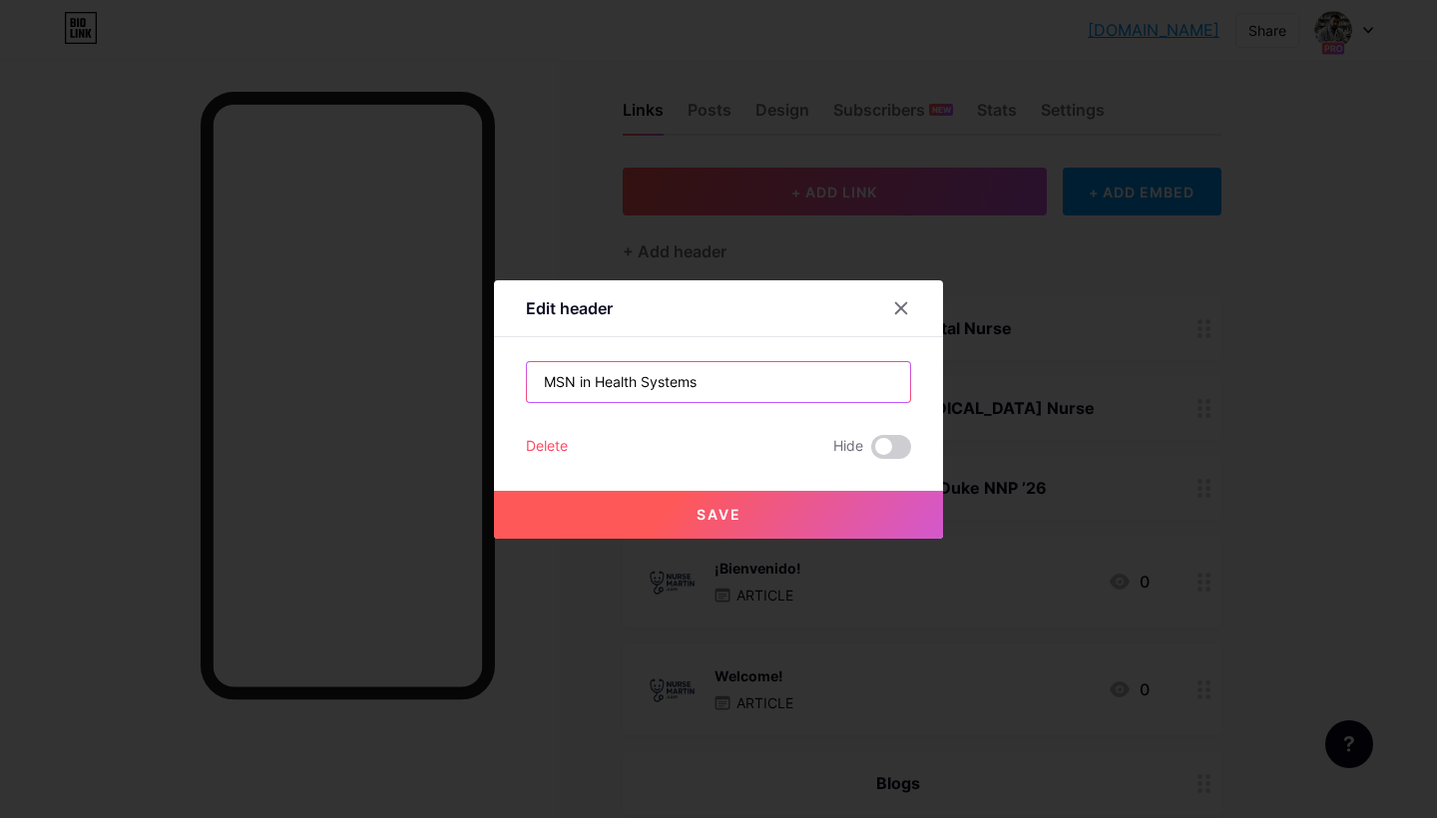
type input "MSN in Health Systems"
click at [765, 522] on button "Save" at bounding box center [718, 515] width 449 height 48
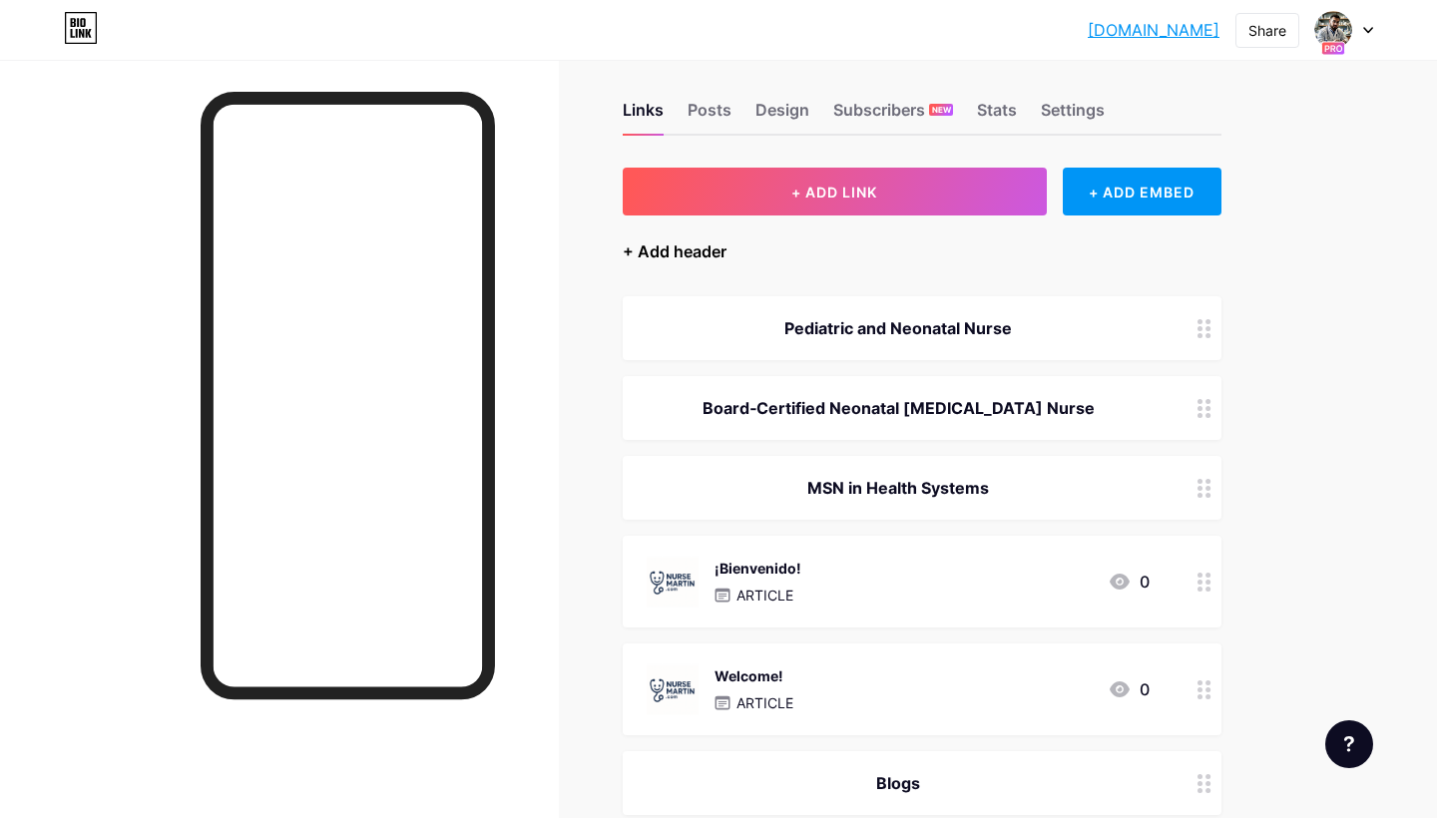
click at [703, 253] on div "+ Add header" at bounding box center [675, 251] width 104 height 24
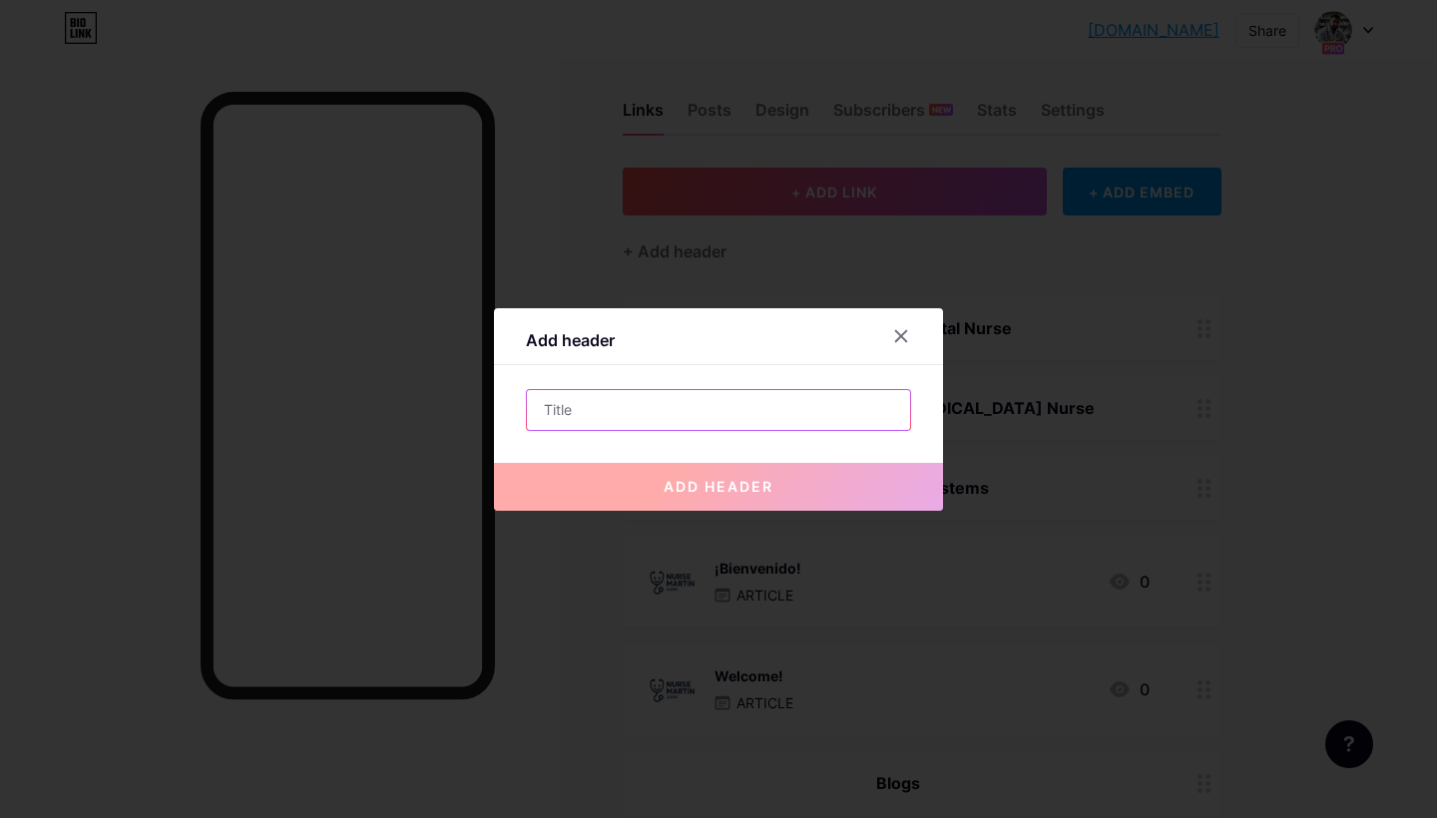
click at [720, 401] on input "text" at bounding box center [718, 410] width 383 height 40
paste input "Duke NNP ’26"
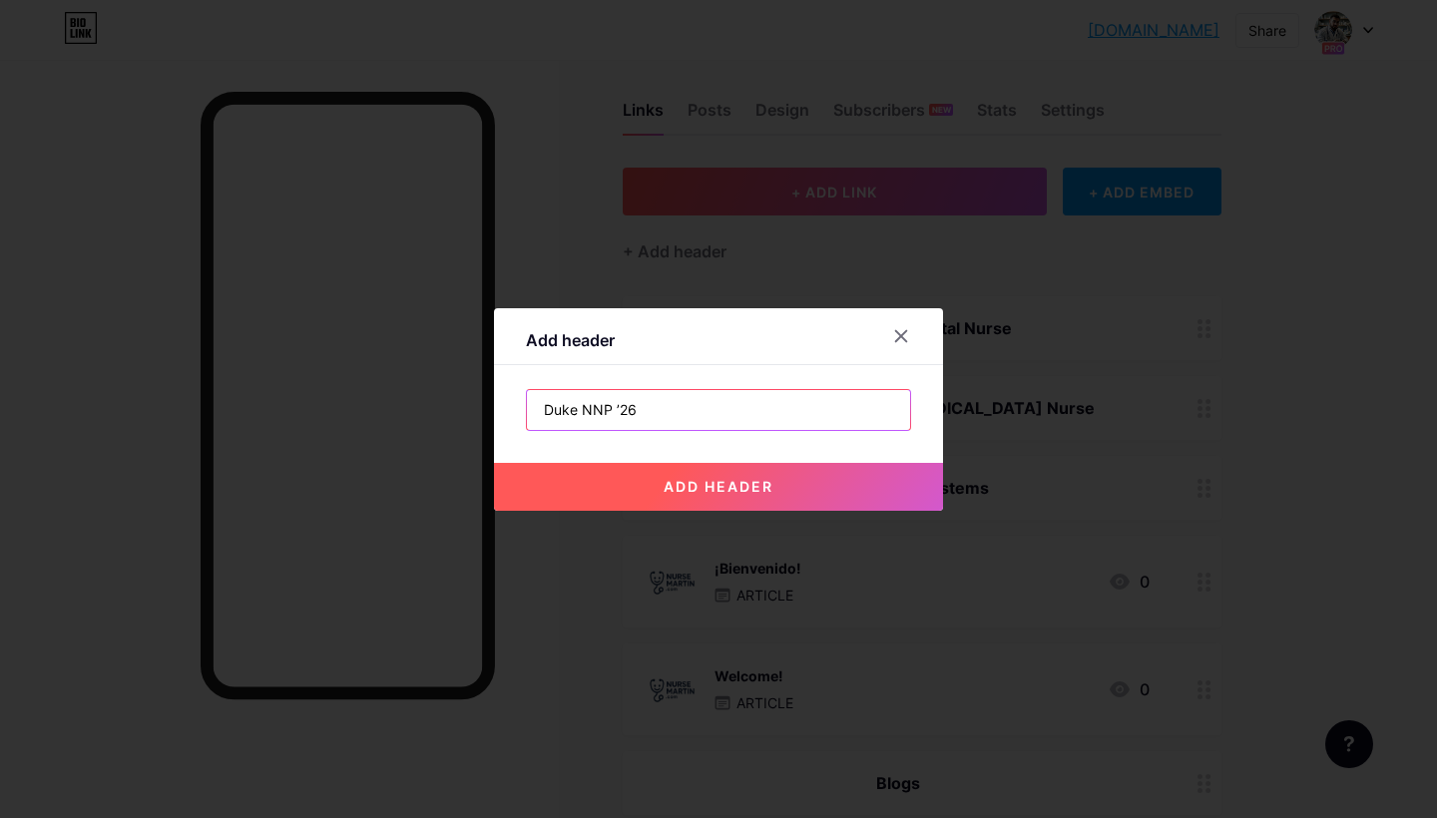
type input "Duke NNP ’26"
click at [679, 491] on span "add header" at bounding box center [719, 486] width 110 height 17
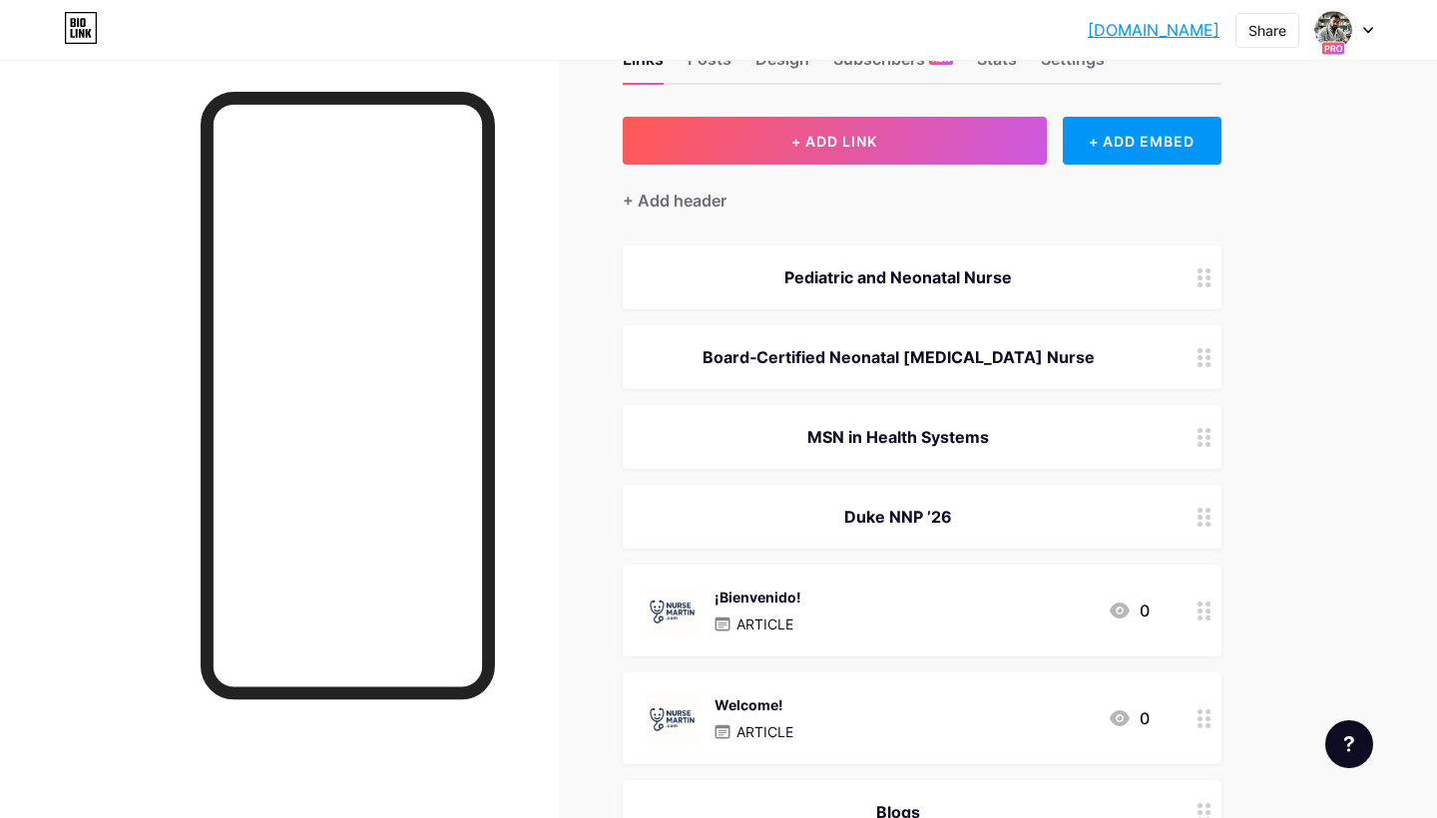
scroll to position [71, 0]
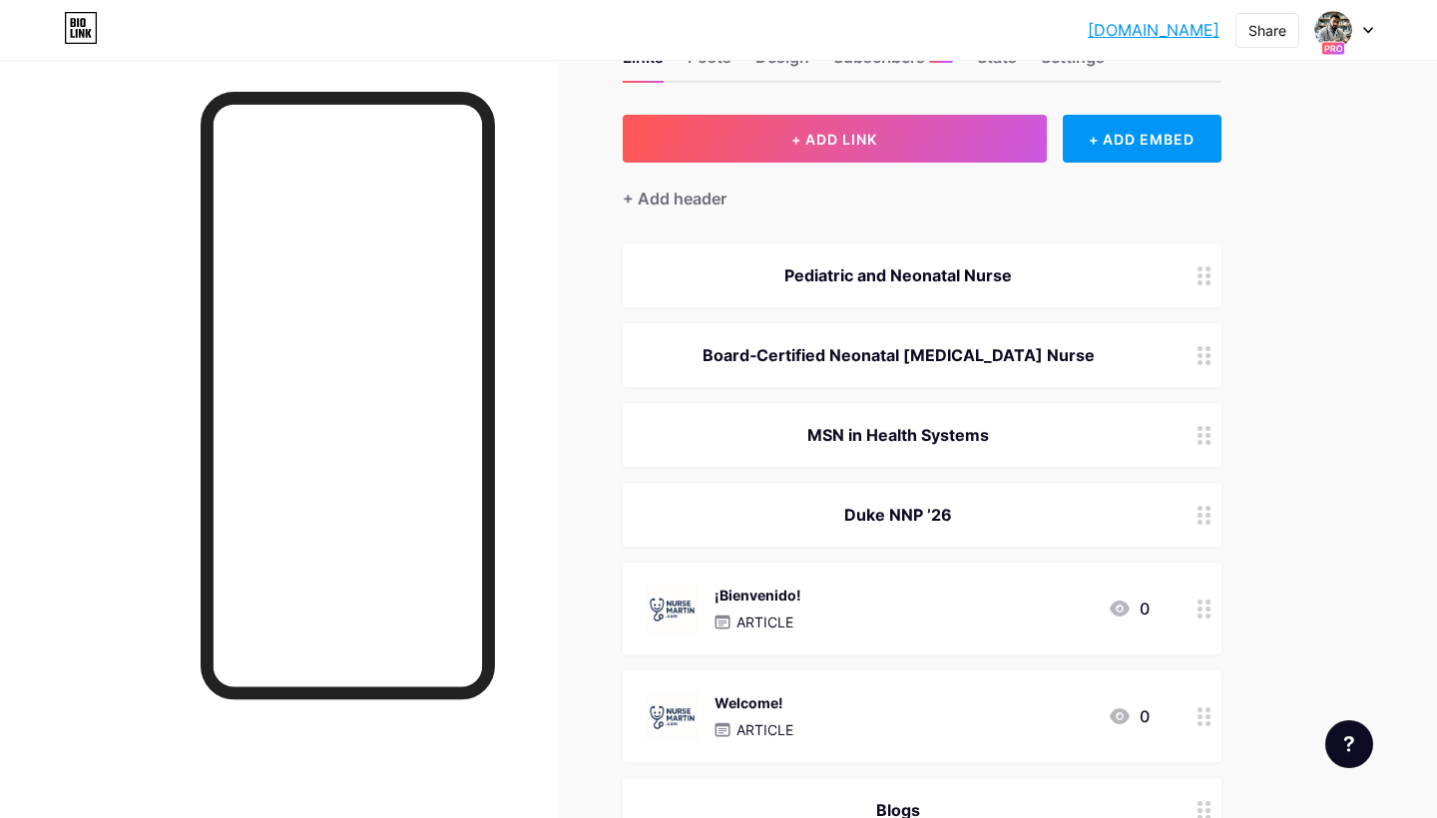
click at [1200, 270] on icon at bounding box center [1204, 275] width 14 height 19
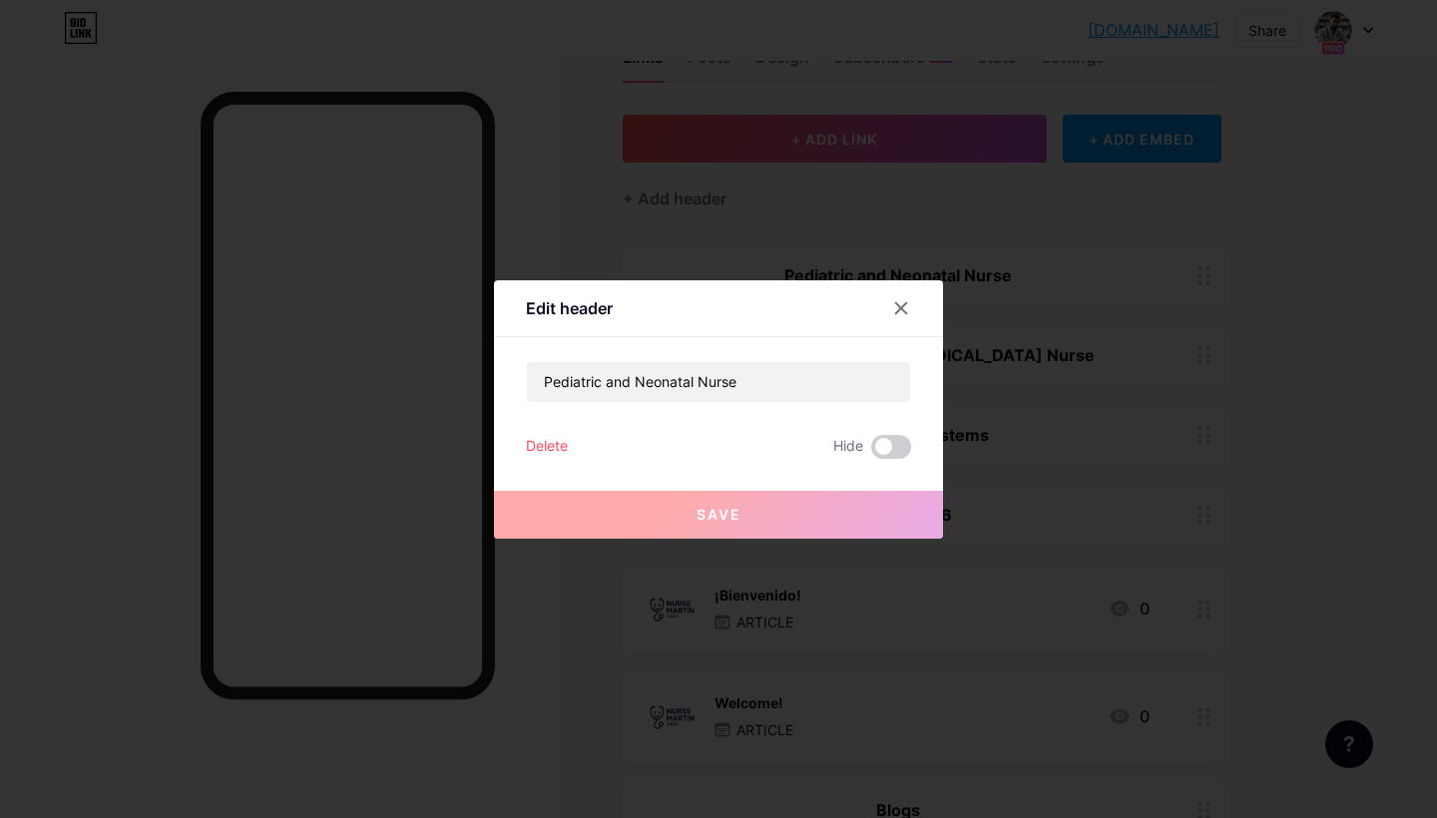
click at [547, 443] on div "Delete" at bounding box center [547, 447] width 42 height 24
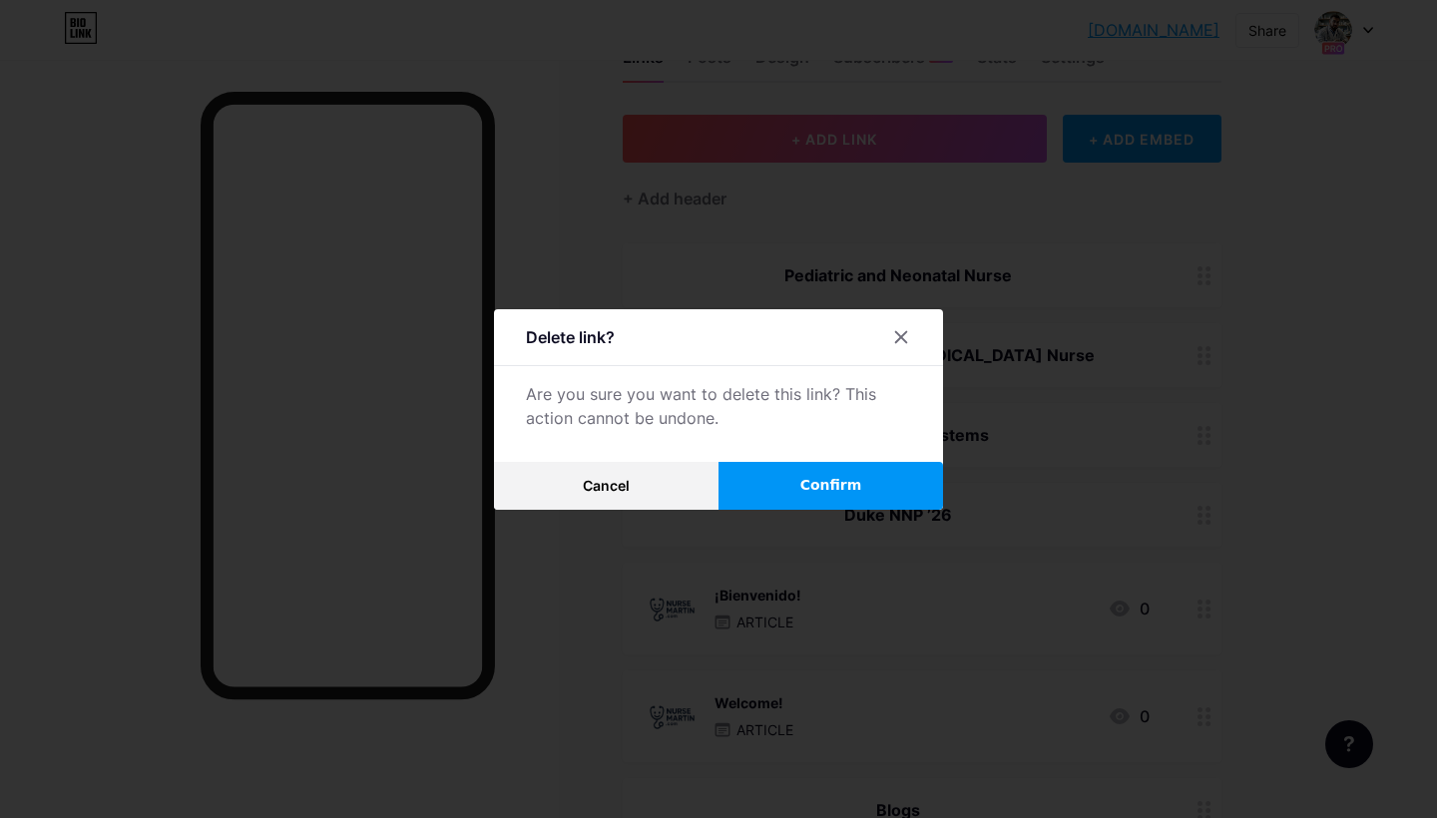
click at [828, 485] on span "Confirm" at bounding box center [831, 485] width 62 height 21
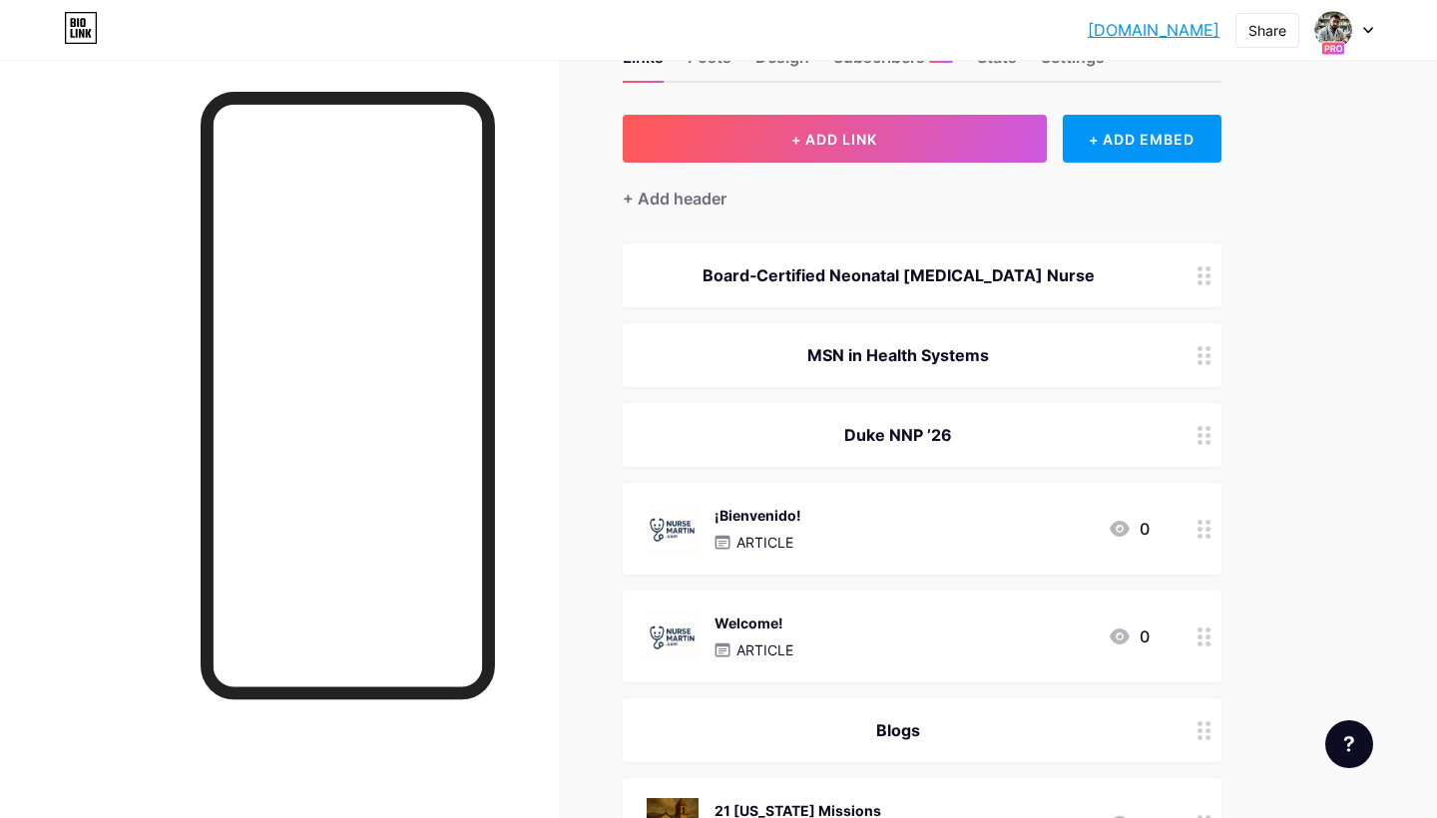
click at [1203, 352] on icon at bounding box center [1204, 355] width 14 height 19
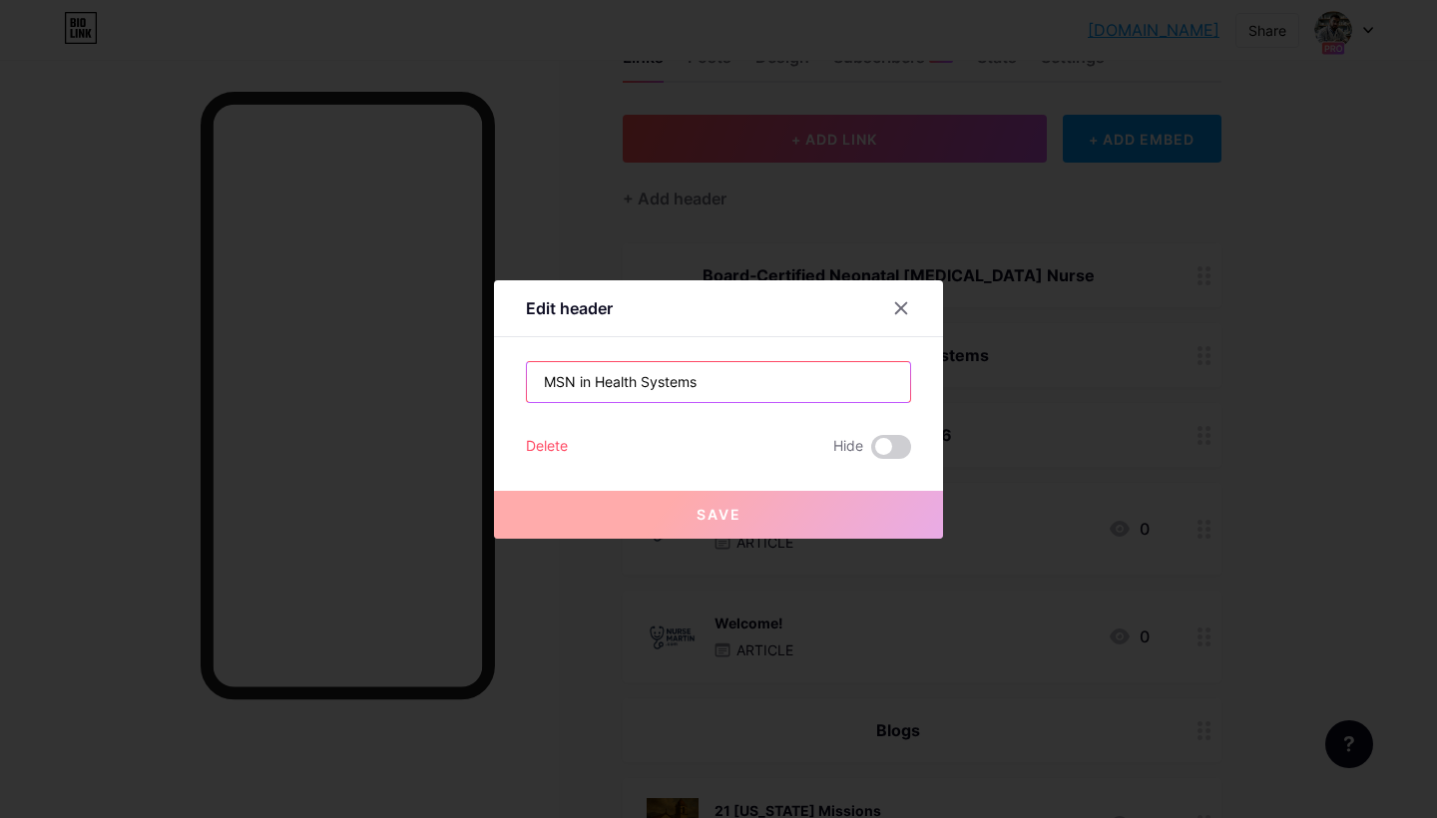
click at [783, 365] on input "MSN in Health Systems" at bounding box center [718, 382] width 383 height 40
click at [724, 377] on input "MSN in Health Systems" at bounding box center [718, 382] width 383 height 40
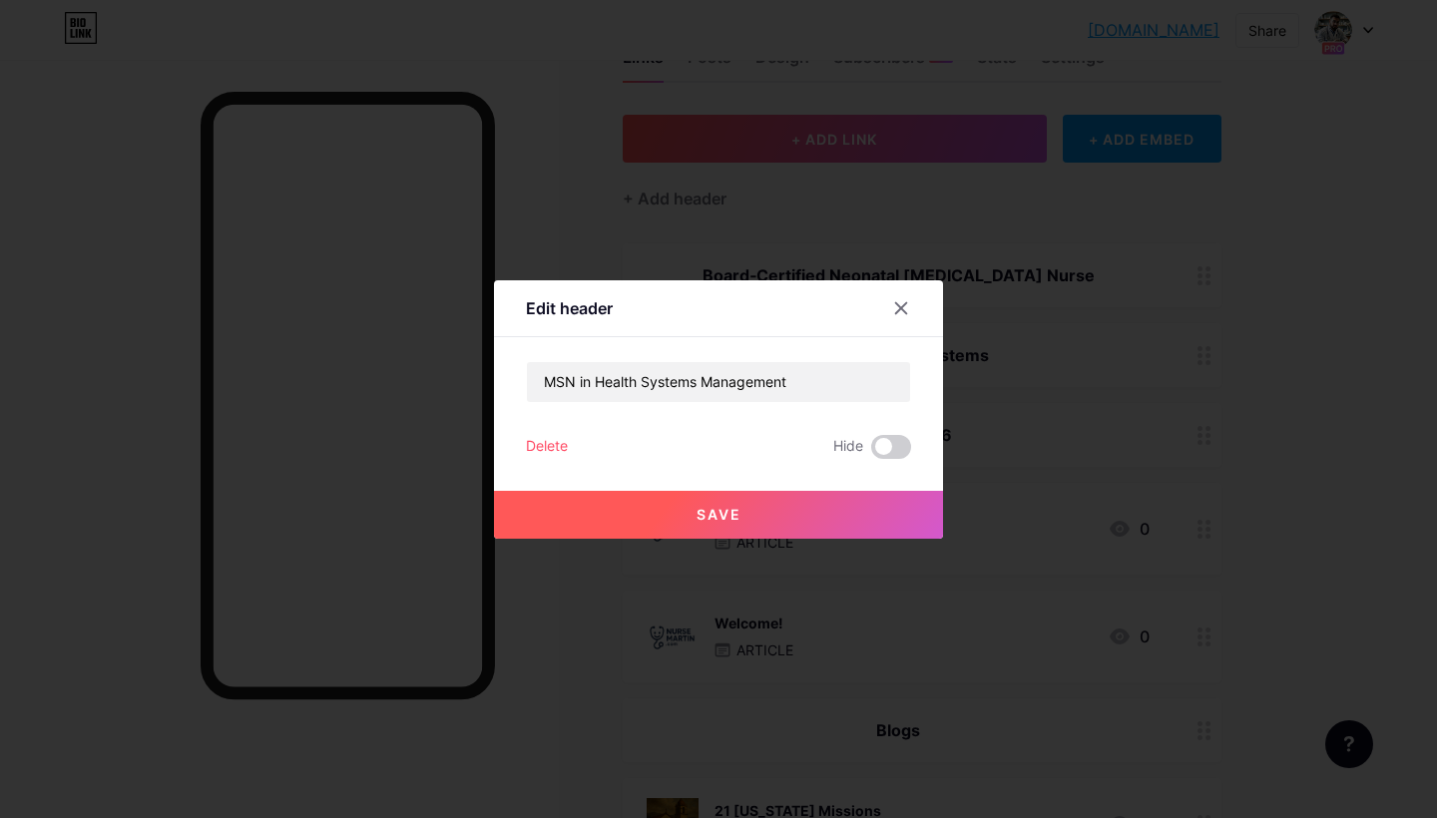
drag, startPoint x: 777, startPoint y: 414, endPoint x: 773, endPoint y: 444, distance: 30.2
click at [773, 444] on div "Delete Hide" at bounding box center [718, 447] width 385 height 24
click at [759, 374] on input "MSN in Health Systems Management" at bounding box center [718, 382] width 383 height 40
click at [548, 384] on input "MSN in Health Systems Management" at bounding box center [718, 382] width 383 height 40
type input "Johns Hopkins MSN in Health Systems Management"
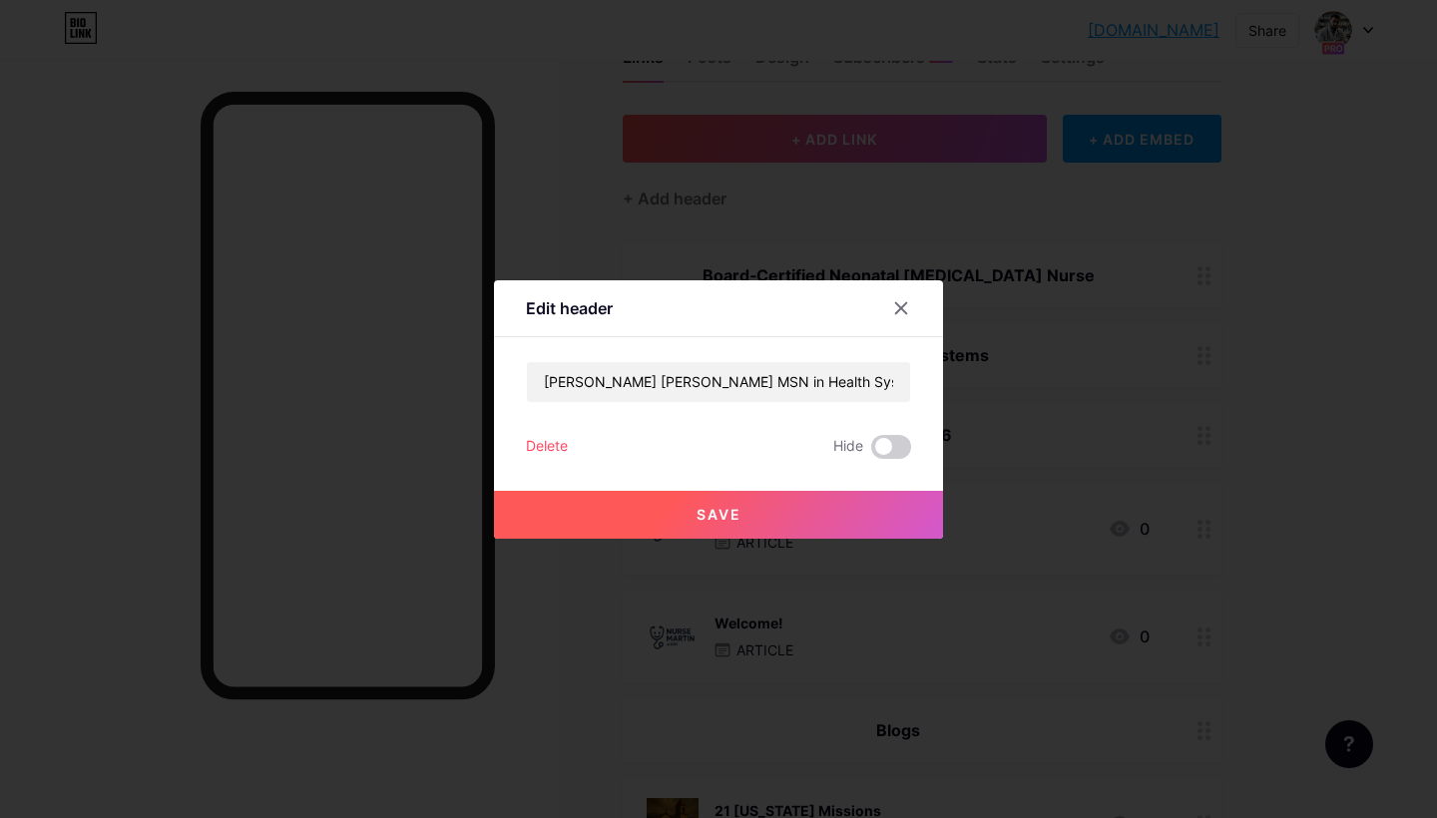
click at [667, 508] on button "Save" at bounding box center [718, 515] width 449 height 48
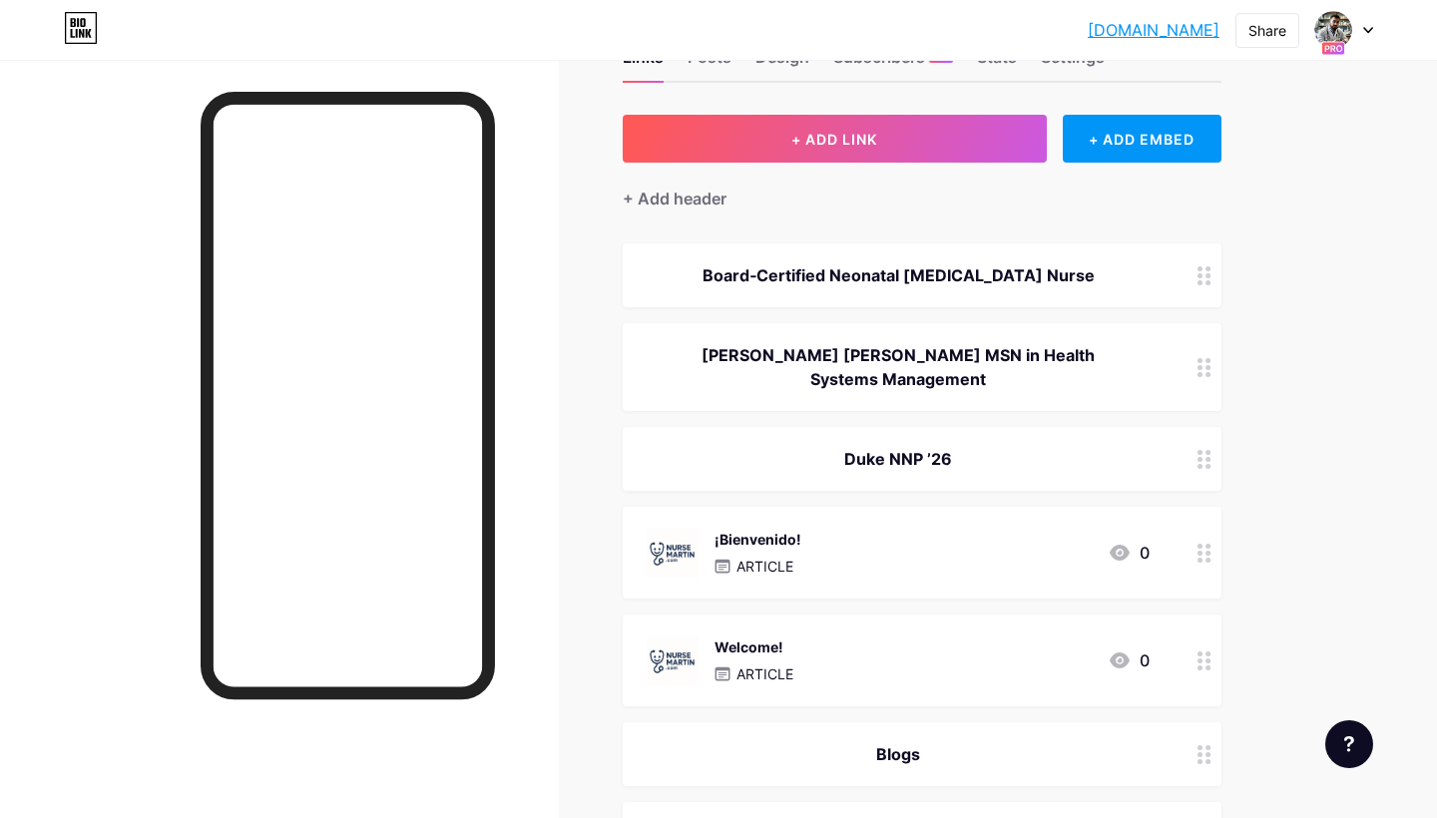
click at [1199, 450] on icon at bounding box center [1204, 459] width 14 height 19
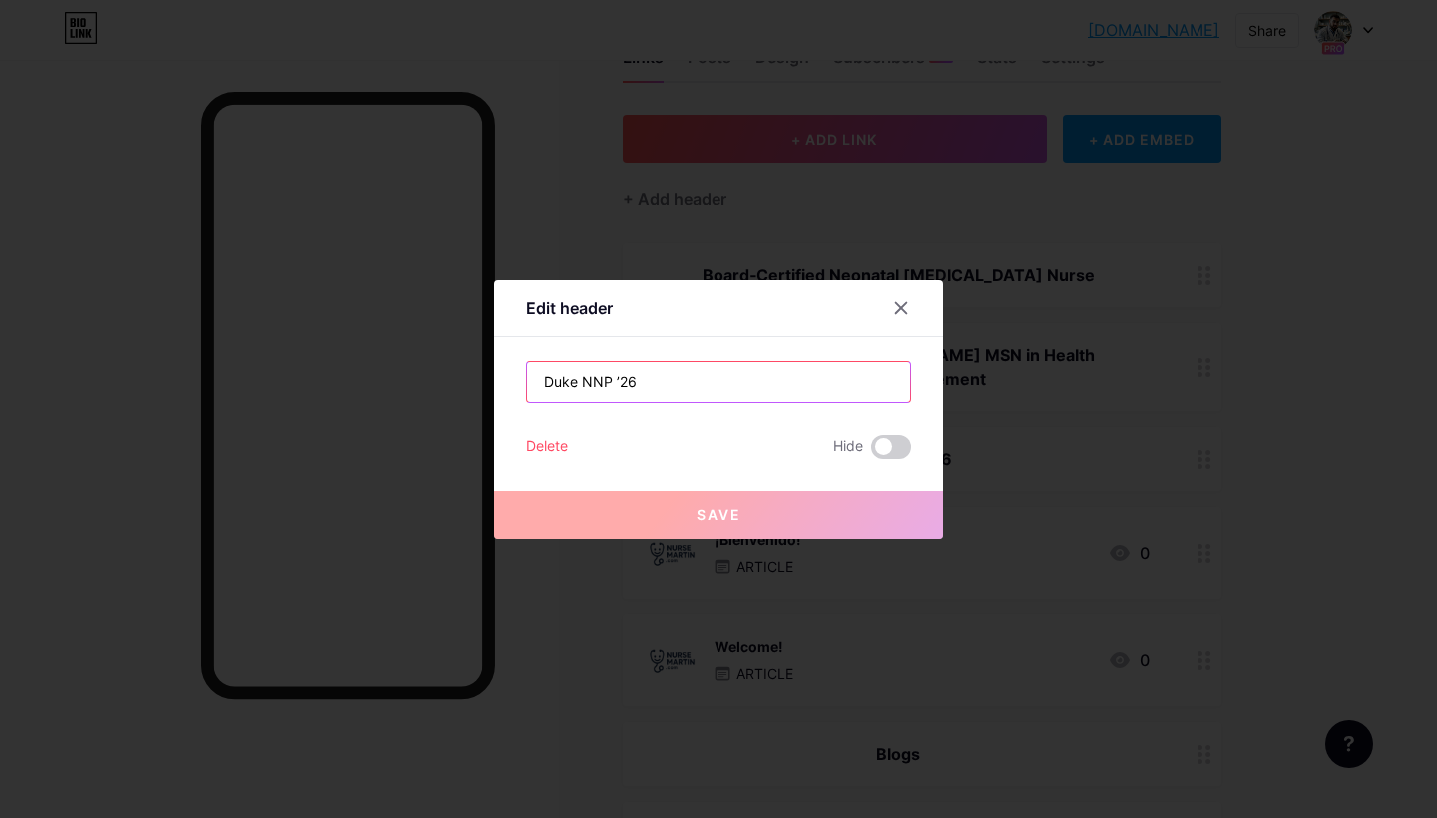
click at [582, 384] on input "Duke NNP ’26" at bounding box center [718, 382] width 383 height 40
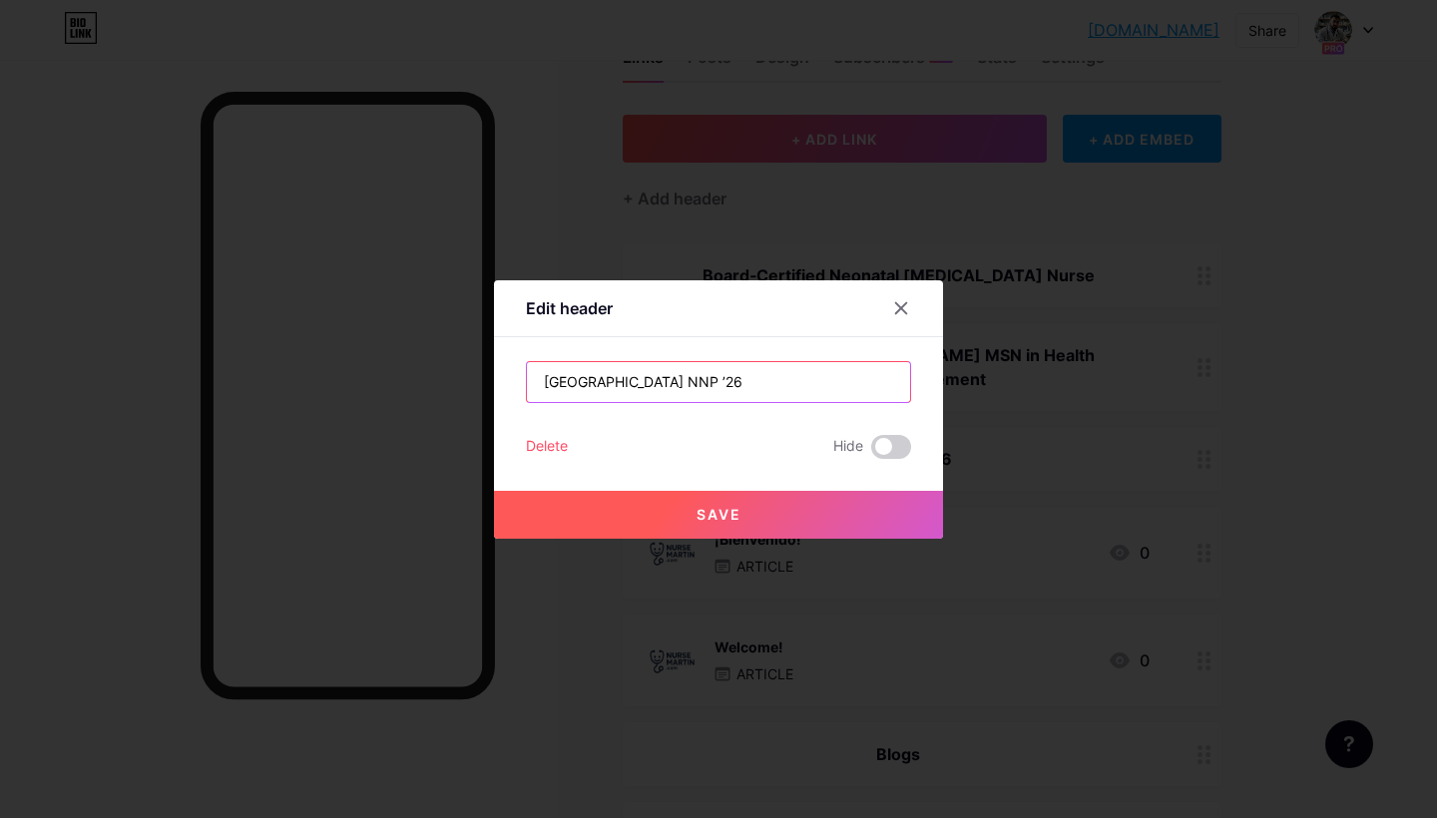
click at [692, 387] on input "Duke University NNP ’26" at bounding box center [718, 382] width 383 height 40
click at [686, 383] on input "Duke University NNP ’26" at bounding box center [718, 382] width 383 height 40
type input "Duke University NNP Ex’26"
click at [549, 441] on div "Delete" at bounding box center [547, 447] width 42 height 24
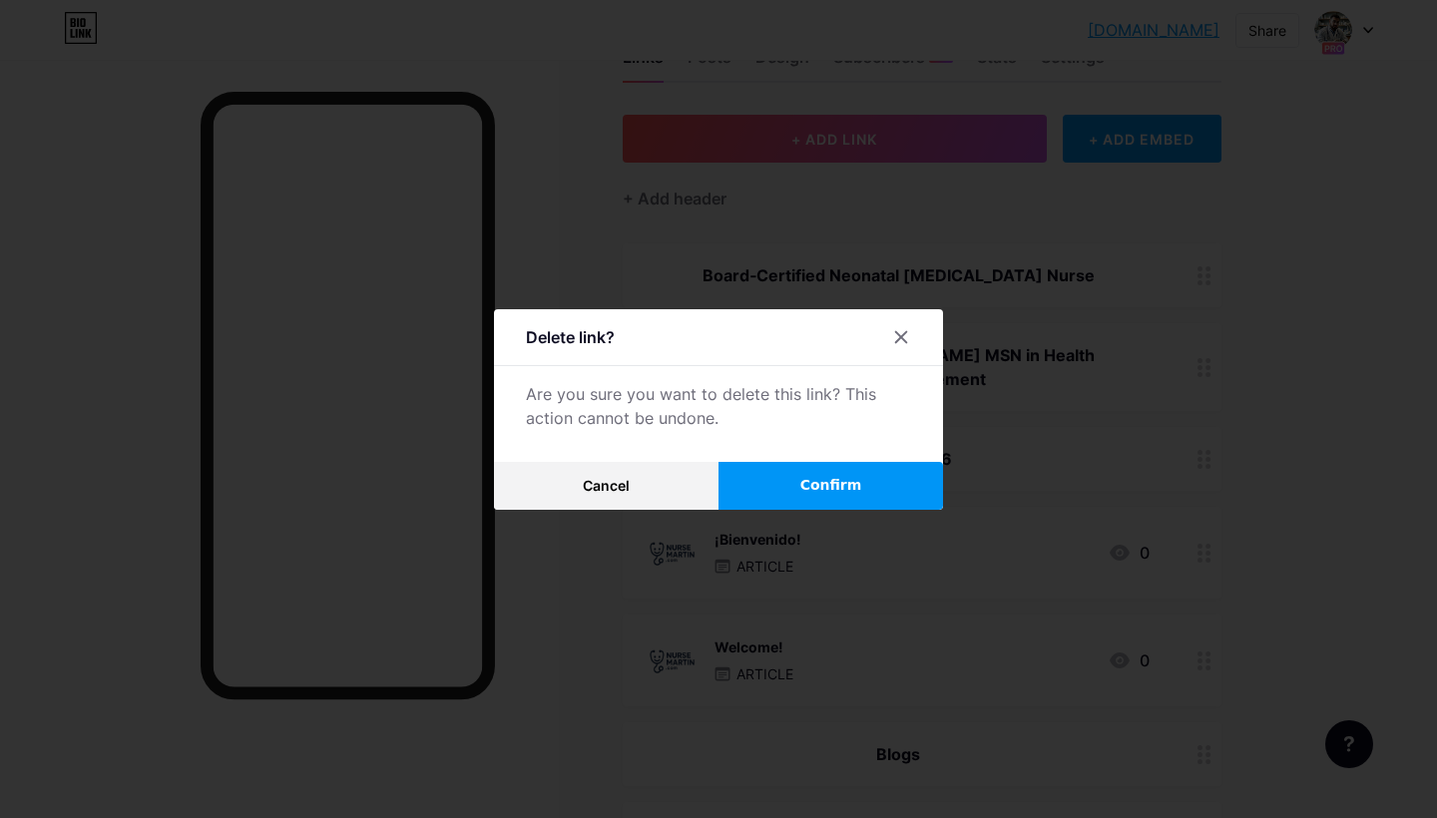
click at [833, 490] on span "Confirm" at bounding box center [831, 485] width 62 height 21
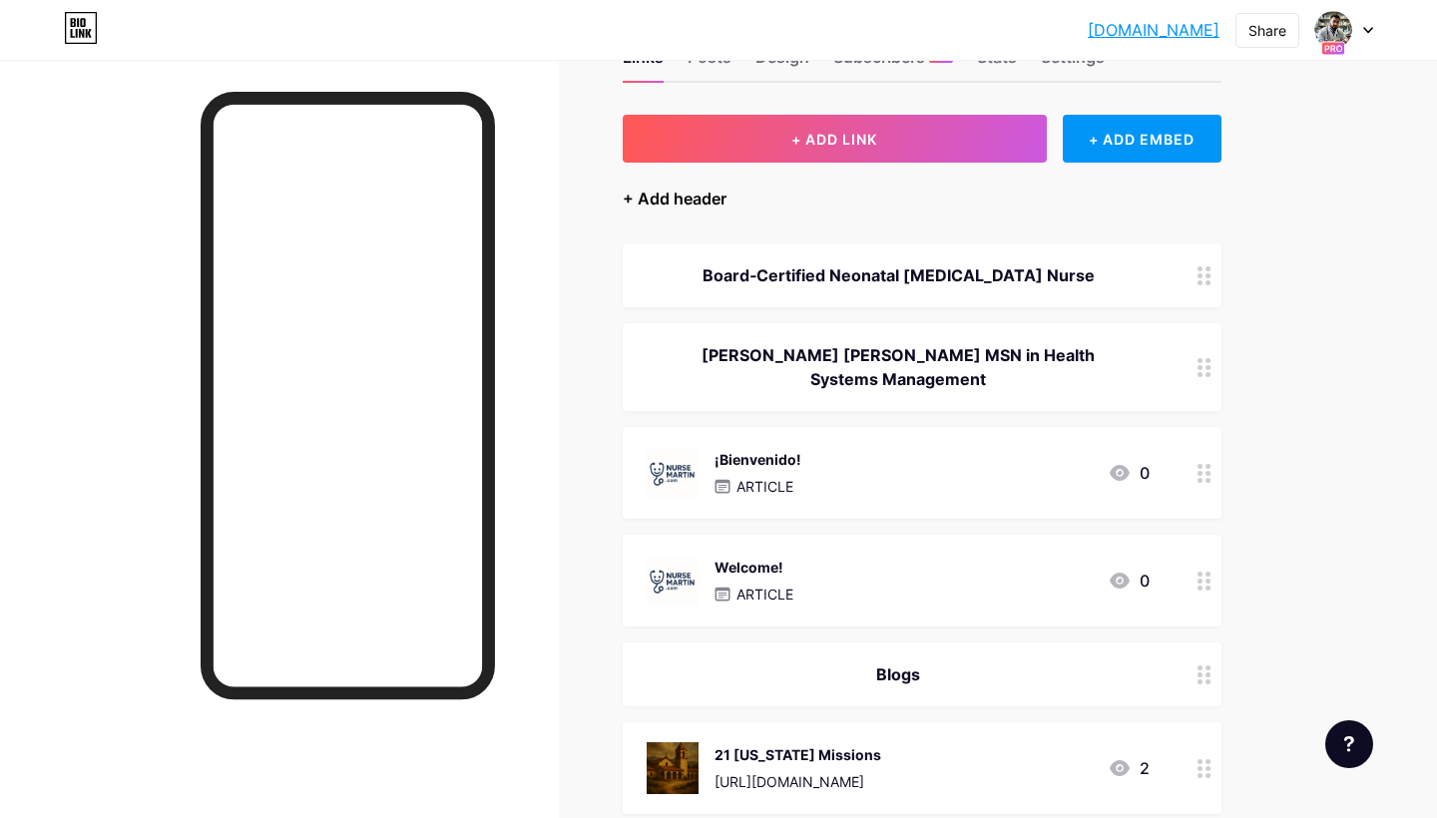
click at [696, 199] on div "+ Add header" at bounding box center [675, 199] width 104 height 24
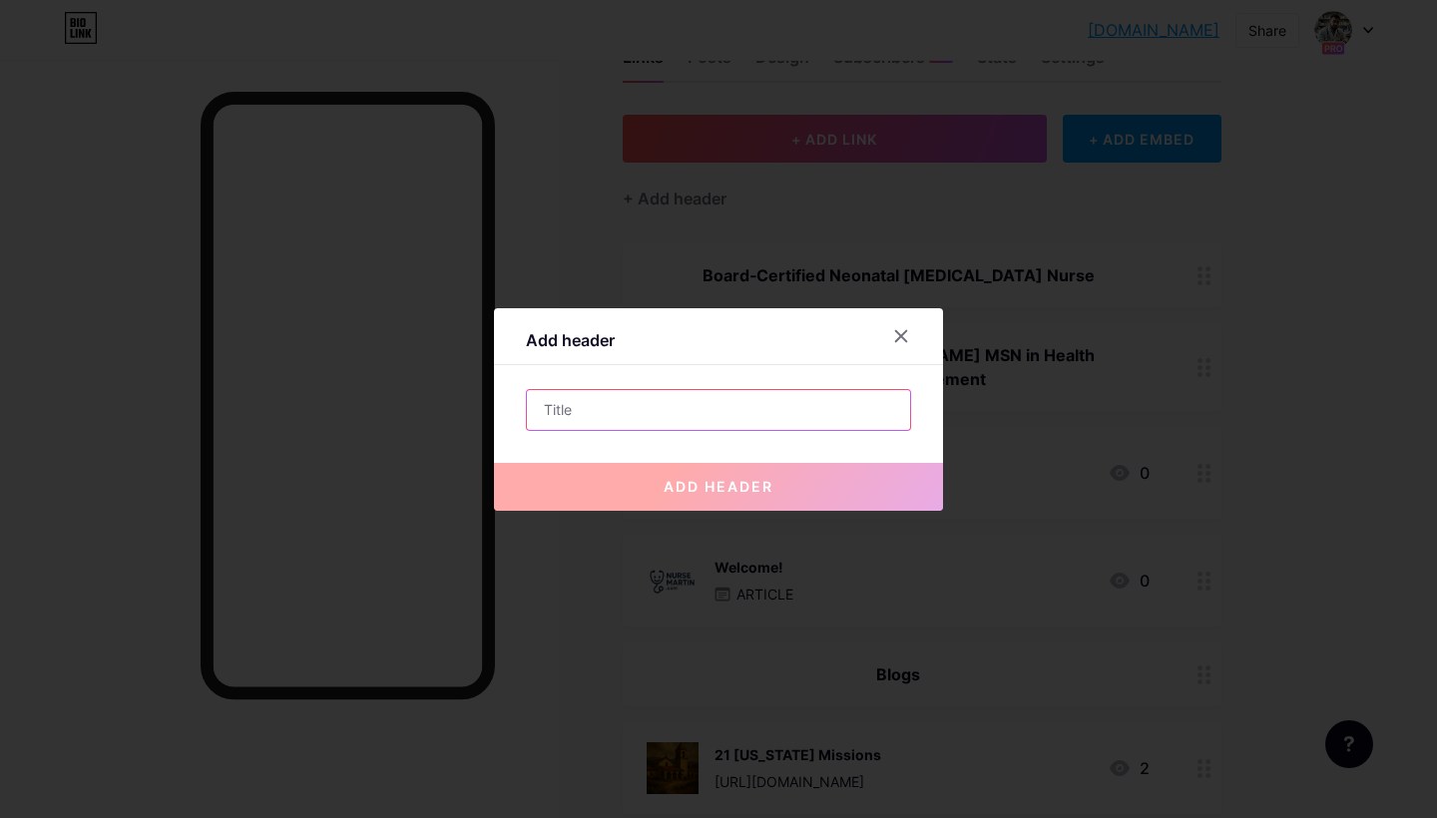
click at [628, 405] on input "text" at bounding box center [718, 410] width 383 height 40
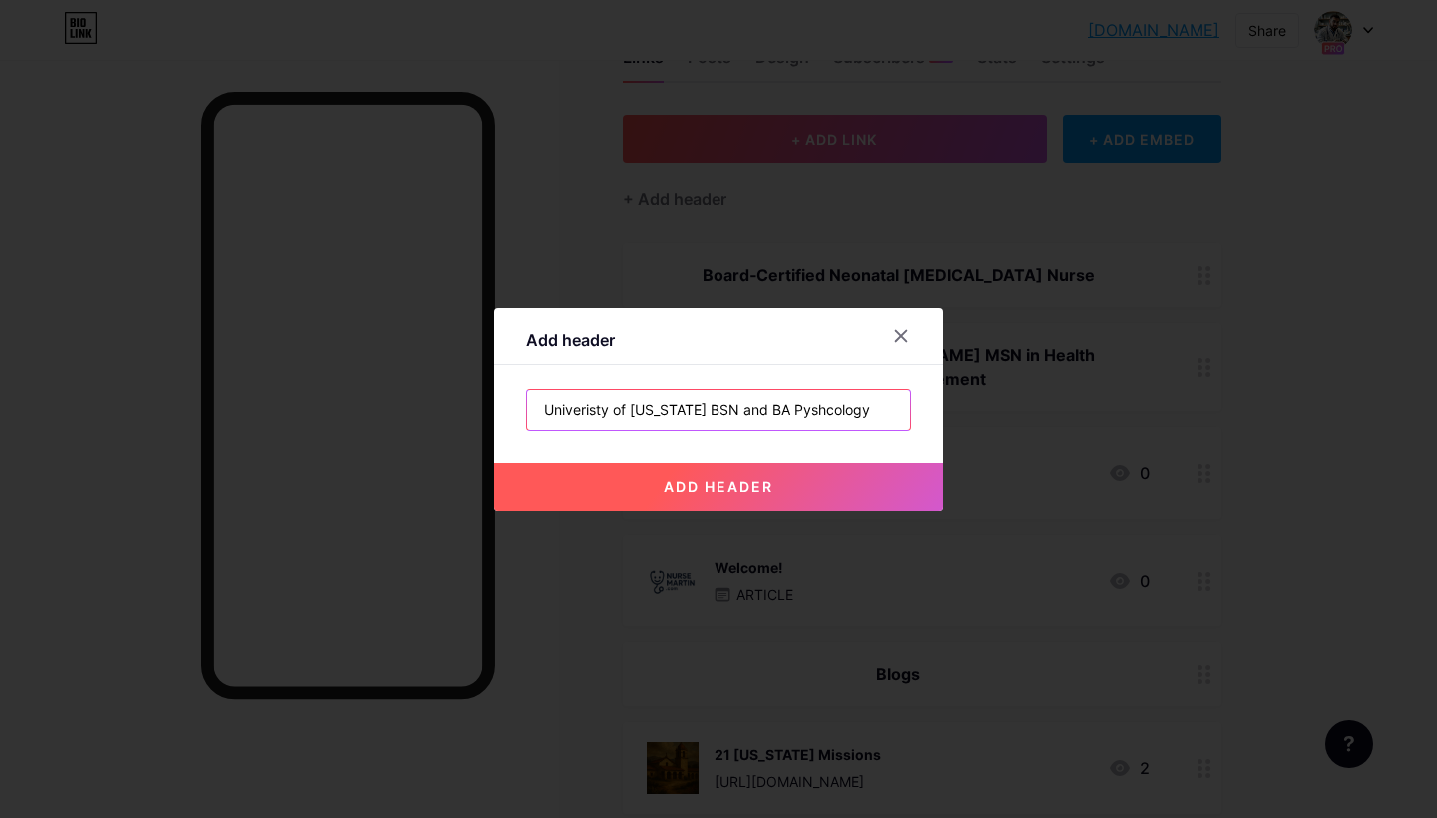
click at [805, 411] on input "Univeristy of Michigan BSN and BA Pyshcology" at bounding box center [718, 410] width 383 height 40
click at [811, 411] on input "Univeristy of Michigan BSN and BA Pyshcology" at bounding box center [718, 410] width 383 height 40
click at [790, 408] on input "Univeristy of Michigan BSN and BA Pychology" at bounding box center [718, 410] width 383 height 40
click at [876, 417] on input "Univeristy of Michigan BSN and BA Psychology" at bounding box center [718, 410] width 383 height 40
type input "Univeristy of Michigan BSN and BA Psychology"
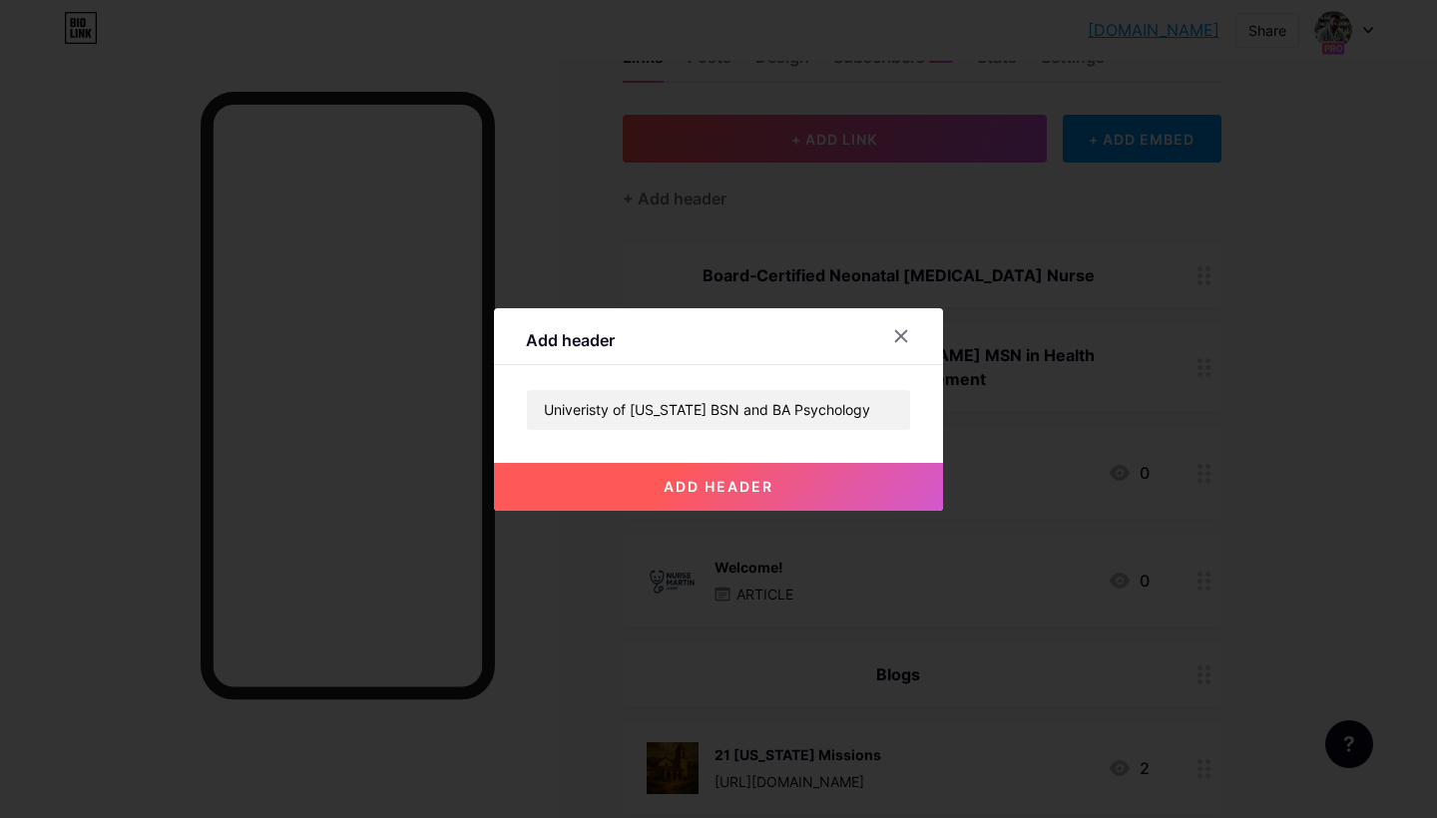
click at [731, 493] on span "add header" at bounding box center [719, 486] width 110 height 17
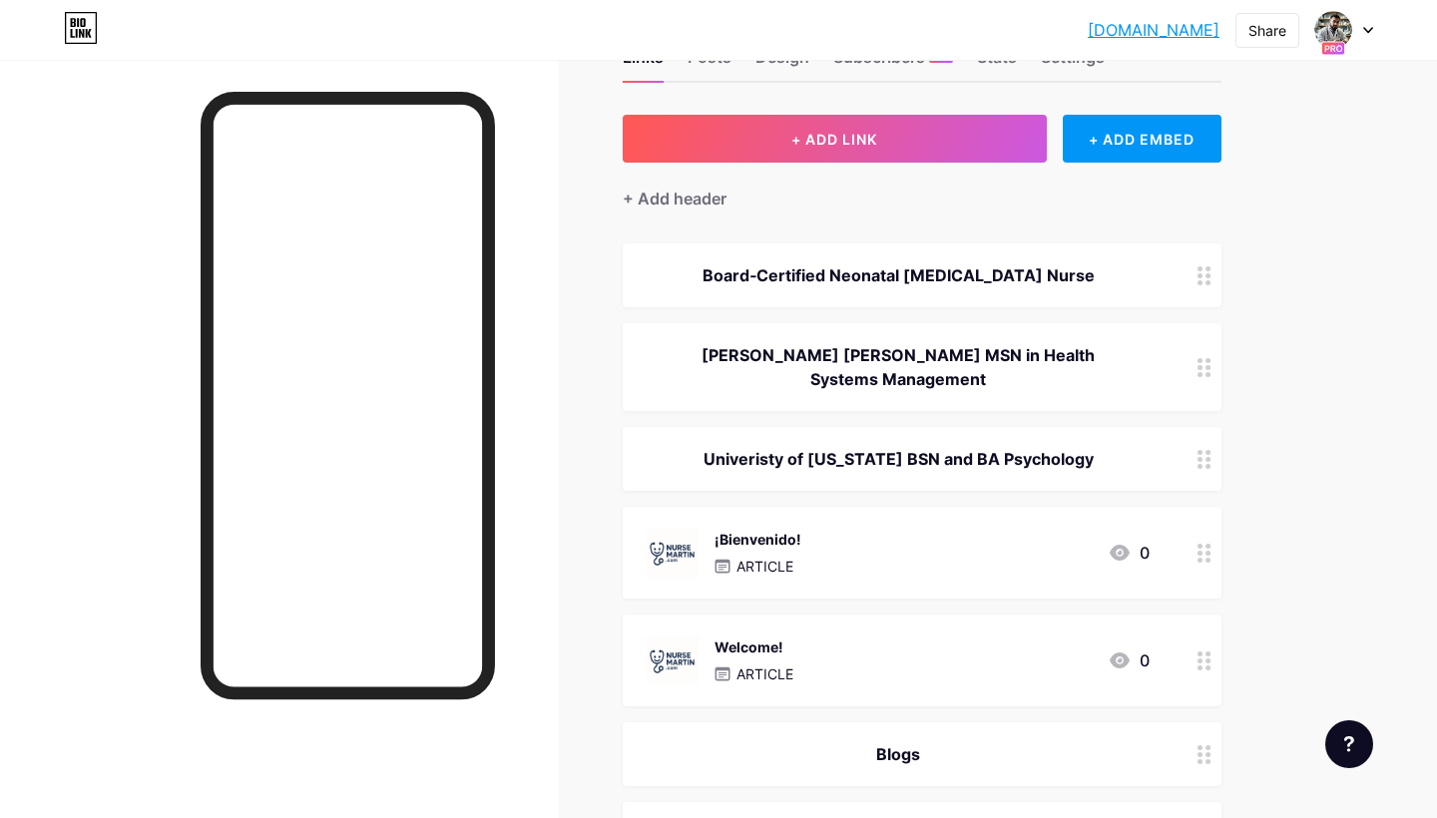
click at [1204, 358] on icon at bounding box center [1204, 367] width 14 height 19
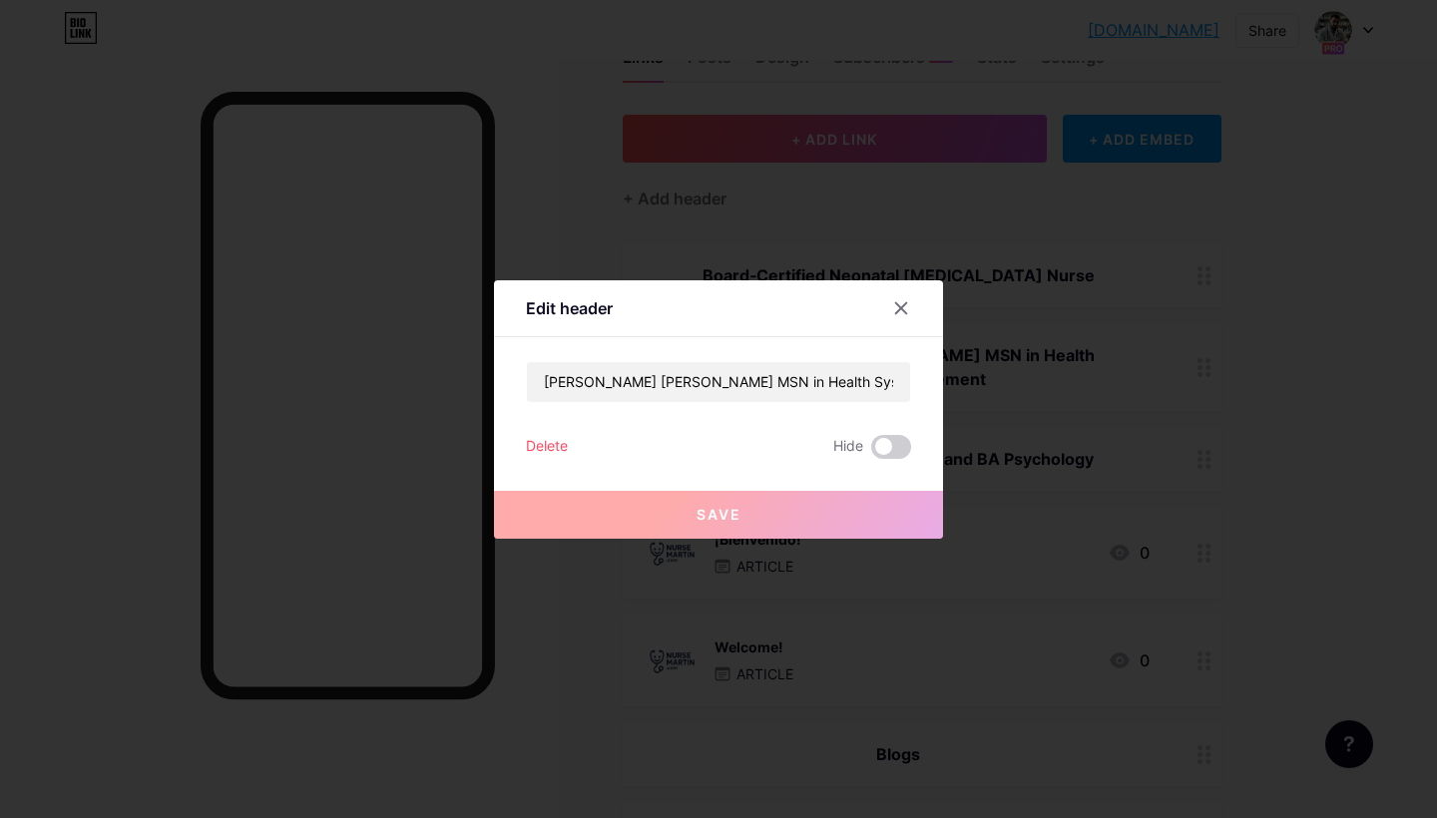
click at [549, 443] on div "Delete" at bounding box center [547, 447] width 42 height 24
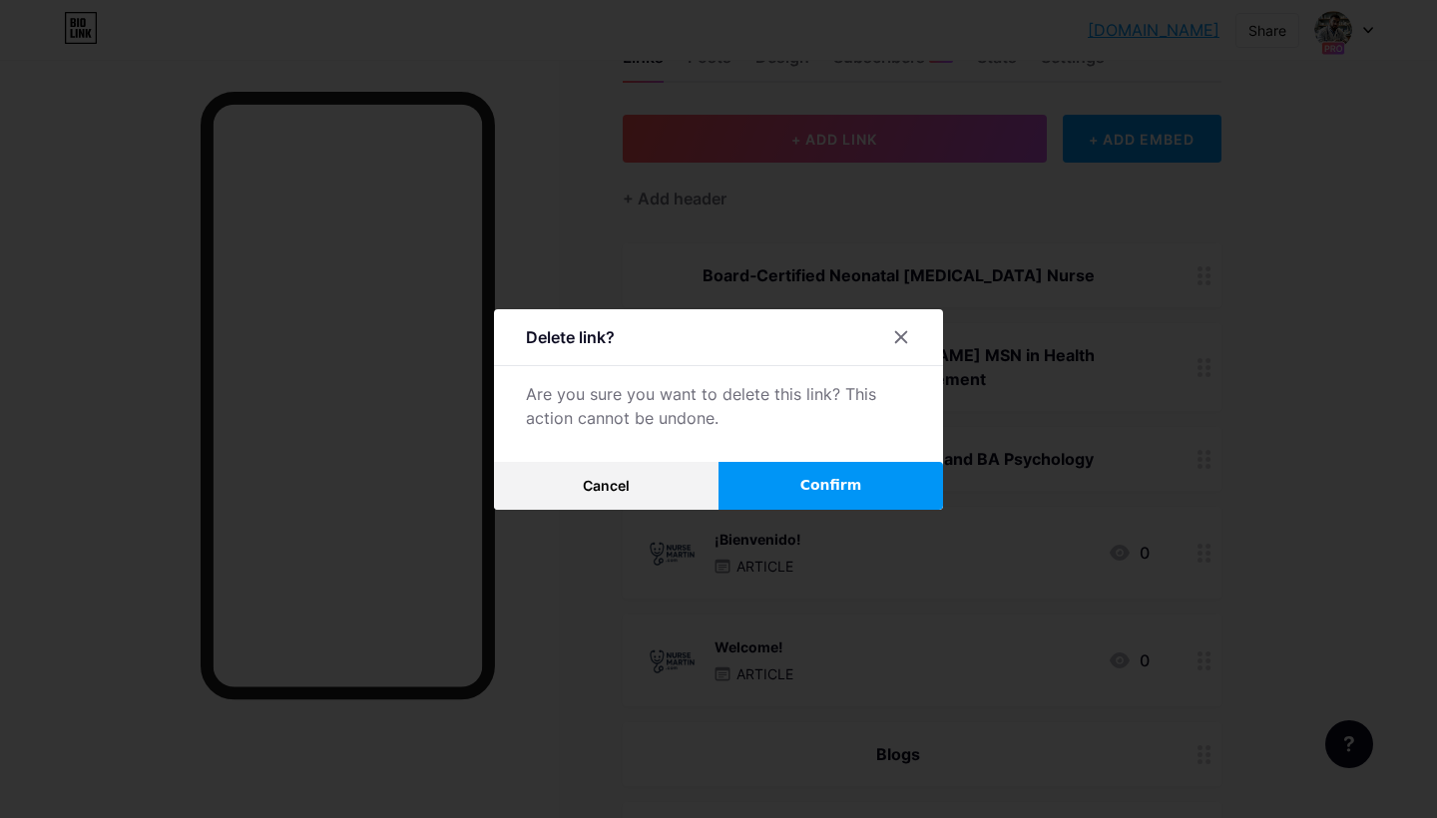
click at [833, 488] on span "Confirm" at bounding box center [831, 485] width 62 height 21
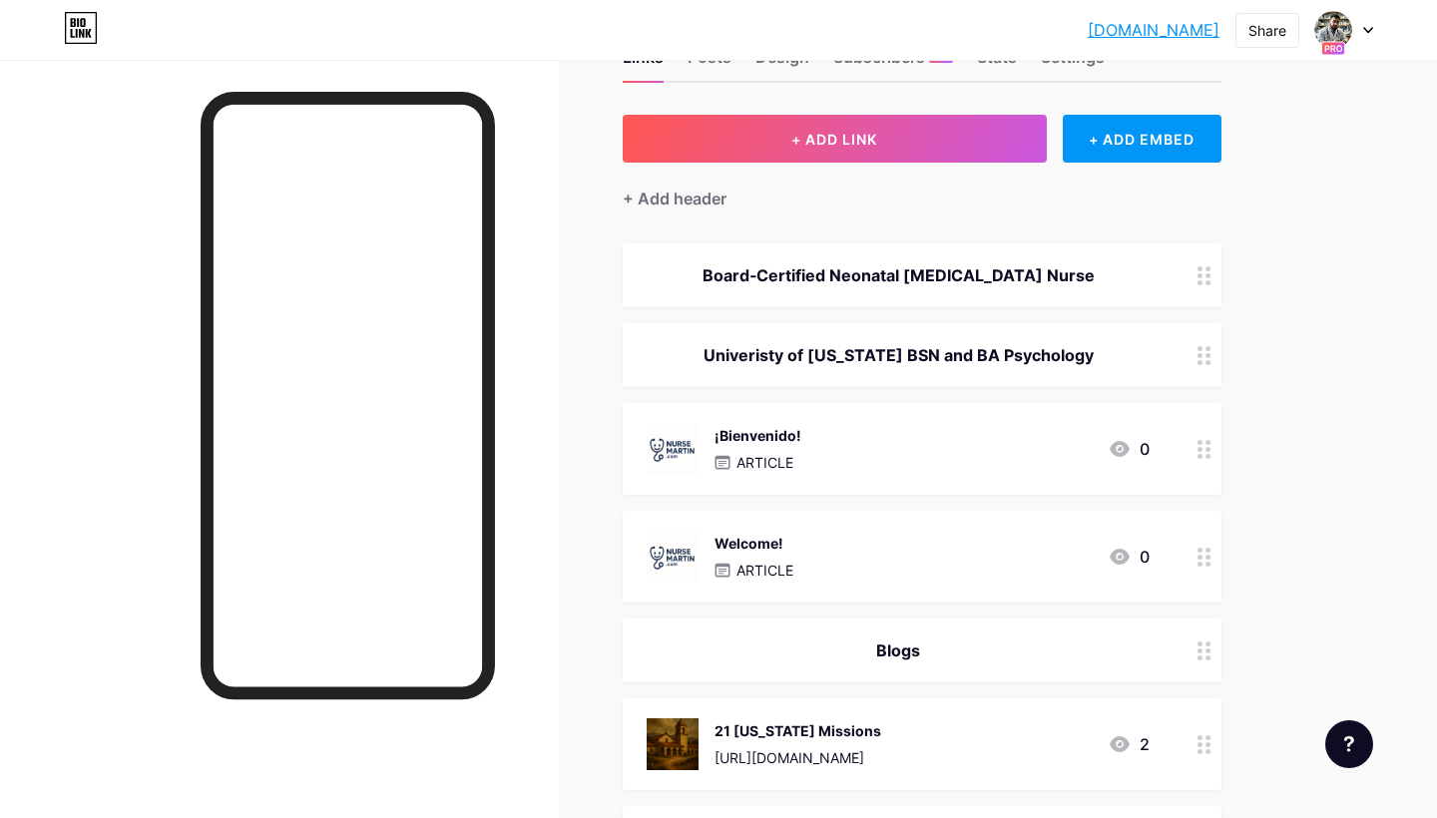
click at [1200, 364] on div at bounding box center [1204, 355] width 34 height 64
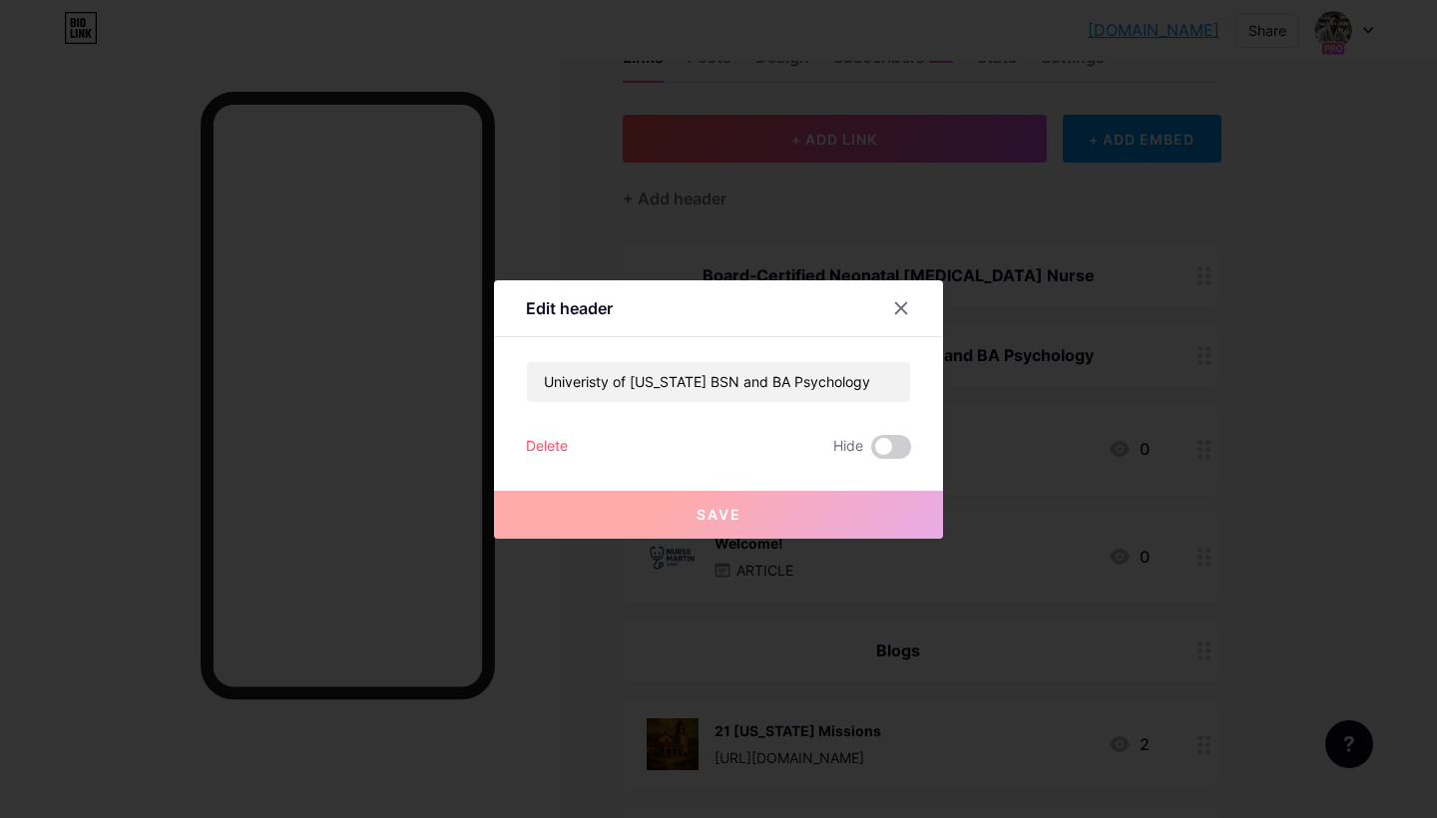
click at [561, 444] on div "Delete" at bounding box center [547, 447] width 42 height 24
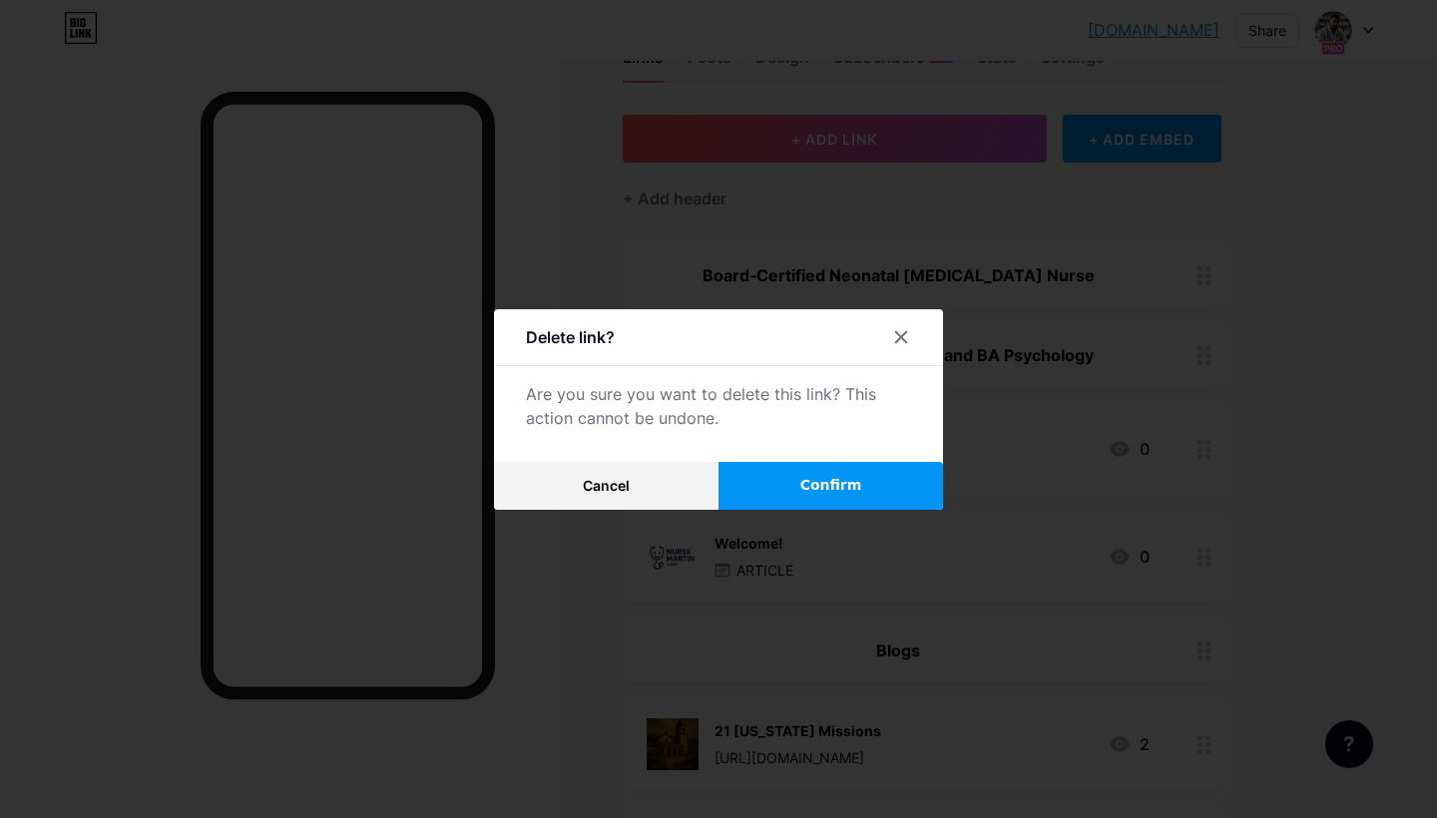
click at [841, 481] on span "Confirm" at bounding box center [831, 485] width 62 height 21
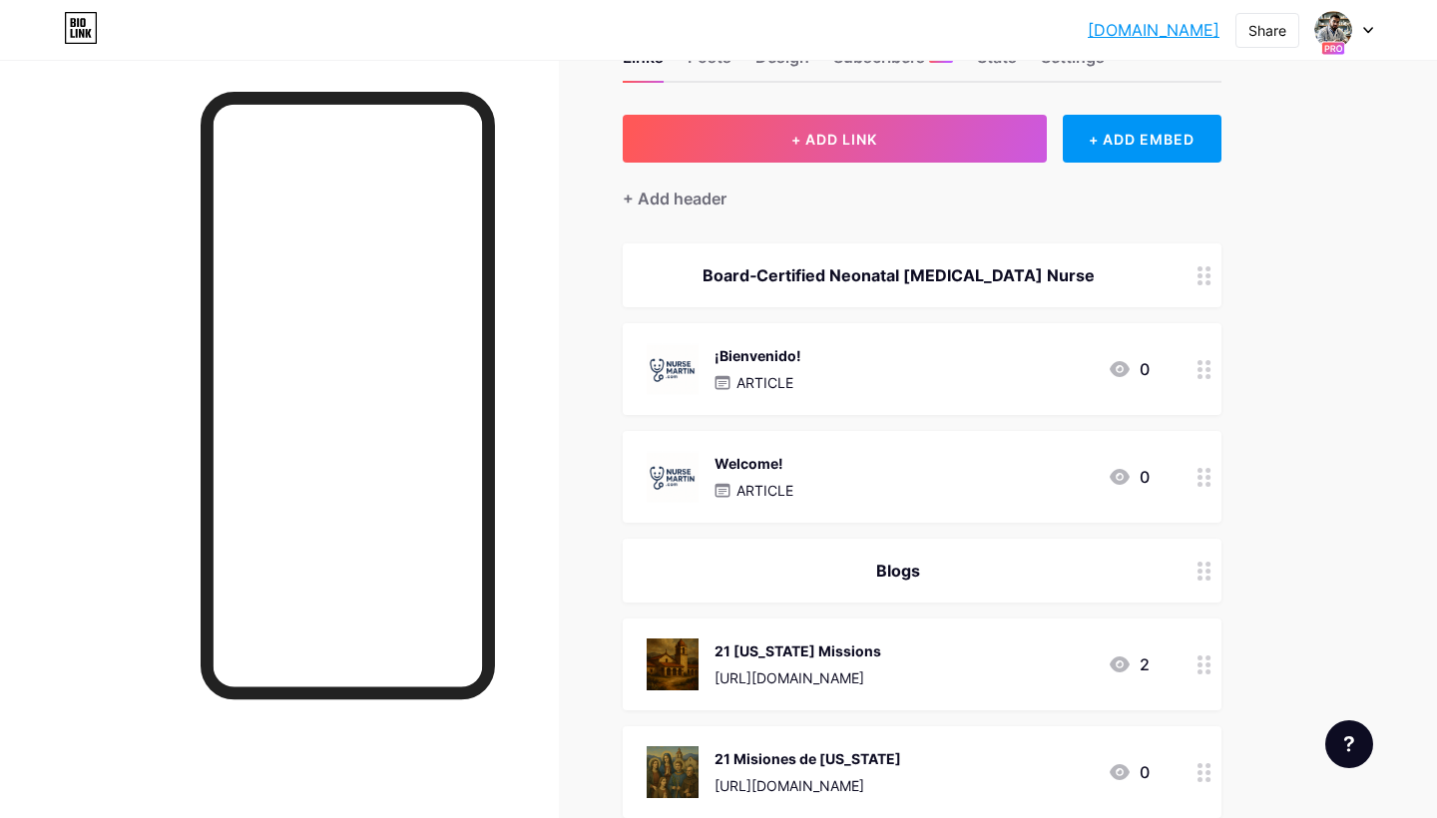
click at [1203, 269] on icon at bounding box center [1204, 275] width 14 height 19
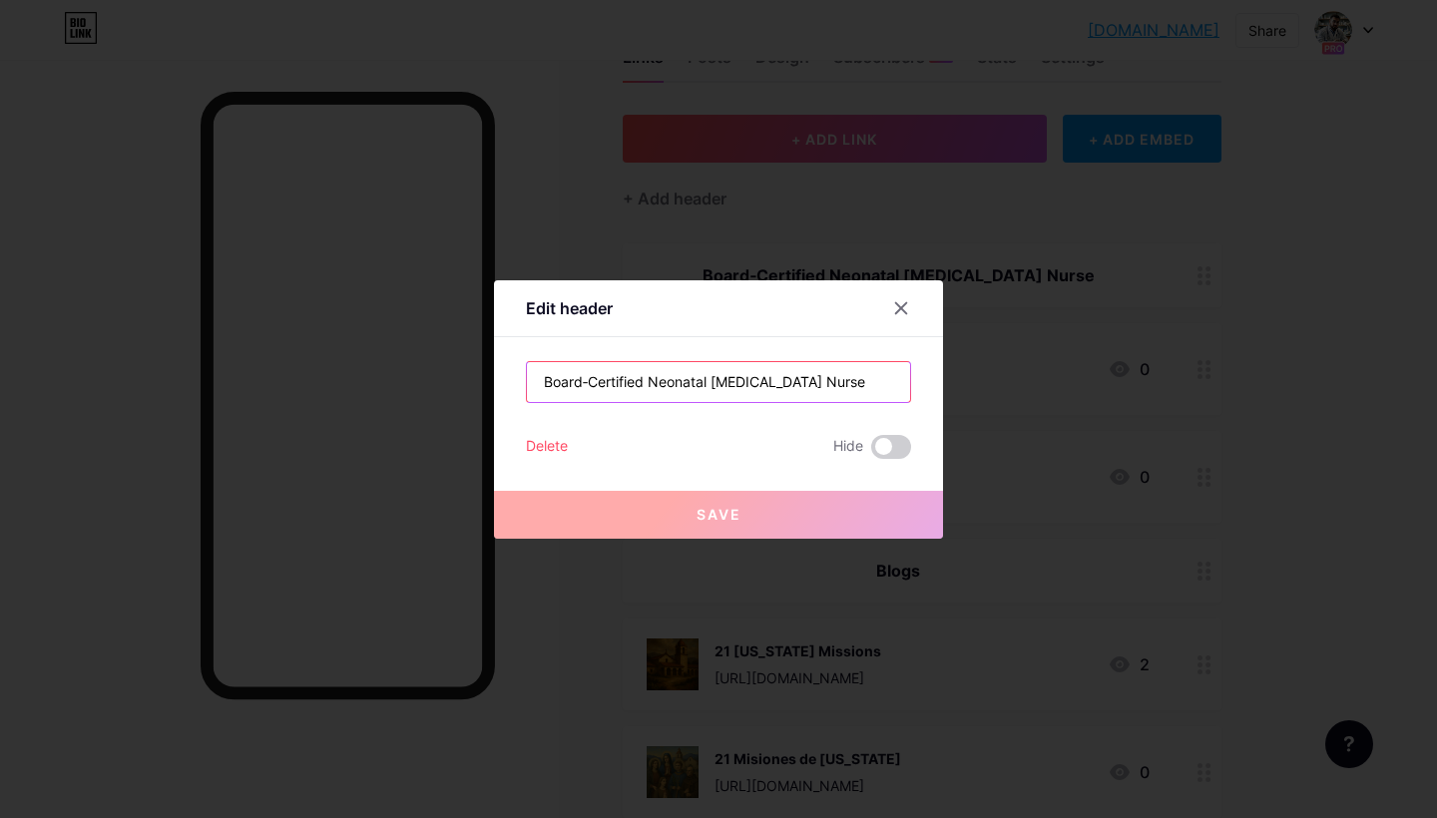
drag, startPoint x: 807, startPoint y: 381, endPoint x: 539, endPoint y: 368, distance: 268.7
click at [539, 368] on input "Board‑Certified Neonatal ICU Nurse" at bounding box center [718, 382] width 383 height 40
click at [785, 382] on input "Board‑Certified Neonatal ICU Nurse" at bounding box center [718, 382] width 383 height 40
click at [903, 311] on icon at bounding box center [901, 308] width 16 height 16
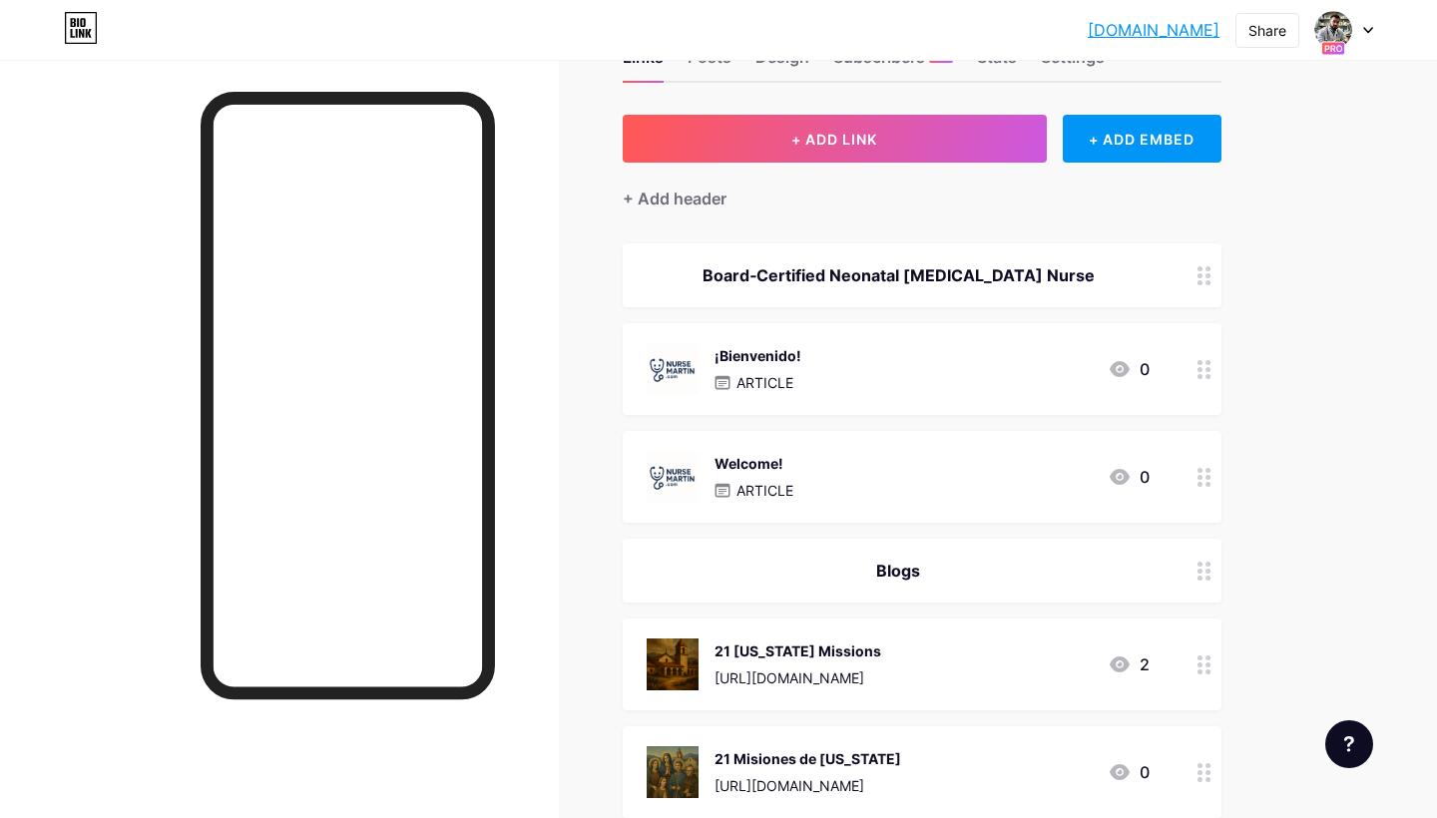
click at [1206, 277] on icon at bounding box center [1204, 275] width 14 height 19
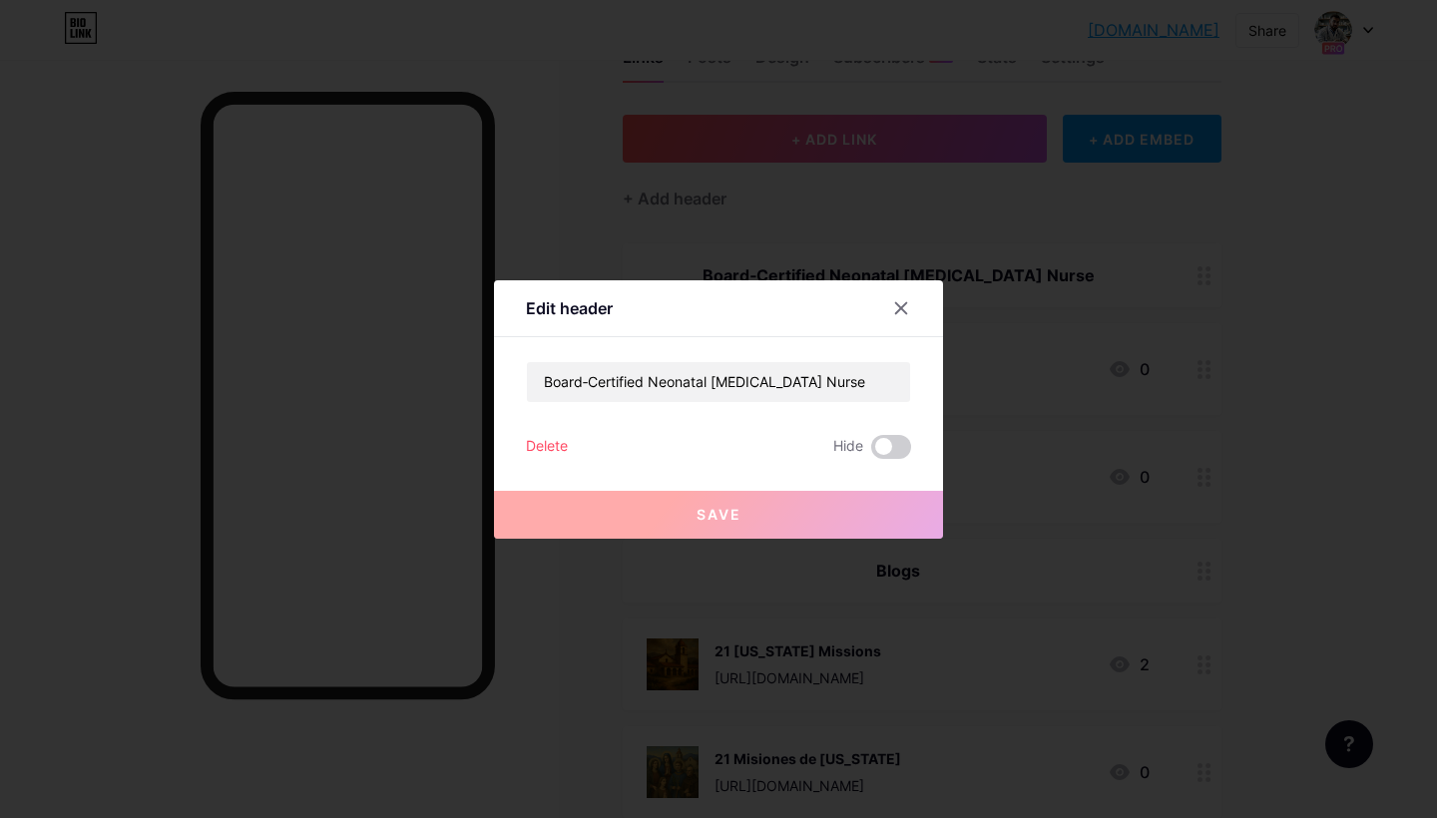
click at [545, 445] on div "Delete" at bounding box center [547, 447] width 42 height 24
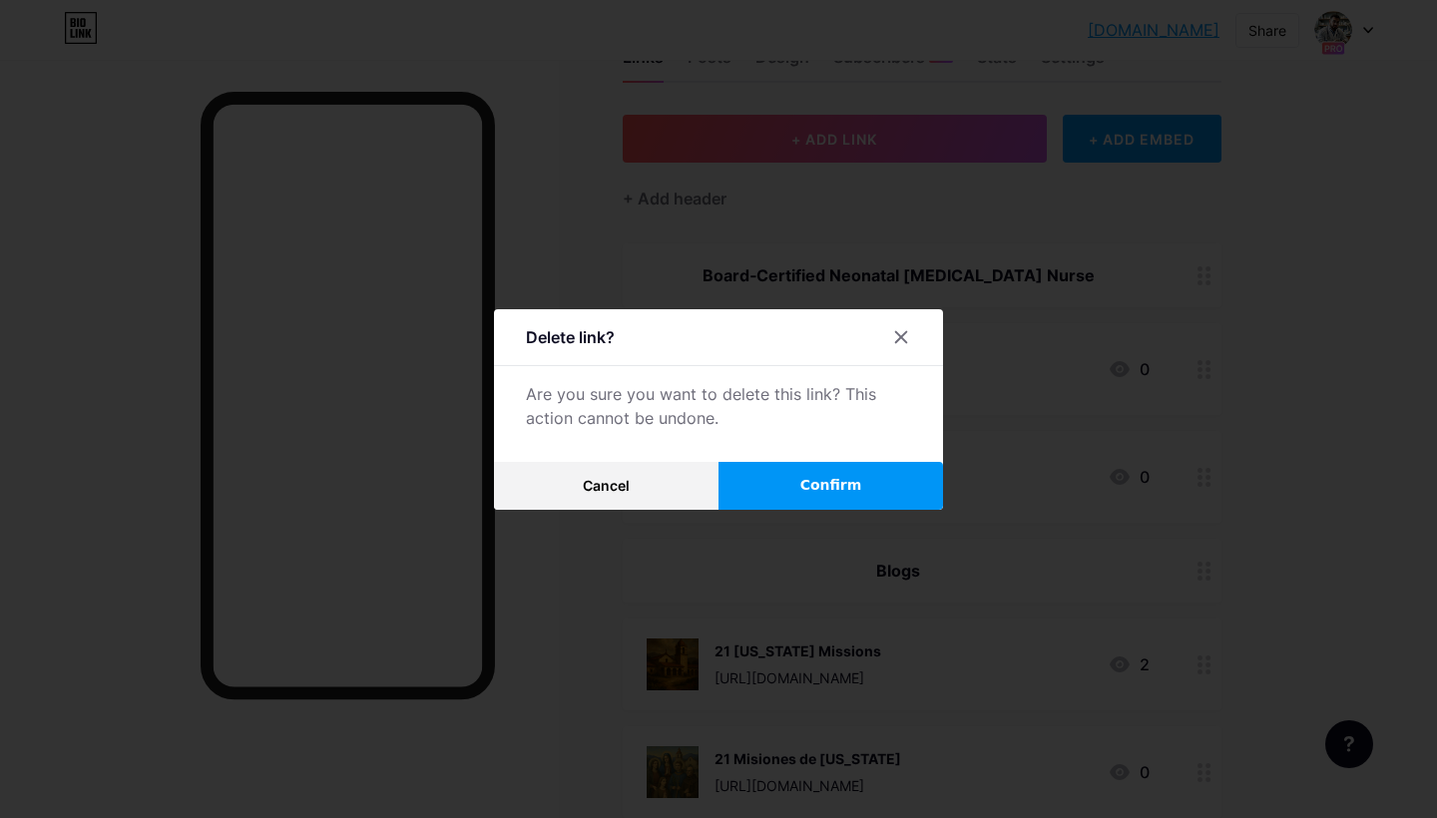
click at [822, 480] on span "Confirm" at bounding box center [831, 485] width 62 height 21
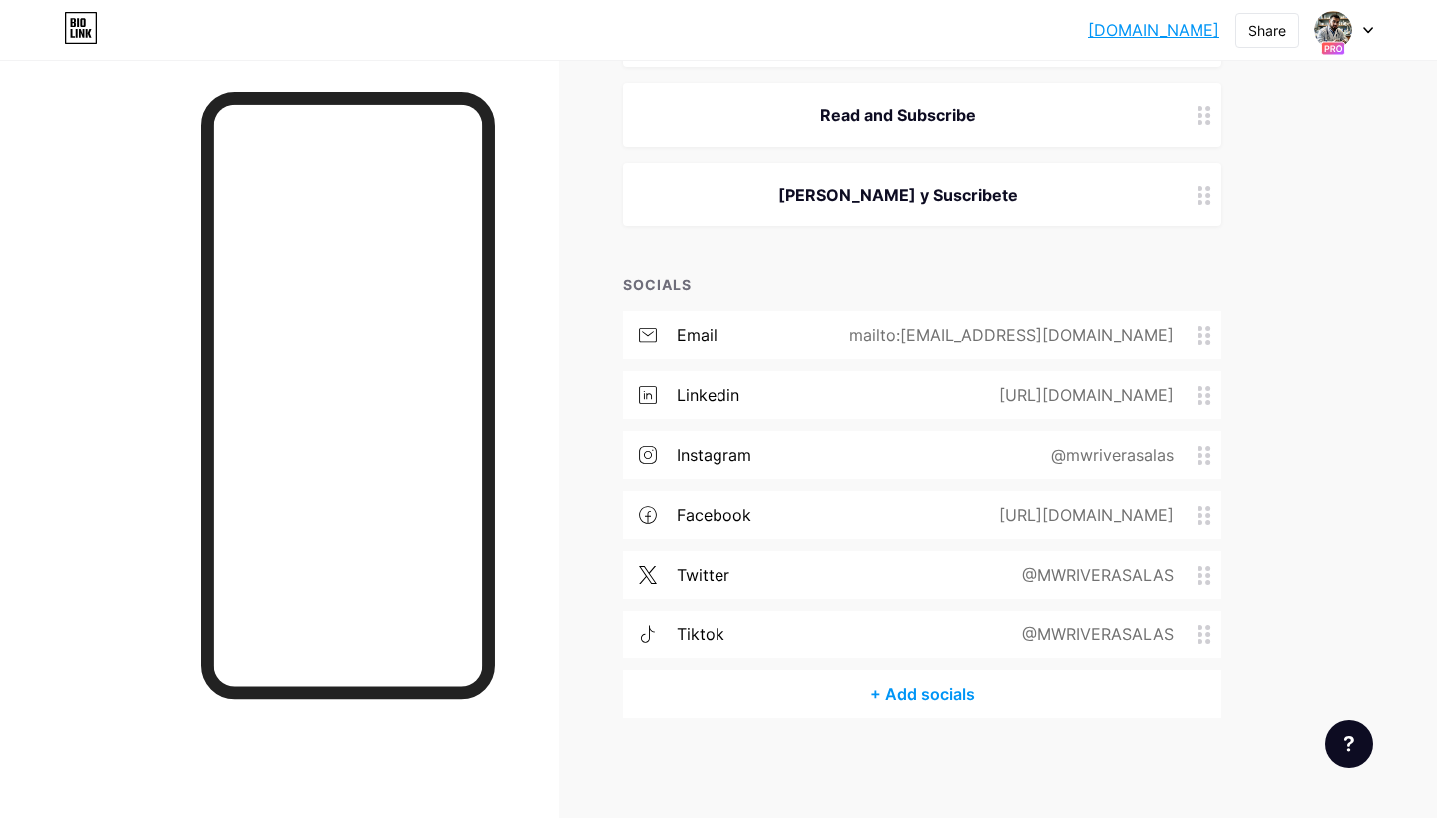
scroll to position [1252, 0]
click at [920, 686] on div "+ Add socials" at bounding box center [922, 696] width 599 height 48
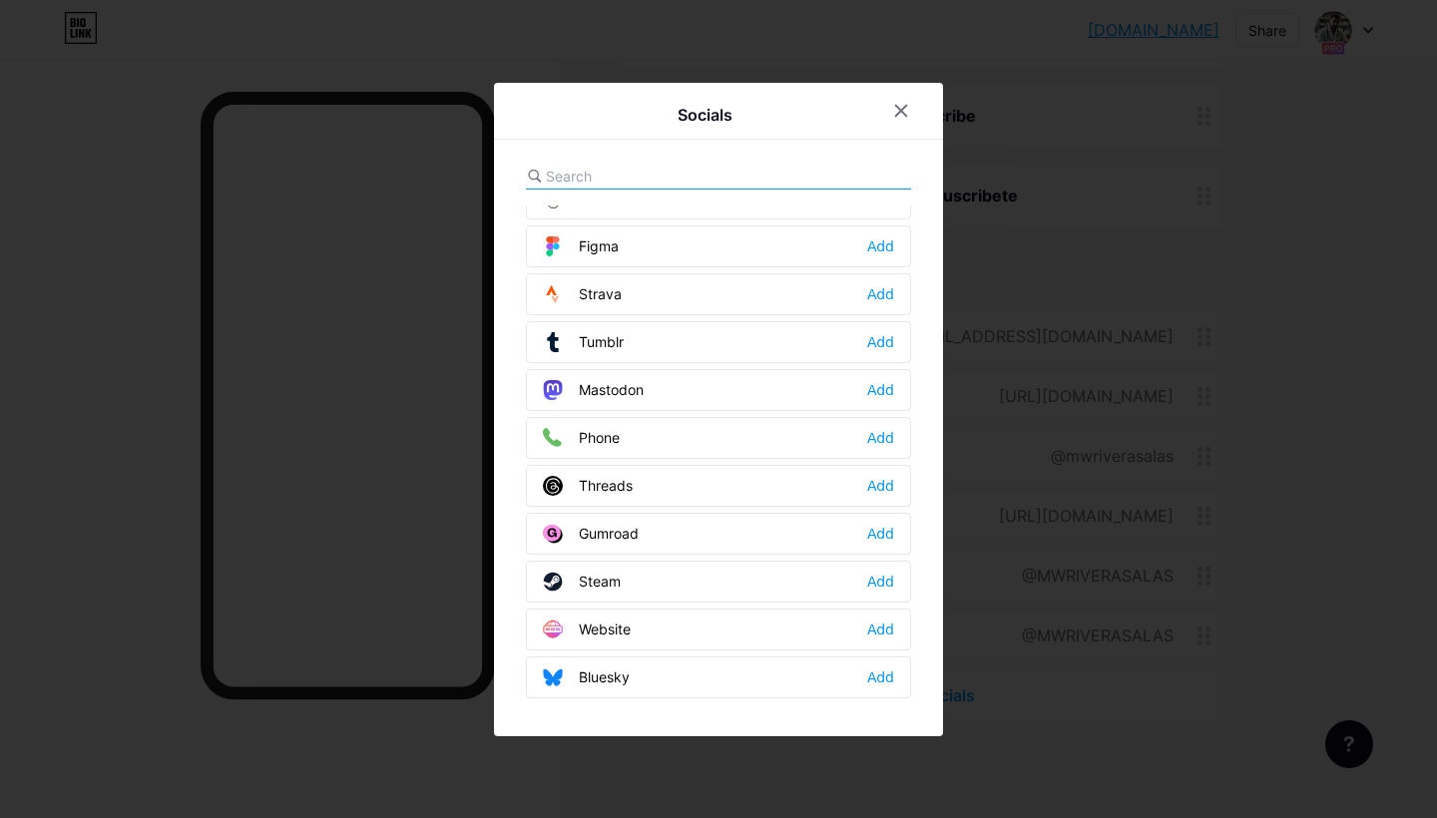
scroll to position [1800, 0]
click at [885, 633] on div "Add" at bounding box center [880, 630] width 27 height 20
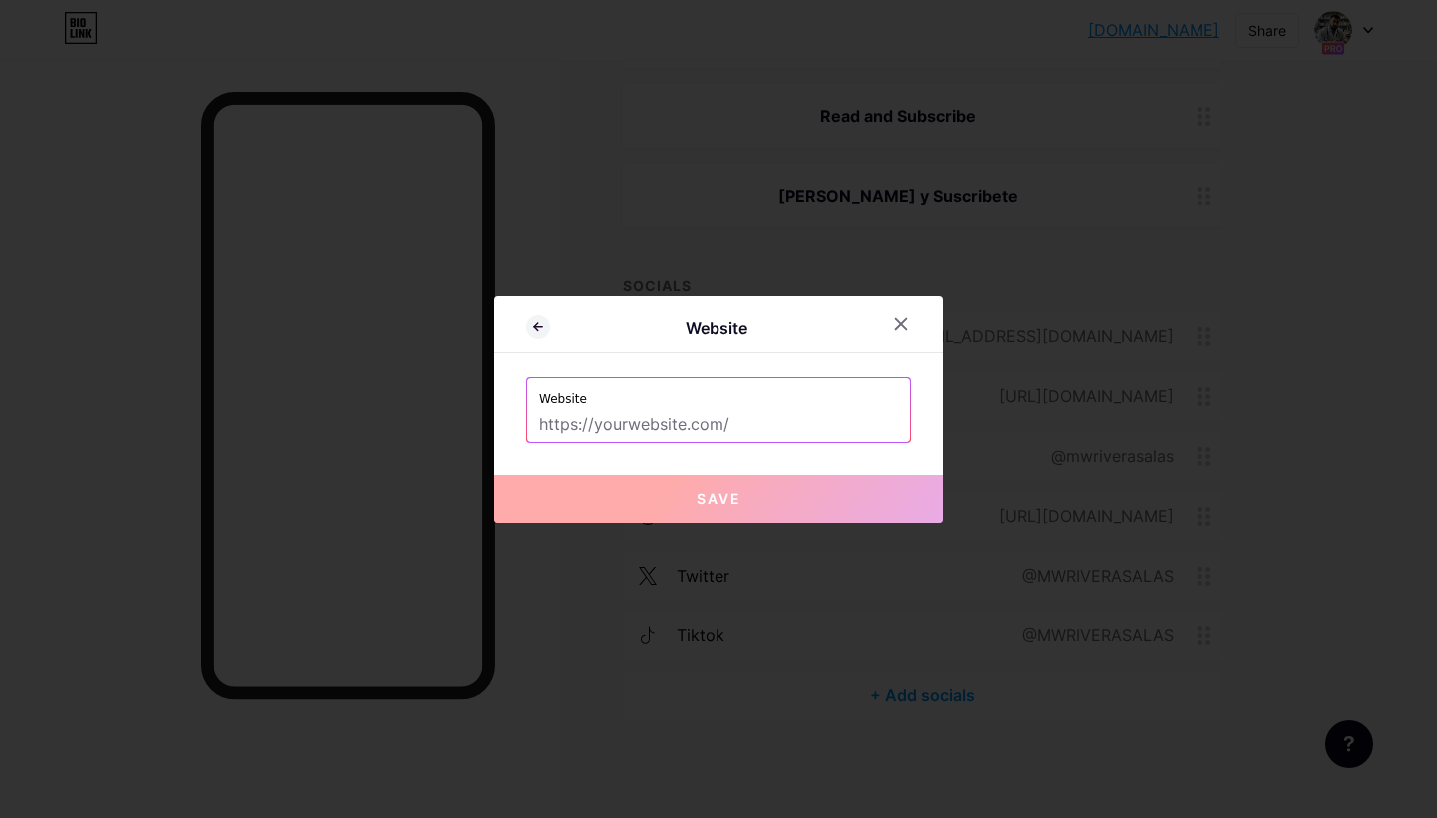
click at [691, 417] on input "text" at bounding box center [718, 425] width 359 height 34
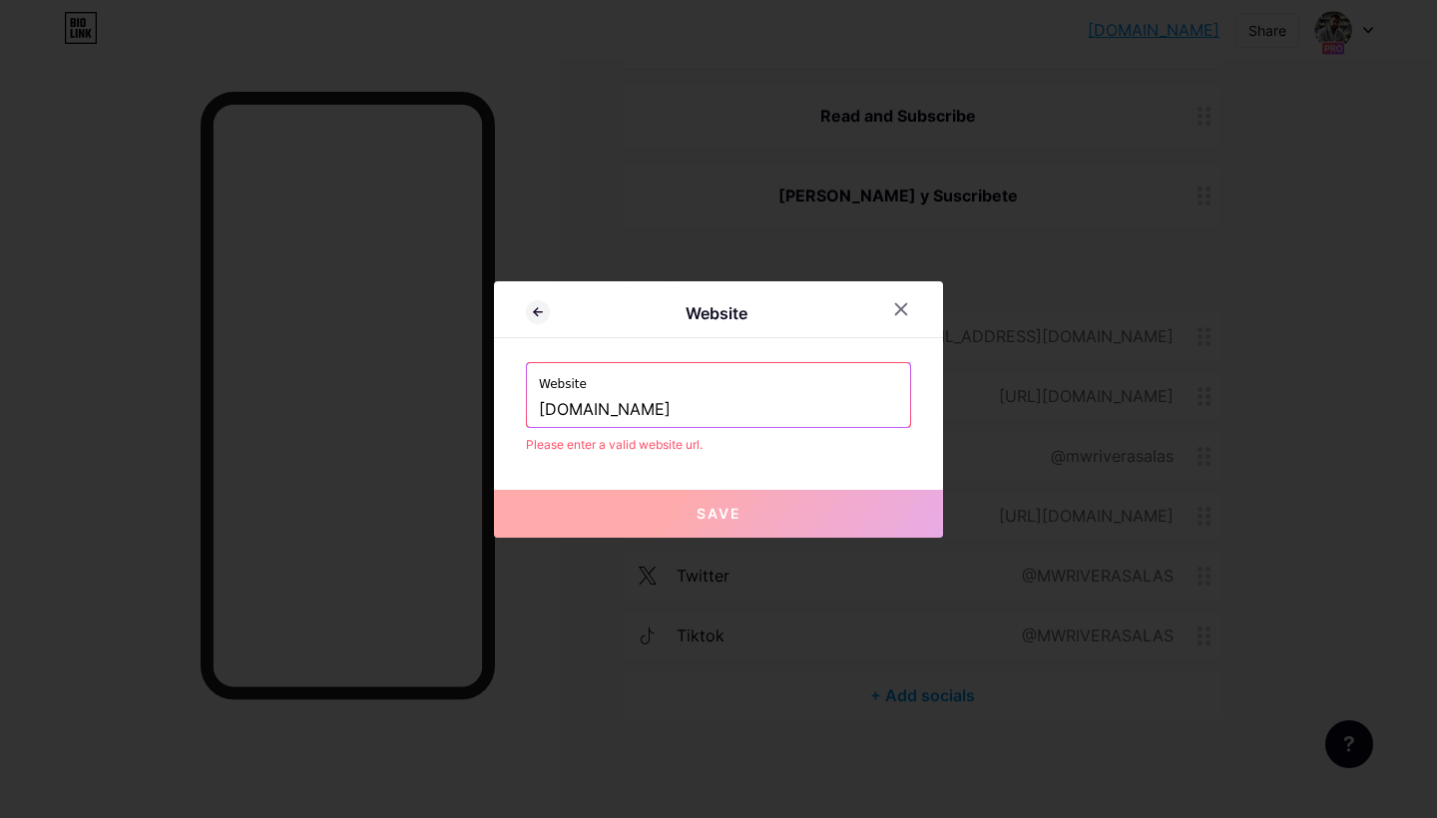
click at [642, 509] on button "Save" at bounding box center [718, 514] width 449 height 48
click at [546, 408] on input "NurseMartin.com" at bounding box center [718, 410] width 359 height 34
click at [740, 506] on span "Save" at bounding box center [718, 513] width 45 height 17
click at [730, 511] on span "Save" at bounding box center [718, 513] width 45 height 17
click at [536, 398] on div "Website NurseMartin.com" at bounding box center [718, 395] width 383 height 64
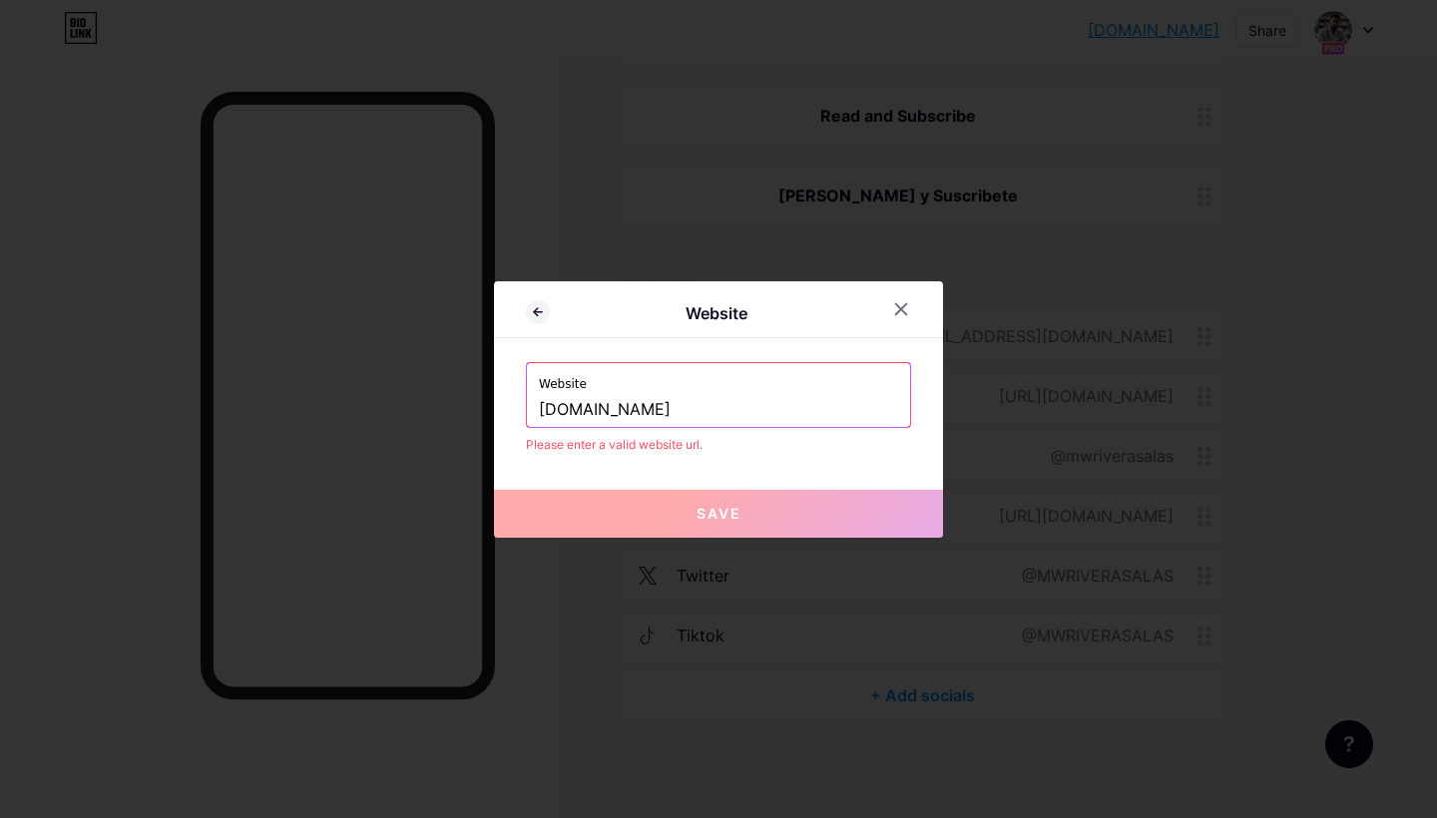
click at [539, 404] on input "NurseMartin.com" at bounding box center [718, 410] width 359 height 34
click at [704, 517] on span "Save" at bounding box center [718, 513] width 45 height 17
click at [738, 417] on input "www.NurseMartin.com" at bounding box center [718, 410] width 359 height 34
click at [671, 412] on input "www.NurseMartin.com" at bounding box center [718, 410] width 359 height 34
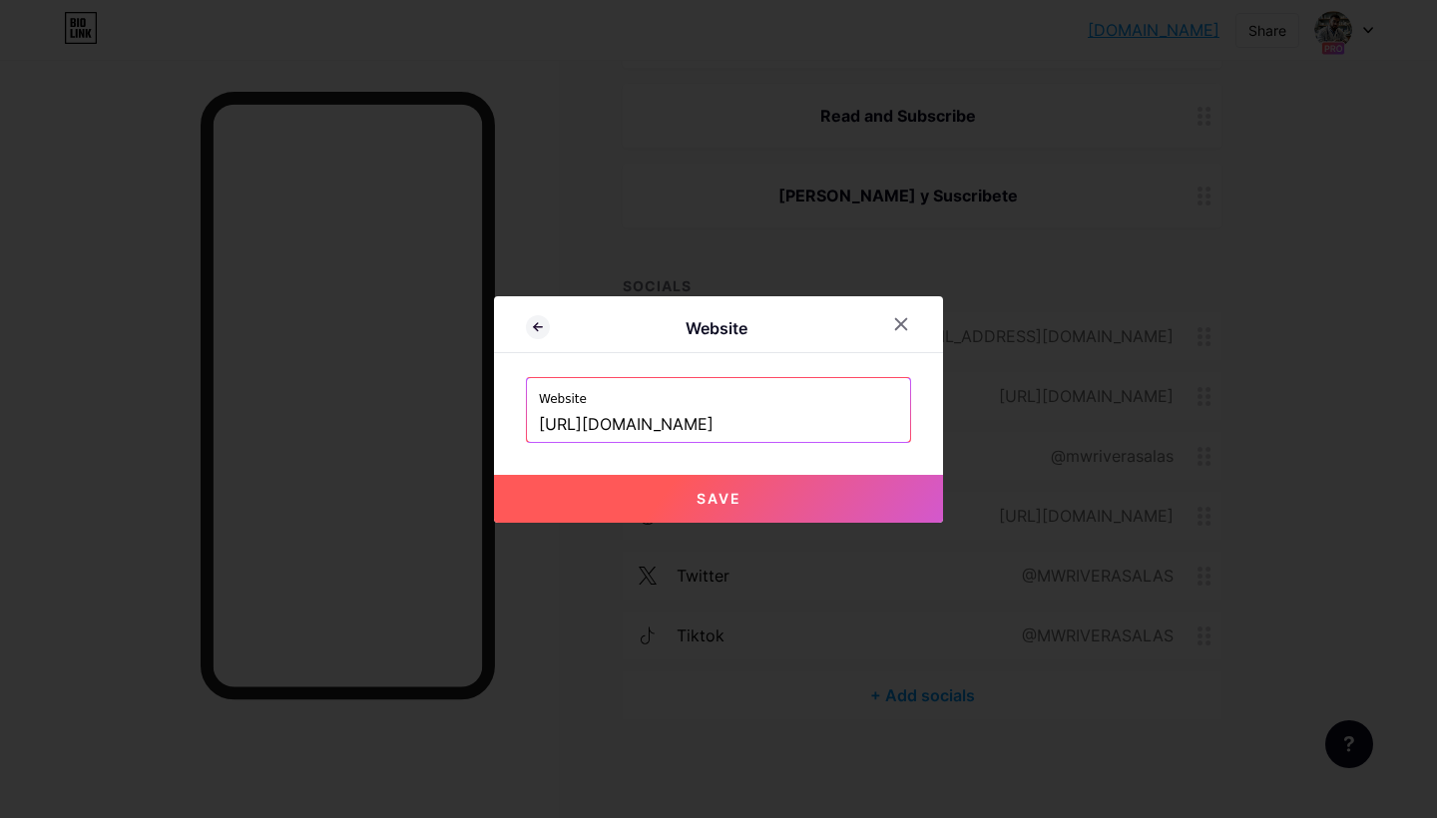
type input "http://nursemartin.com"
click at [679, 493] on button "Save" at bounding box center [718, 499] width 449 height 48
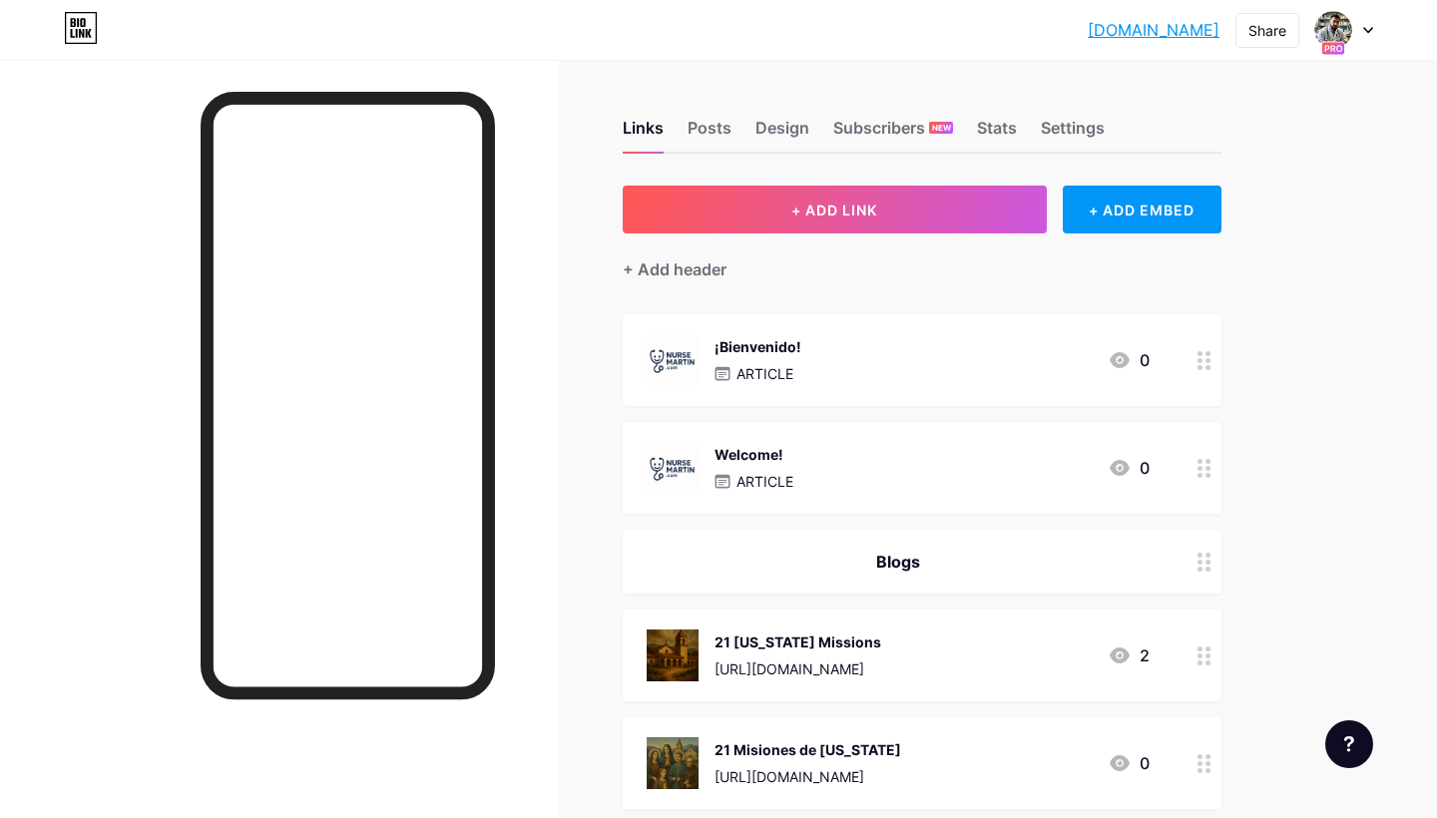
scroll to position [0, 0]
click at [669, 273] on div "+ Add header" at bounding box center [675, 269] width 104 height 24
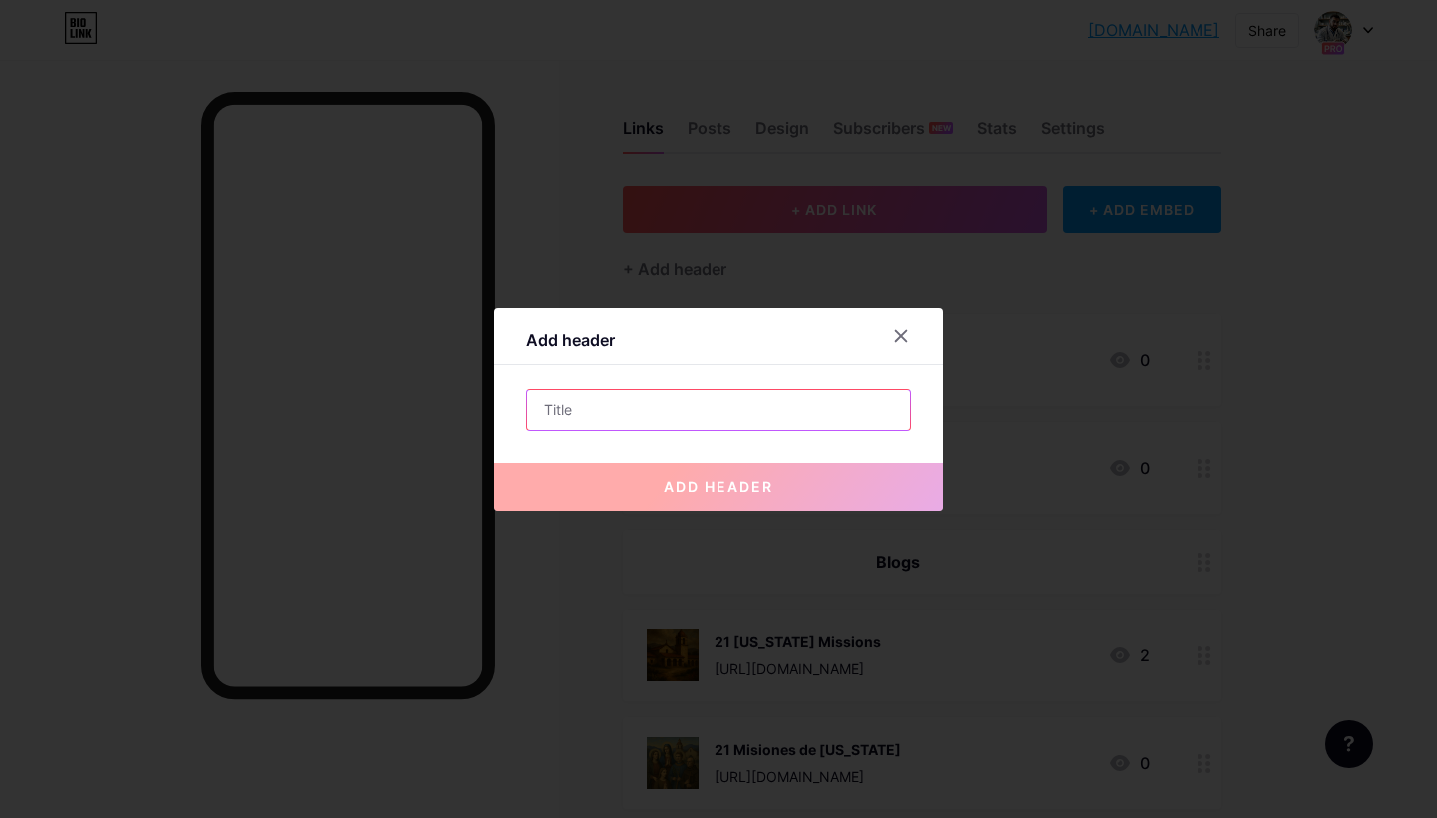
click at [623, 407] on input "text" at bounding box center [718, 410] width 383 height 40
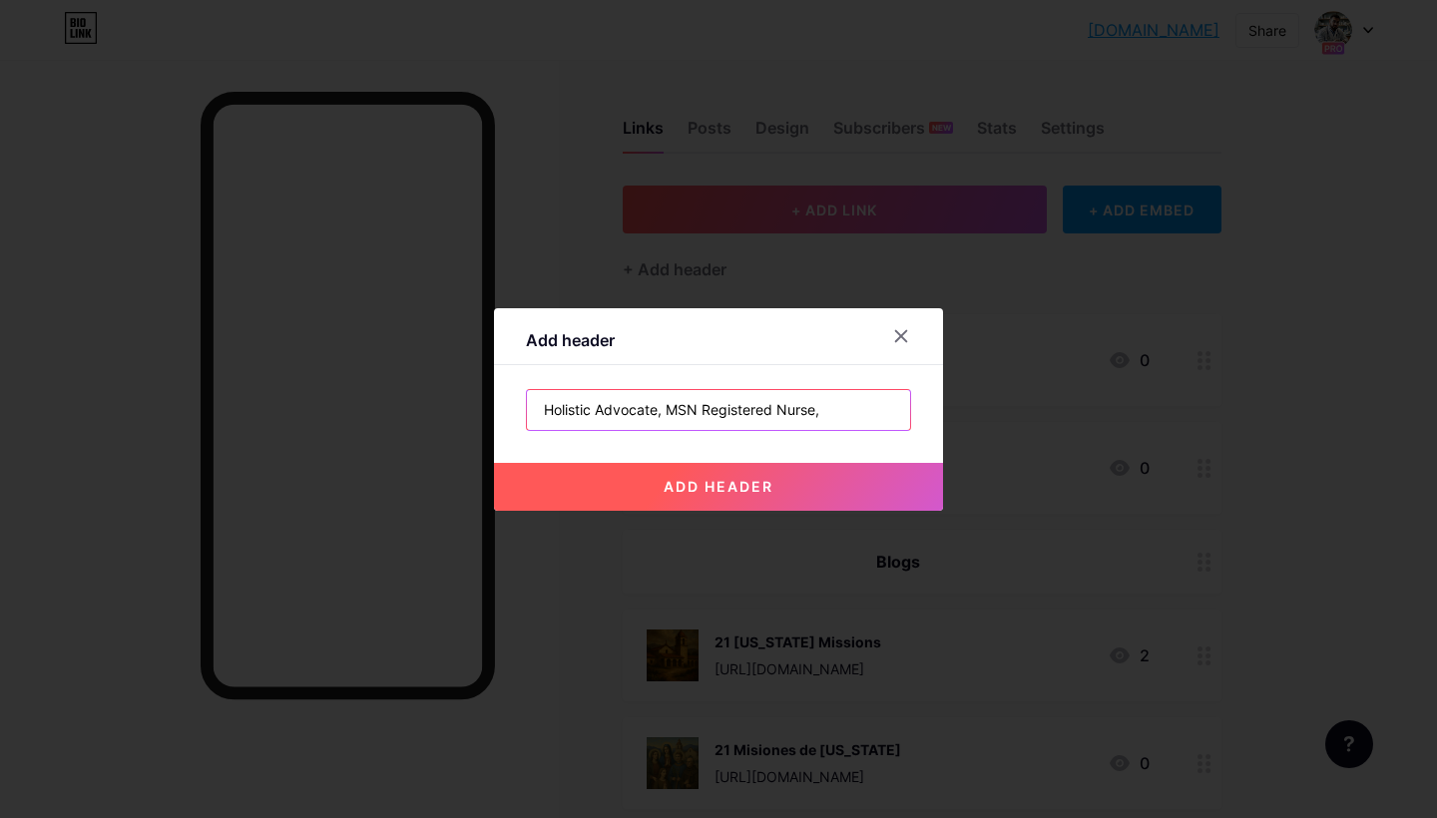
drag, startPoint x: 662, startPoint y: 410, endPoint x: 840, endPoint y: 433, distance: 180.1
click at [840, 431] on div "Holistic Advocate, MSN Registered Nurse, add header" at bounding box center [718, 410] width 385 height 42
type input "Holistic Advocate"
drag, startPoint x: 672, startPoint y: 411, endPoint x: 471, endPoint y: 382, distance: 202.6
click at [473, 382] on div "Add header Holistic Advocate add header" at bounding box center [718, 409] width 1437 height 818
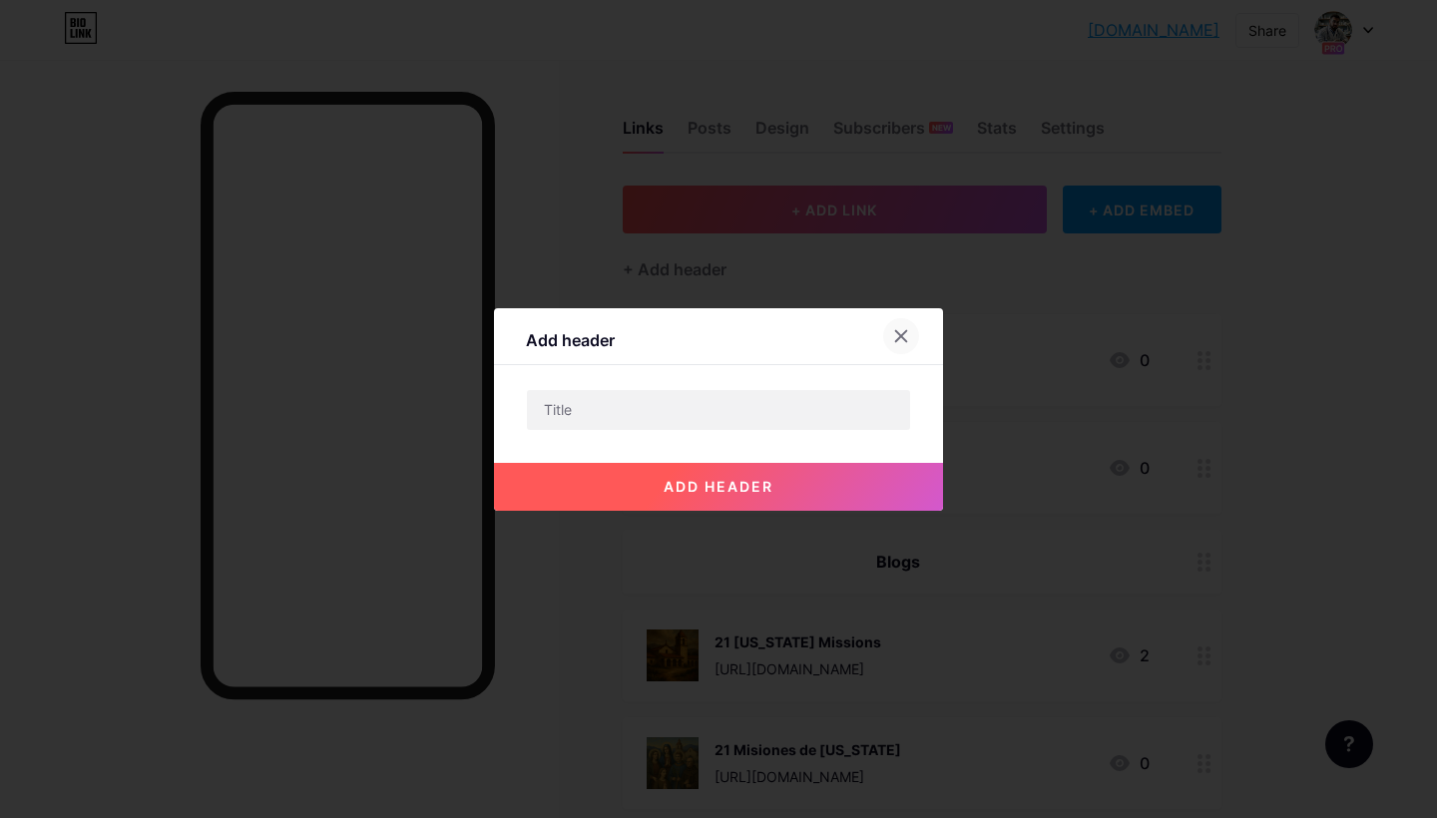
click at [902, 336] on icon at bounding box center [901, 335] width 11 height 11
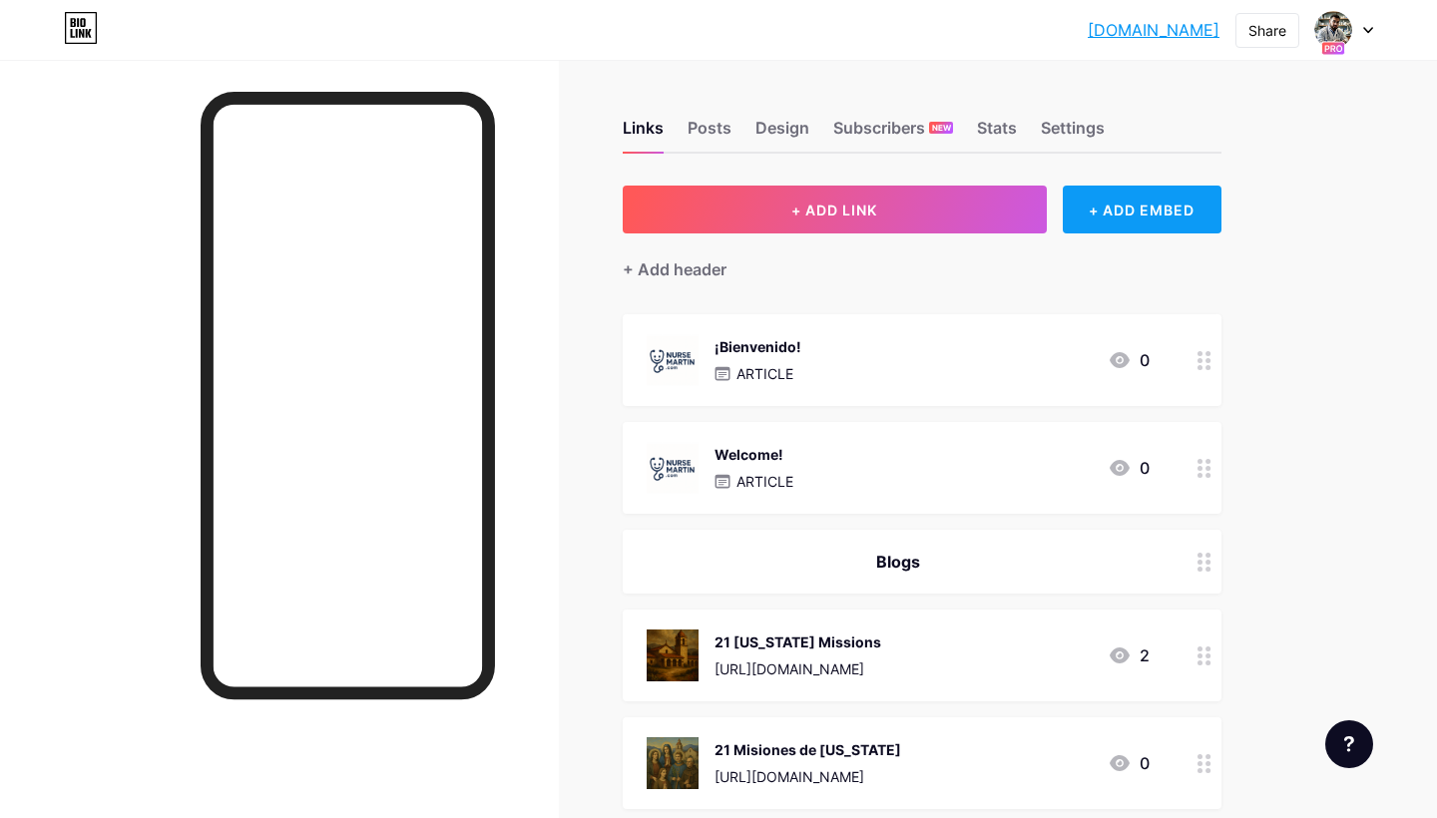
click at [1143, 223] on div "+ ADD EMBED" at bounding box center [1142, 210] width 159 height 48
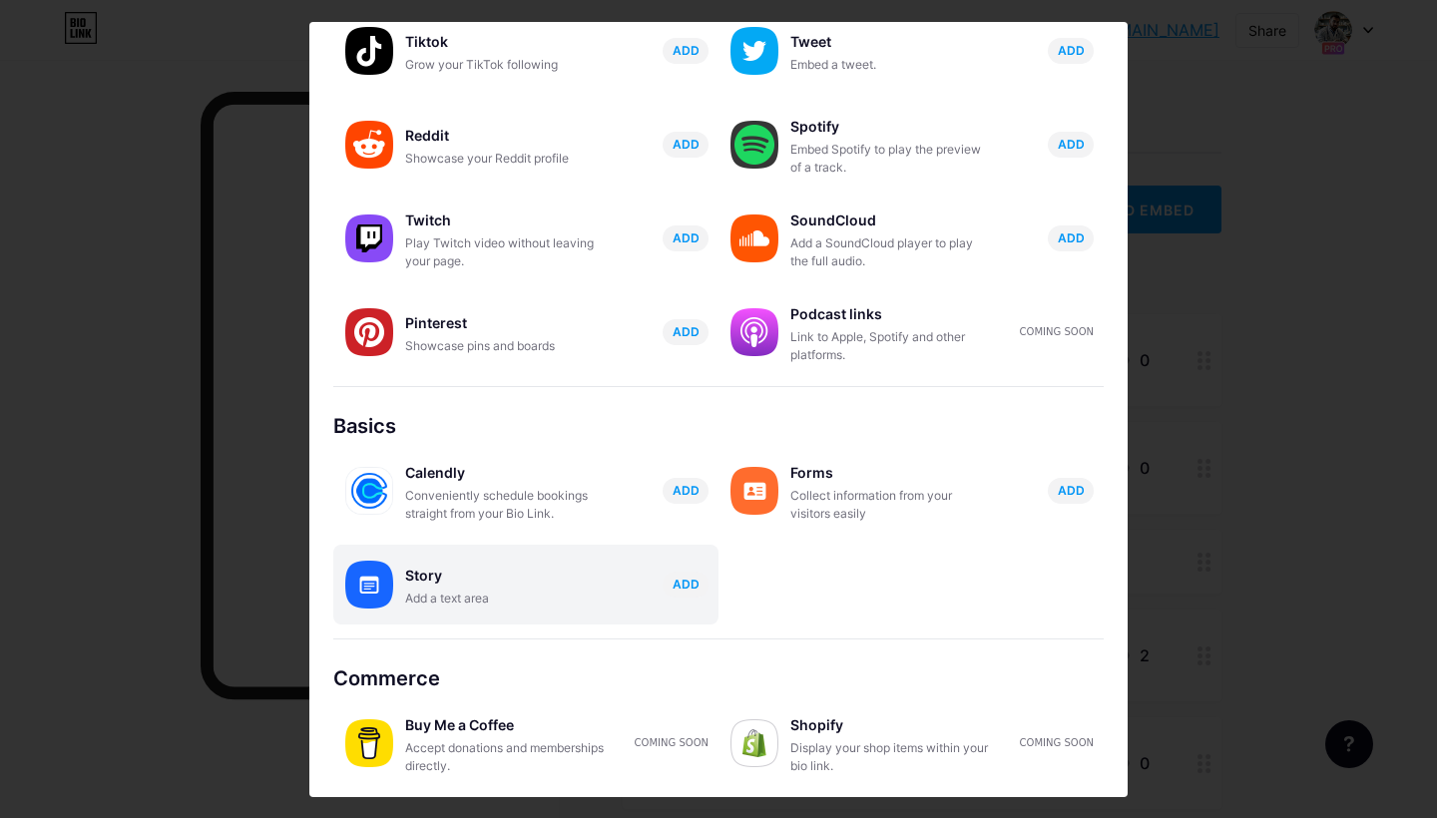
scroll to position [241, 0]
click at [442, 590] on div "Add a text area" at bounding box center [505, 599] width 200 height 18
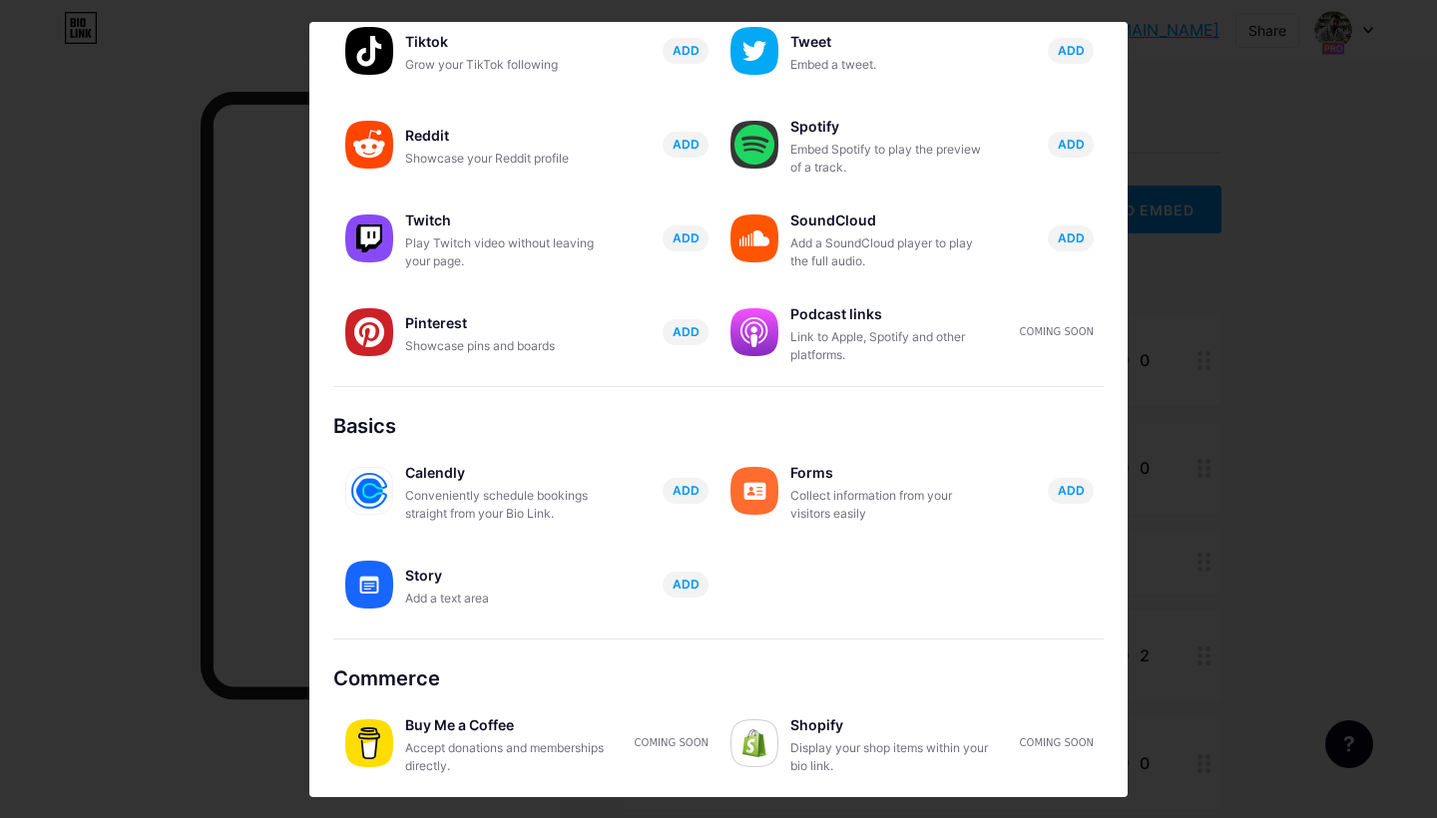
scroll to position [0, 0]
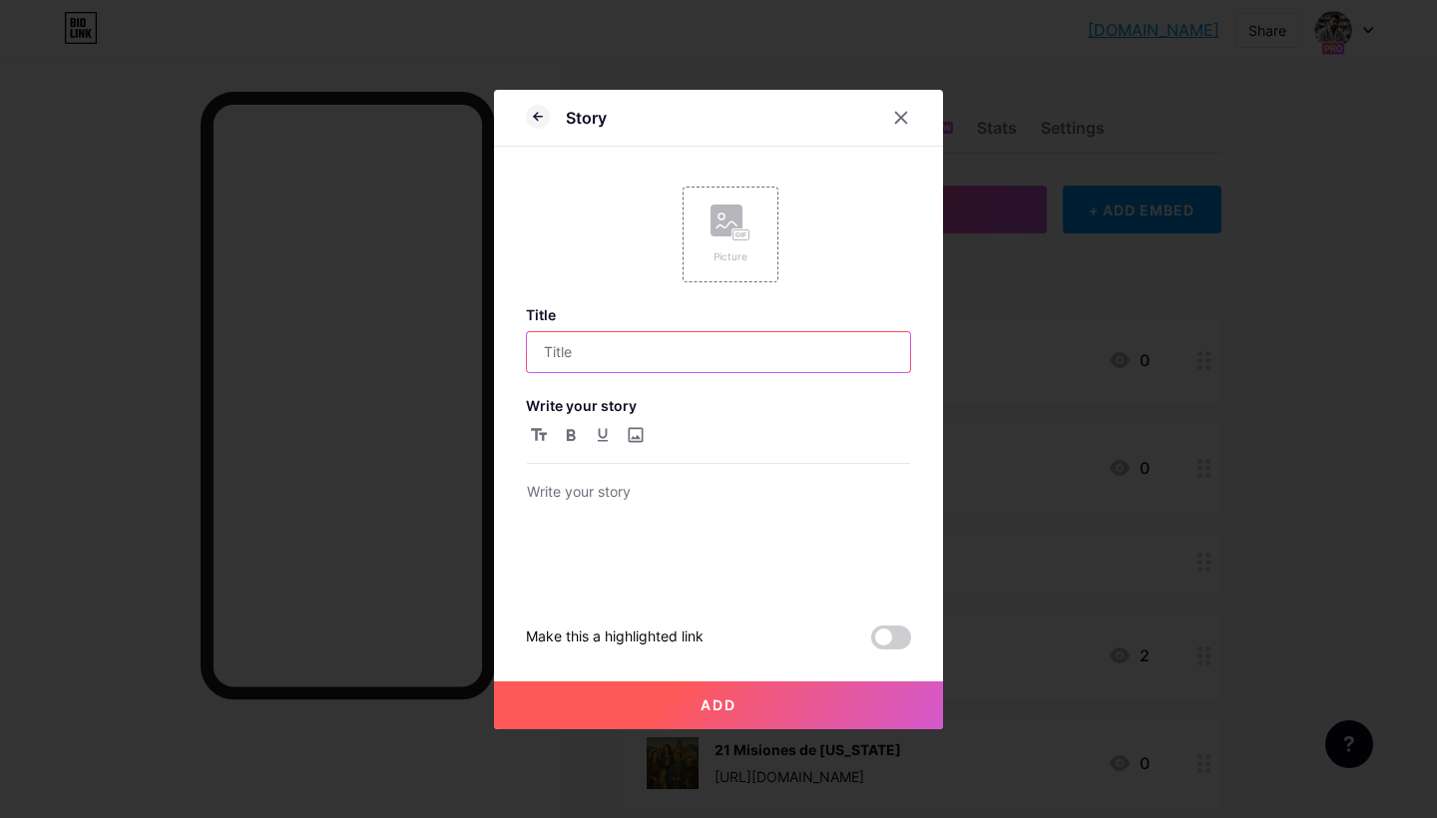
click at [630, 355] on input "text" at bounding box center [718, 352] width 383 height 40
click at [581, 341] on input "Faith Based Posts" at bounding box center [718, 352] width 383 height 40
click at [586, 351] on input "Faith Based Posts" at bounding box center [718, 352] width 383 height 40
type input "Faith-Based Posts"
click at [724, 238] on icon at bounding box center [730, 223] width 40 height 37
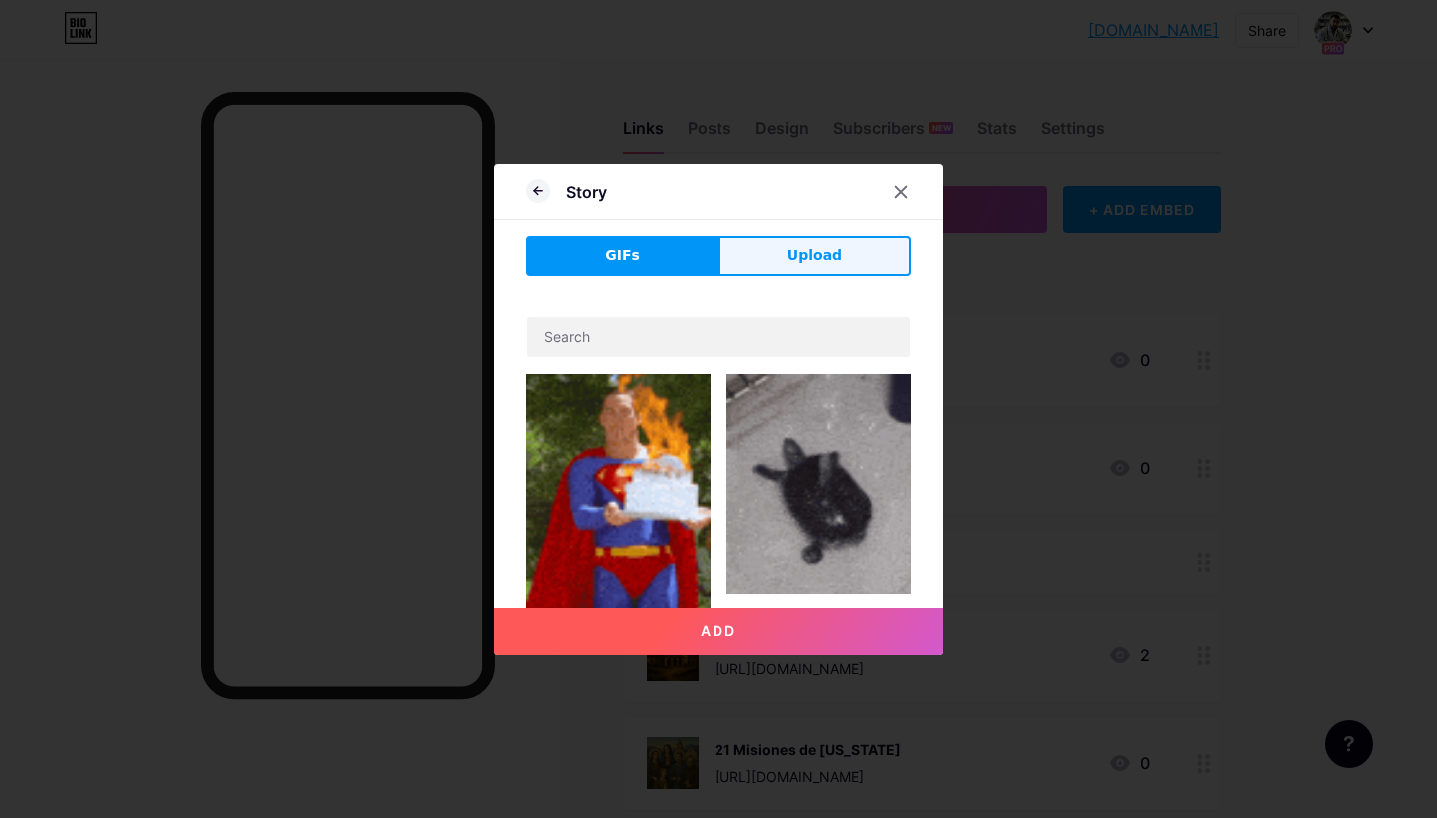
click at [787, 254] on button "Upload" at bounding box center [814, 256] width 193 height 40
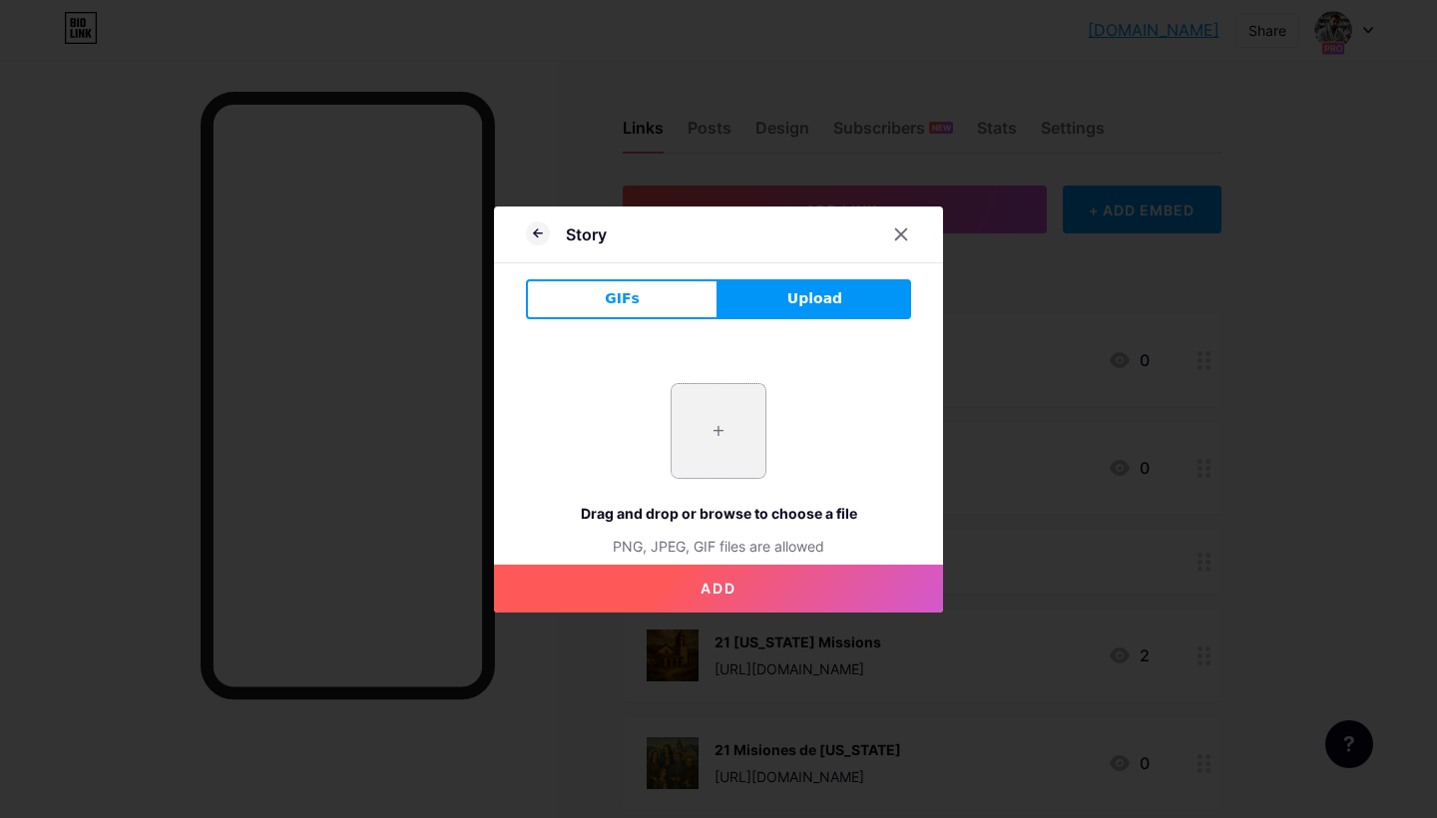
click at [710, 438] on input "file" at bounding box center [719, 431] width 94 height 94
type input "C:\fakepath\70916472-E3DF-49D9-A2F1-574BE766257A.PNG"
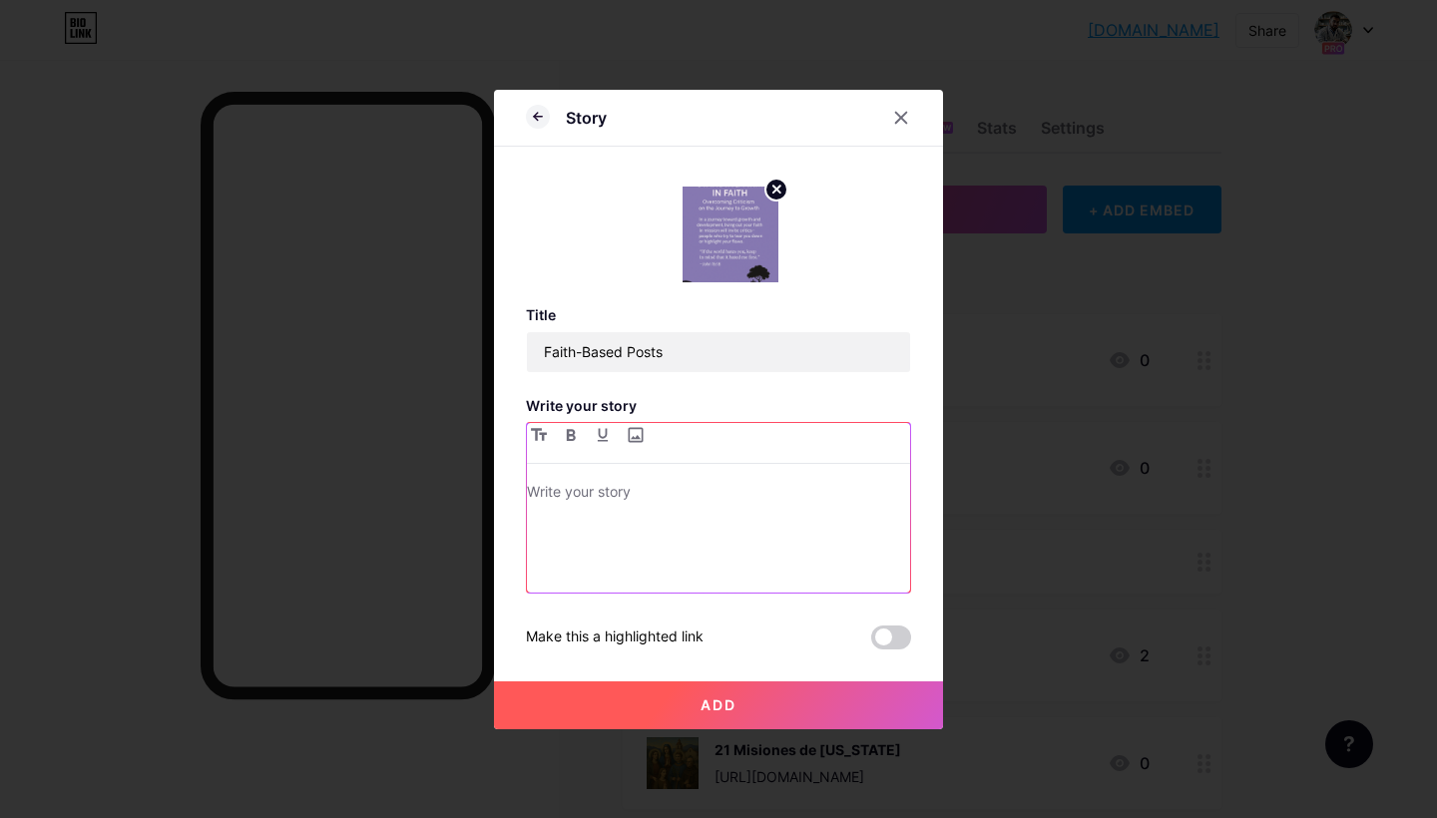
click at [721, 501] on p at bounding box center [718, 494] width 383 height 28
click at [640, 434] on input "file" at bounding box center [635, 435] width 24 height 24
type input "C:\fakepath\70916472-E3DF-49D9-A2F1-574BE766257A.PNG"
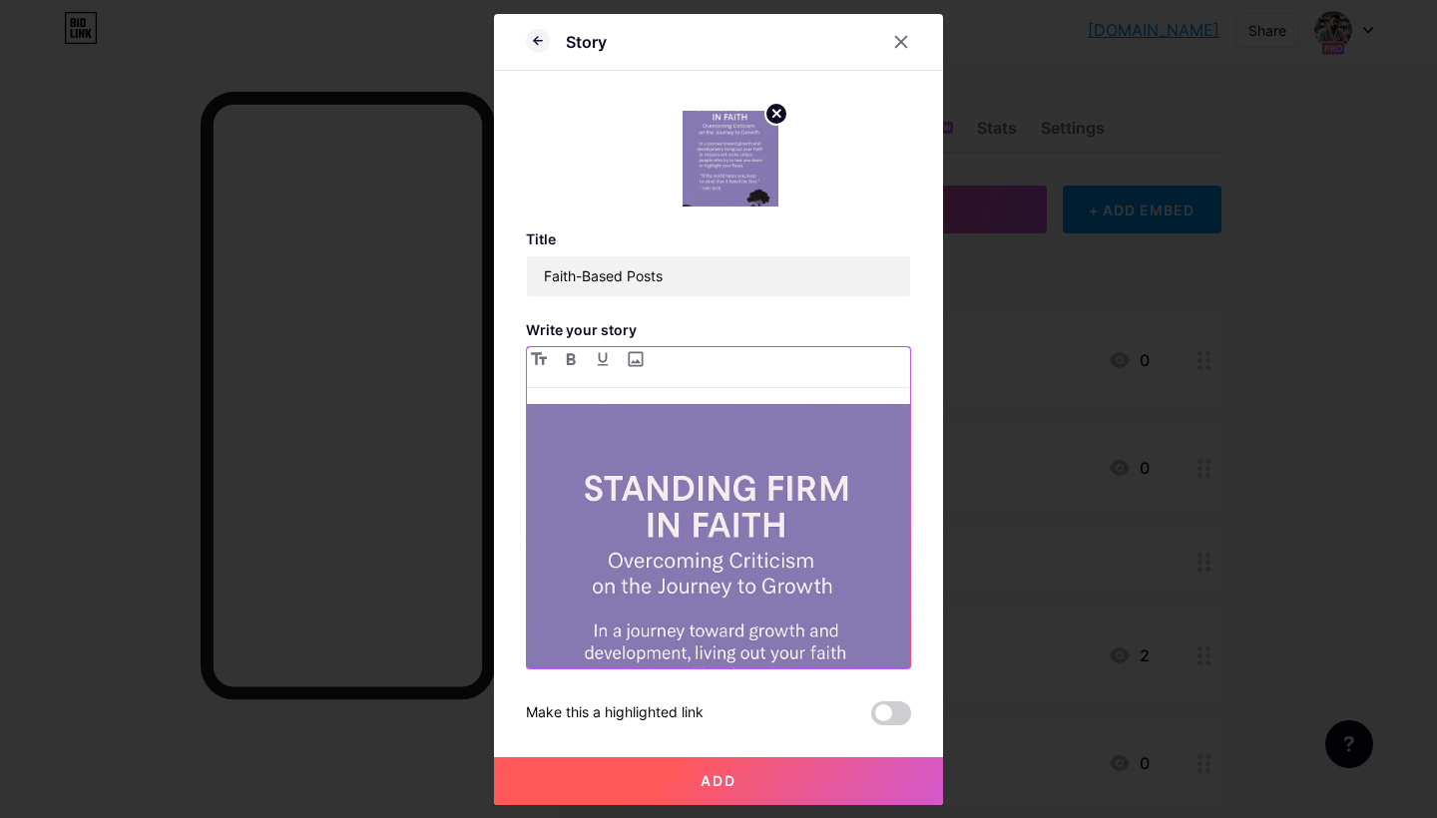
click at [720, 530] on div at bounding box center [718, 536] width 383 height 264
drag, startPoint x: 720, startPoint y: 530, endPoint x: 735, endPoint y: 692, distance: 162.3
click at [735, 757] on button "Add" at bounding box center [718, 781] width 449 height 48
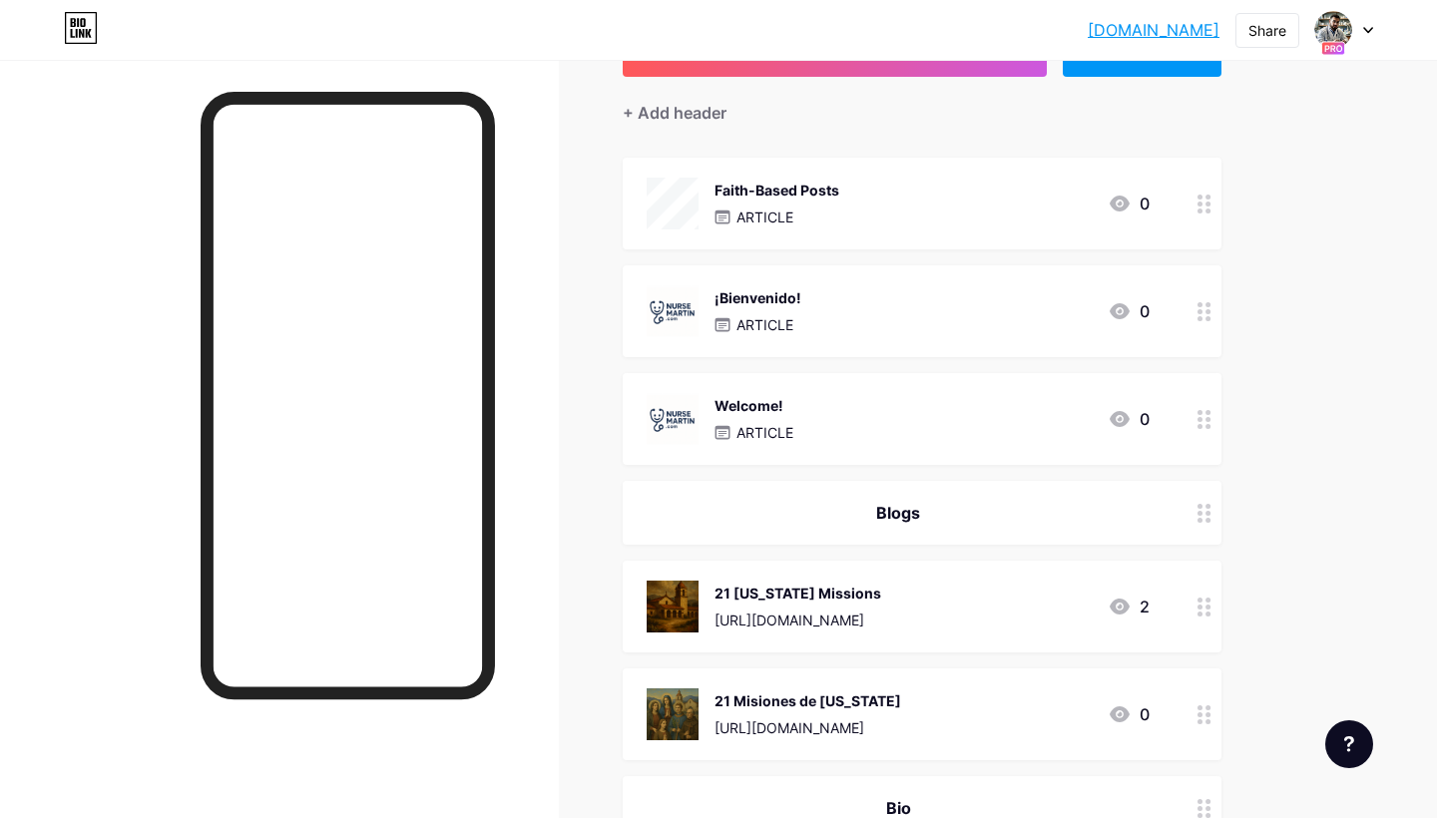
scroll to position [105, 0]
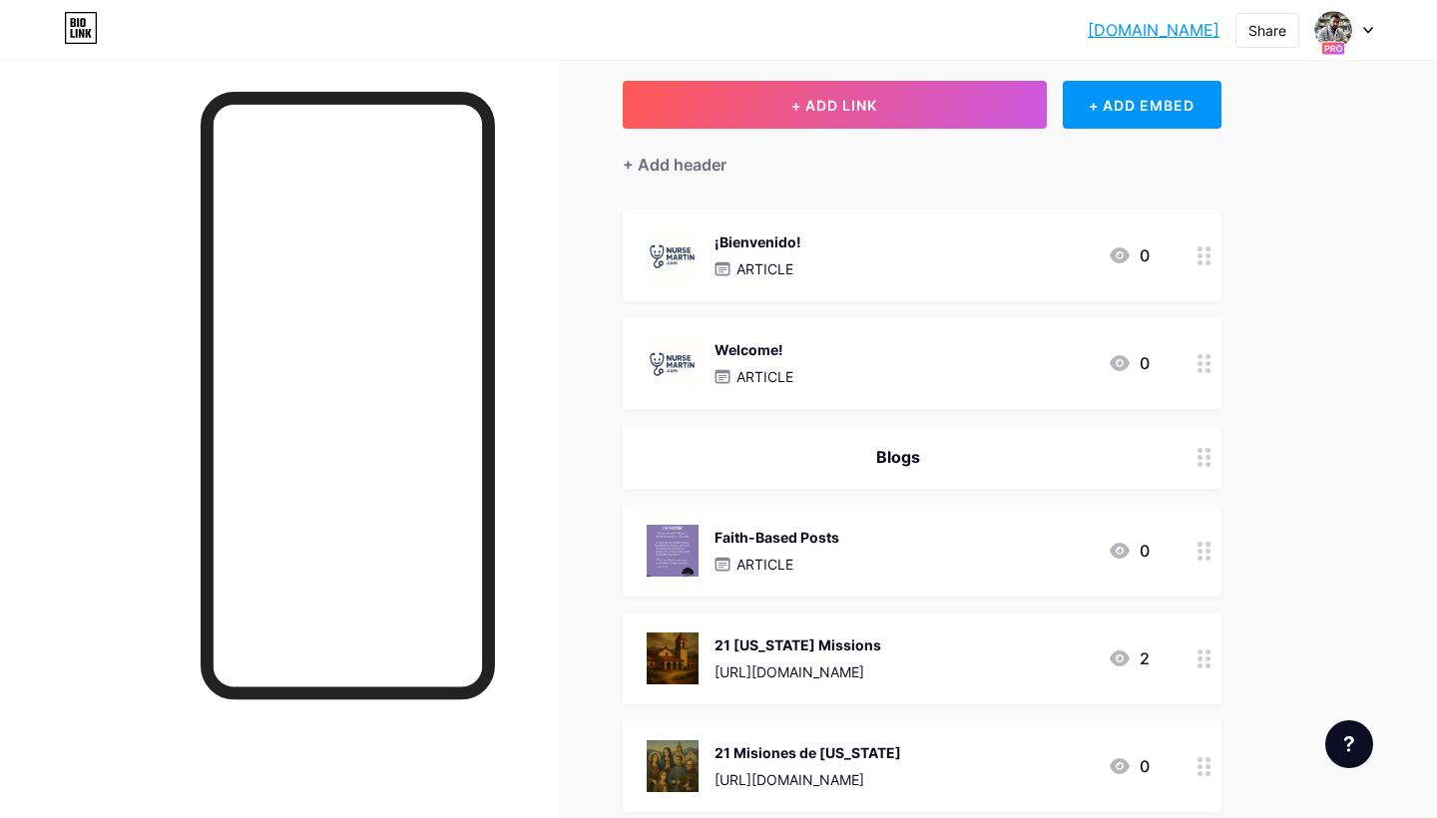
click at [1065, 509] on div "Faith-Based Posts ARTICLE 0" at bounding box center [922, 551] width 599 height 92
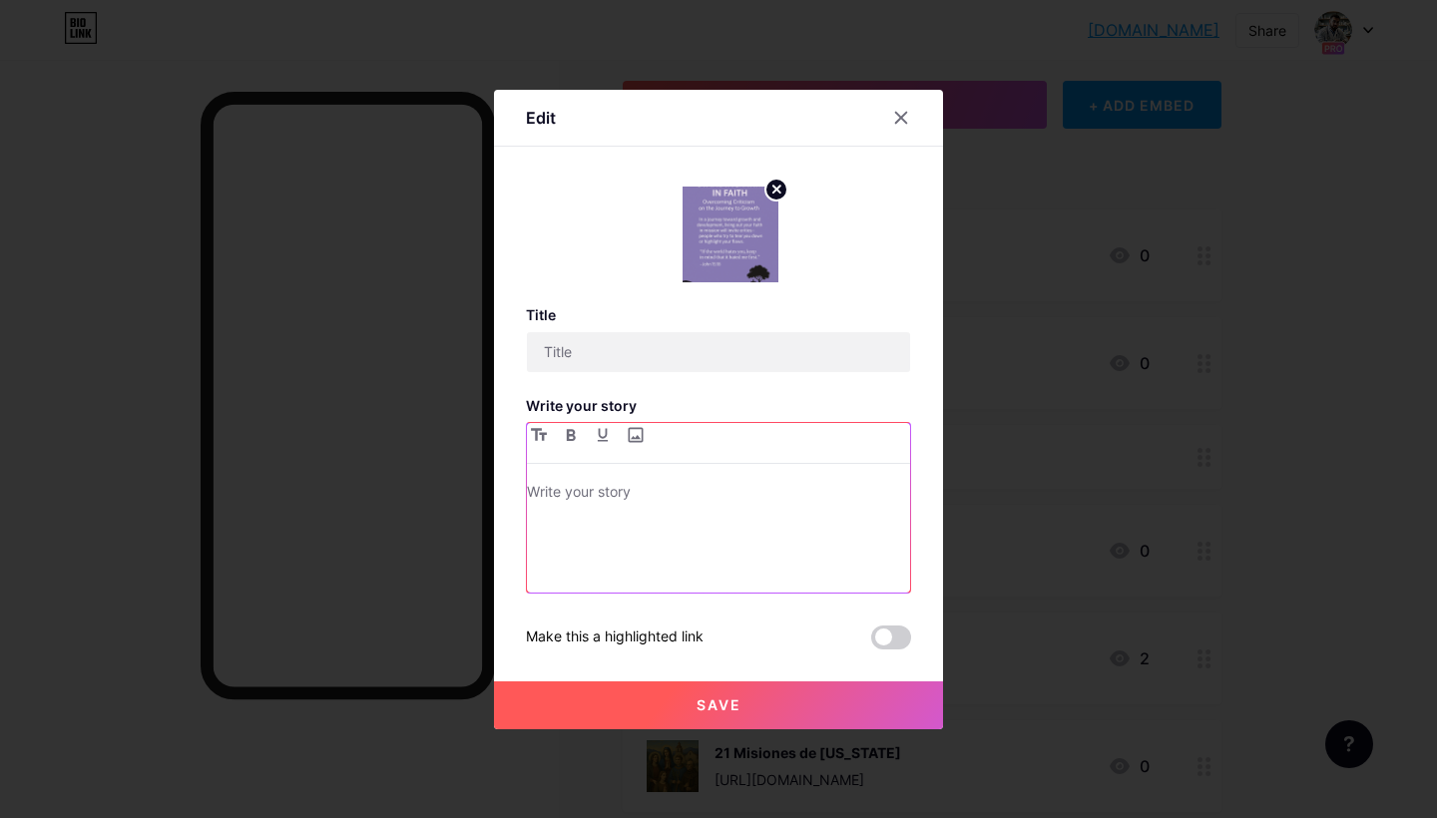
click at [703, 502] on p at bounding box center [718, 494] width 383 height 28
click at [906, 118] on icon at bounding box center [901, 118] width 16 height 16
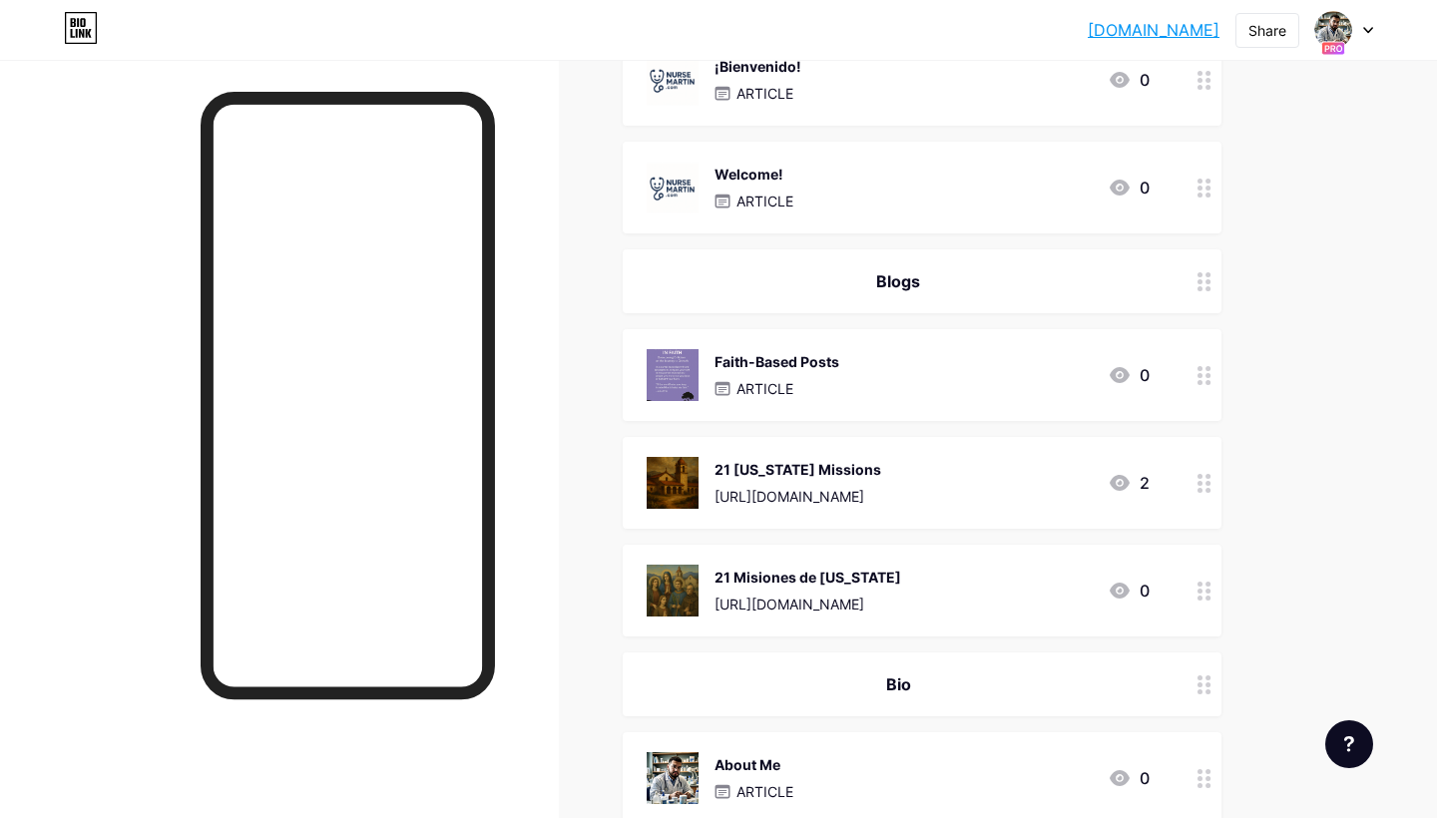
scroll to position [286, 0]
